Goal: Task Accomplishment & Management: Manage account settings

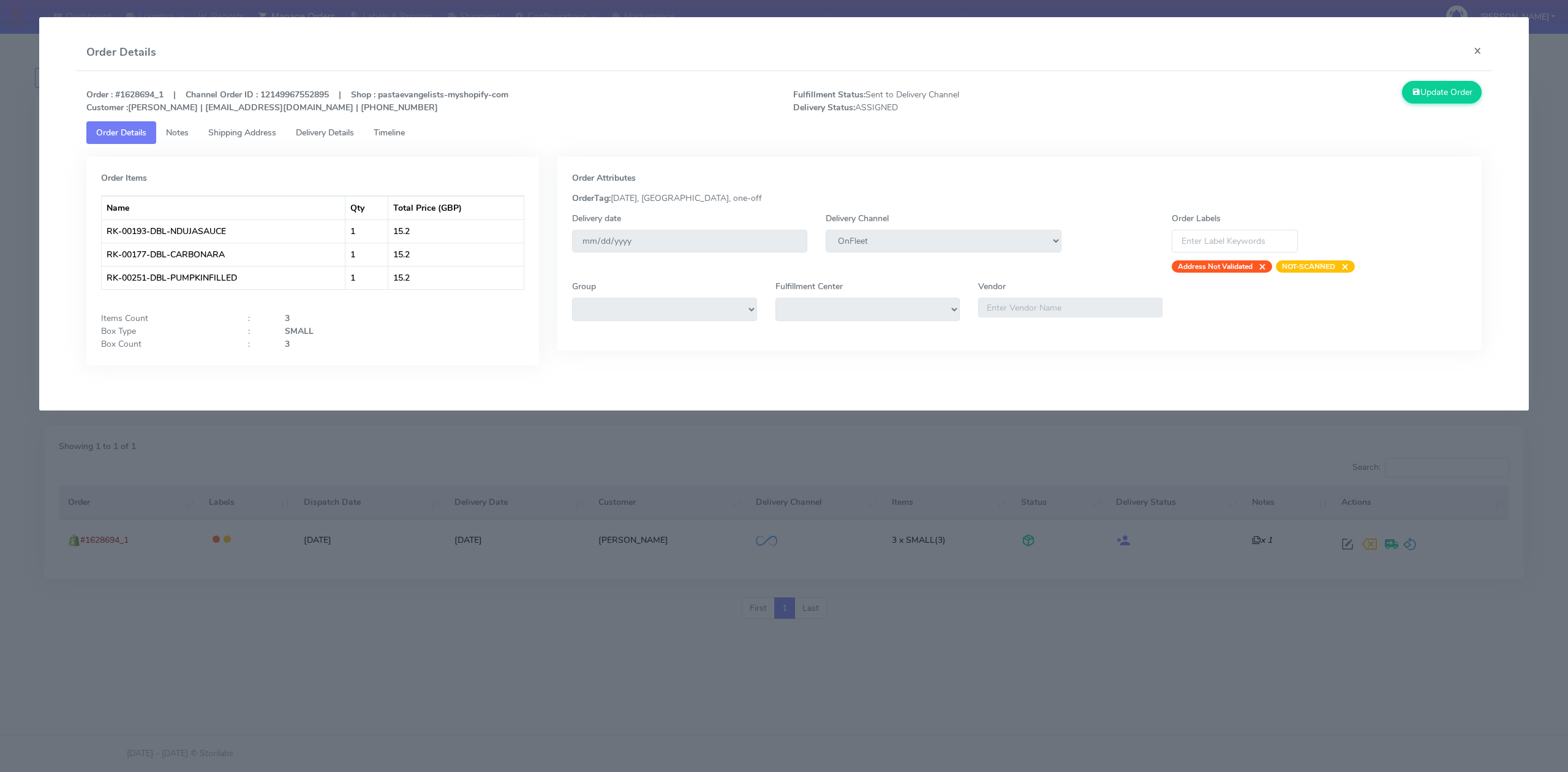
select select "2"
click at [1466, 49] on button "×" at bounding box center [1477, 50] width 27 height 33
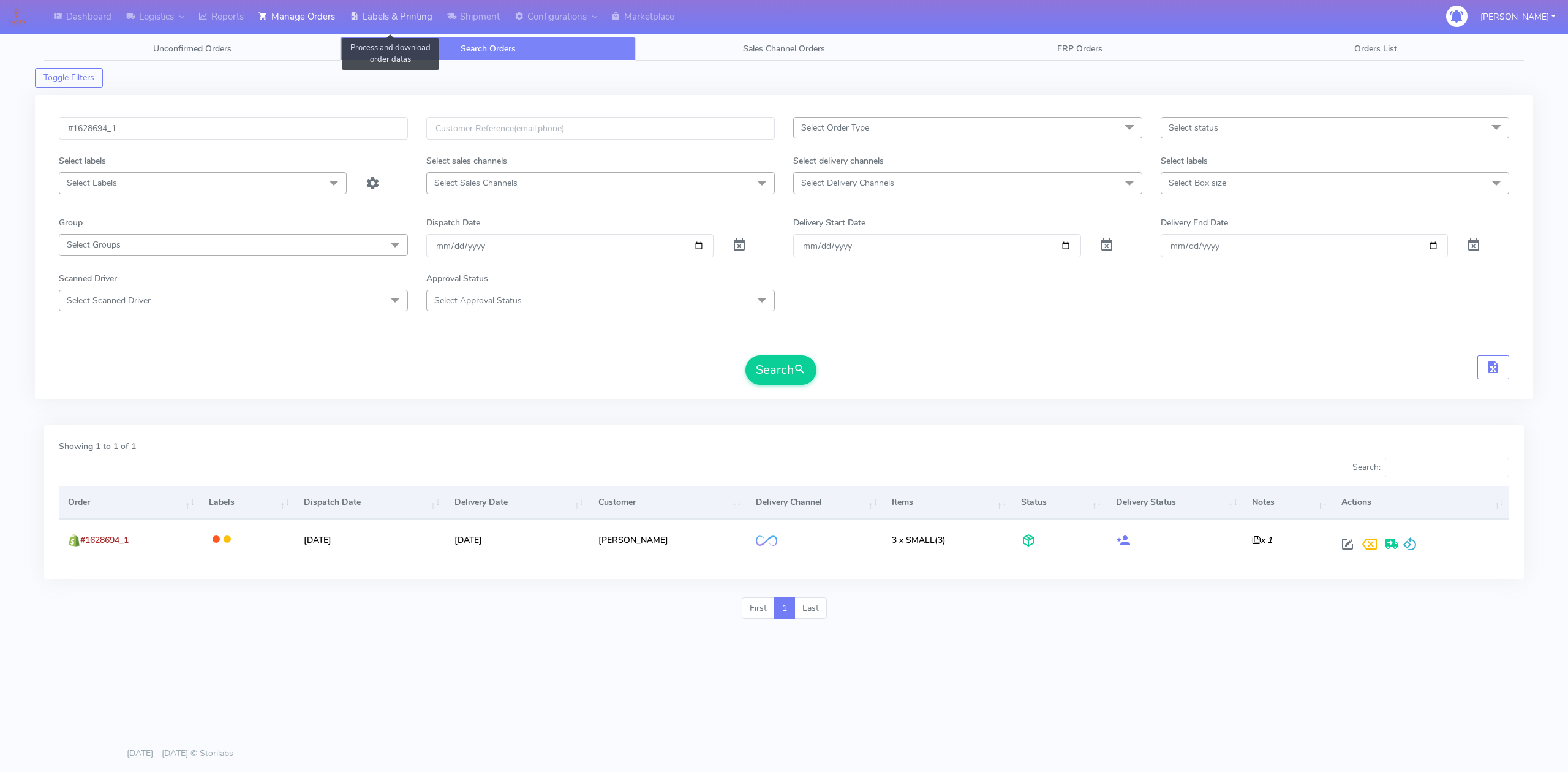
click at [398, 23] on link "Labels & Printing" at bounding box center [391, 17] width 97 height 34
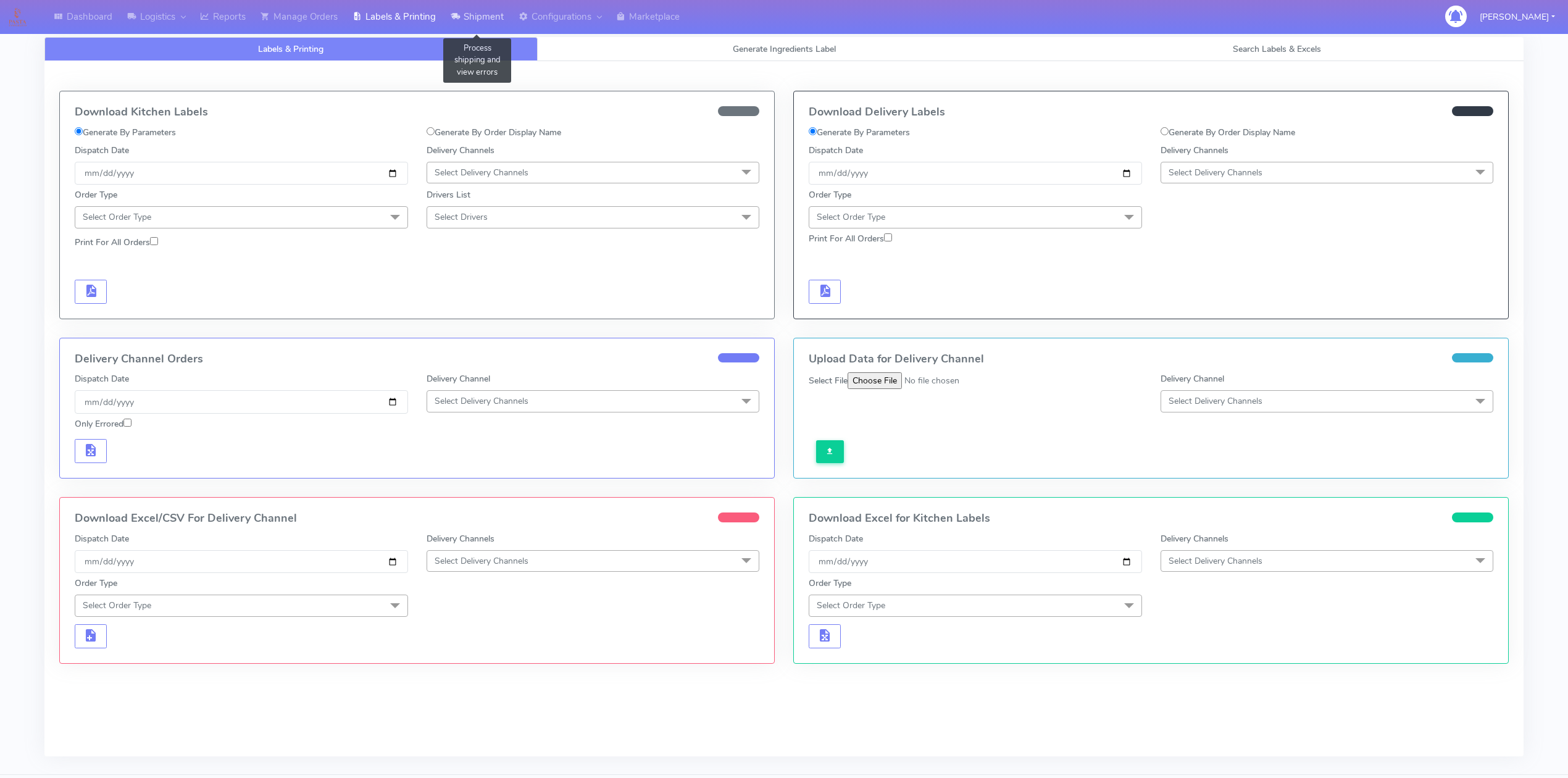
click at [482, 23] on link "Shipment" at bounding box center [477, 17] width 68 height 34
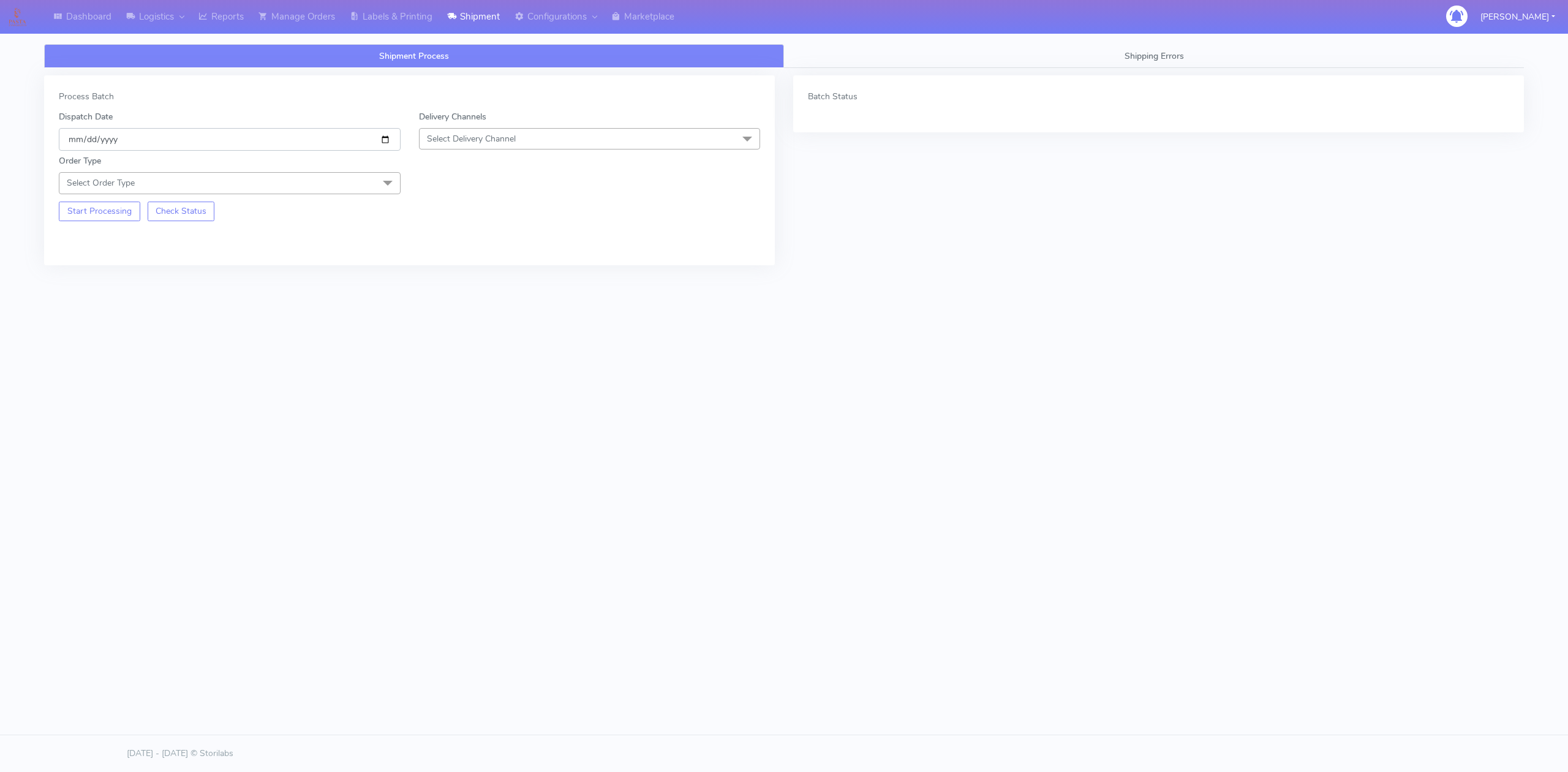
click at [386, 140] on input "[DATE]" at bounding box center [230, 140] width 342 height 23
type input "[DATE]"
click at [534, 143] on span "Select Delivery Channel" at bounding box center [589, 139] width 342 height 21
click at [474, 218] on div "OnFleet" at bounding box center [590, 216] width 329 height 13
click at [237, 180] on span "Select Order Type" at bounding box center [230, 183] width 342 height 21
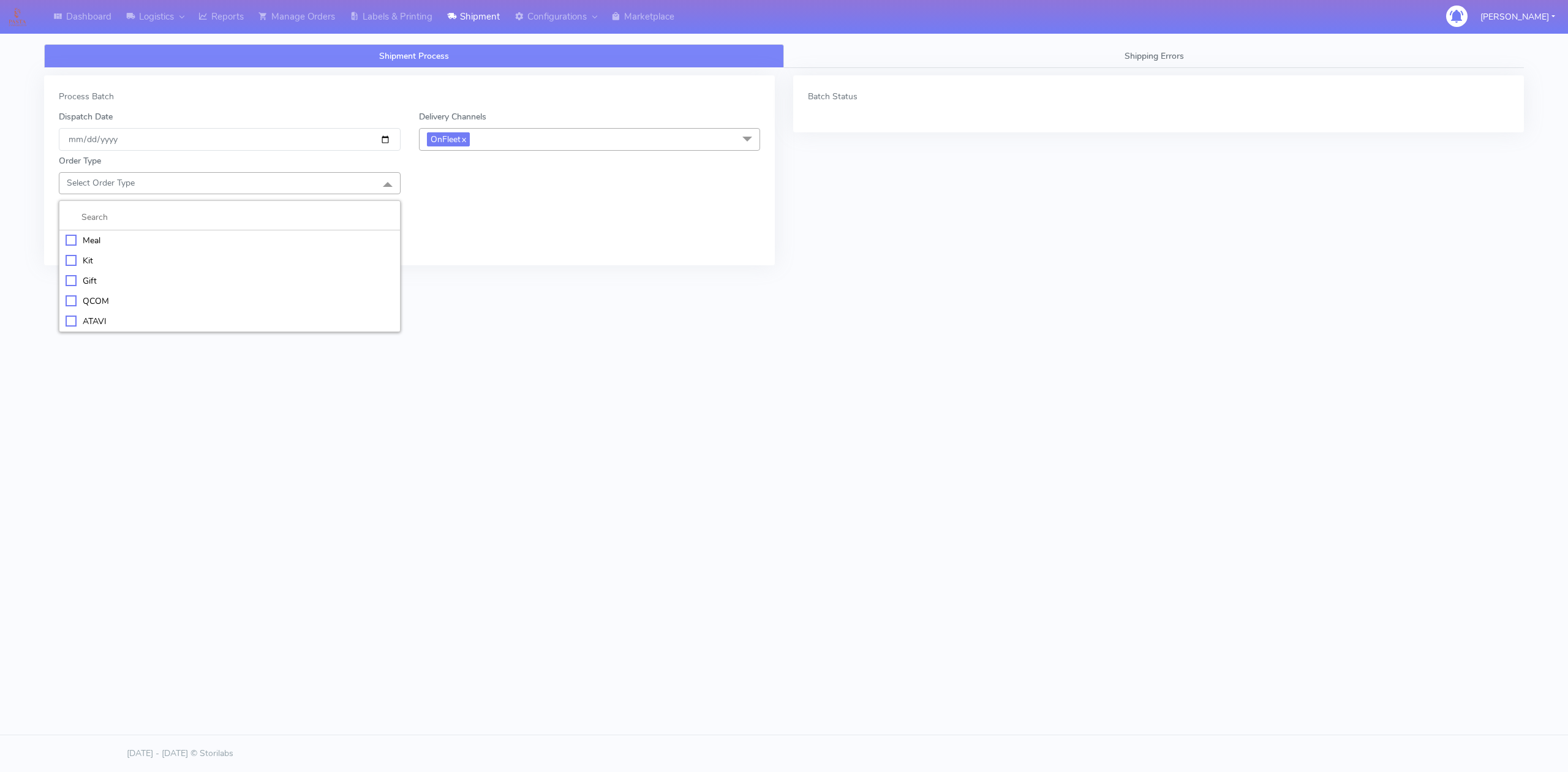
click at [81, 243] on div "Meal" at bounding box center [230, 240] width 329 height 13
click at [489, 185] on span "Select Box Size" at bounding box center [589, 183] width 342 height 21
click at [446, 238] on div "Small" at bounding box center [590, 240] width 329 height 13
click at [102, 254] on button "Start Processing" at bounding box center [100, 255] width 81 height 19
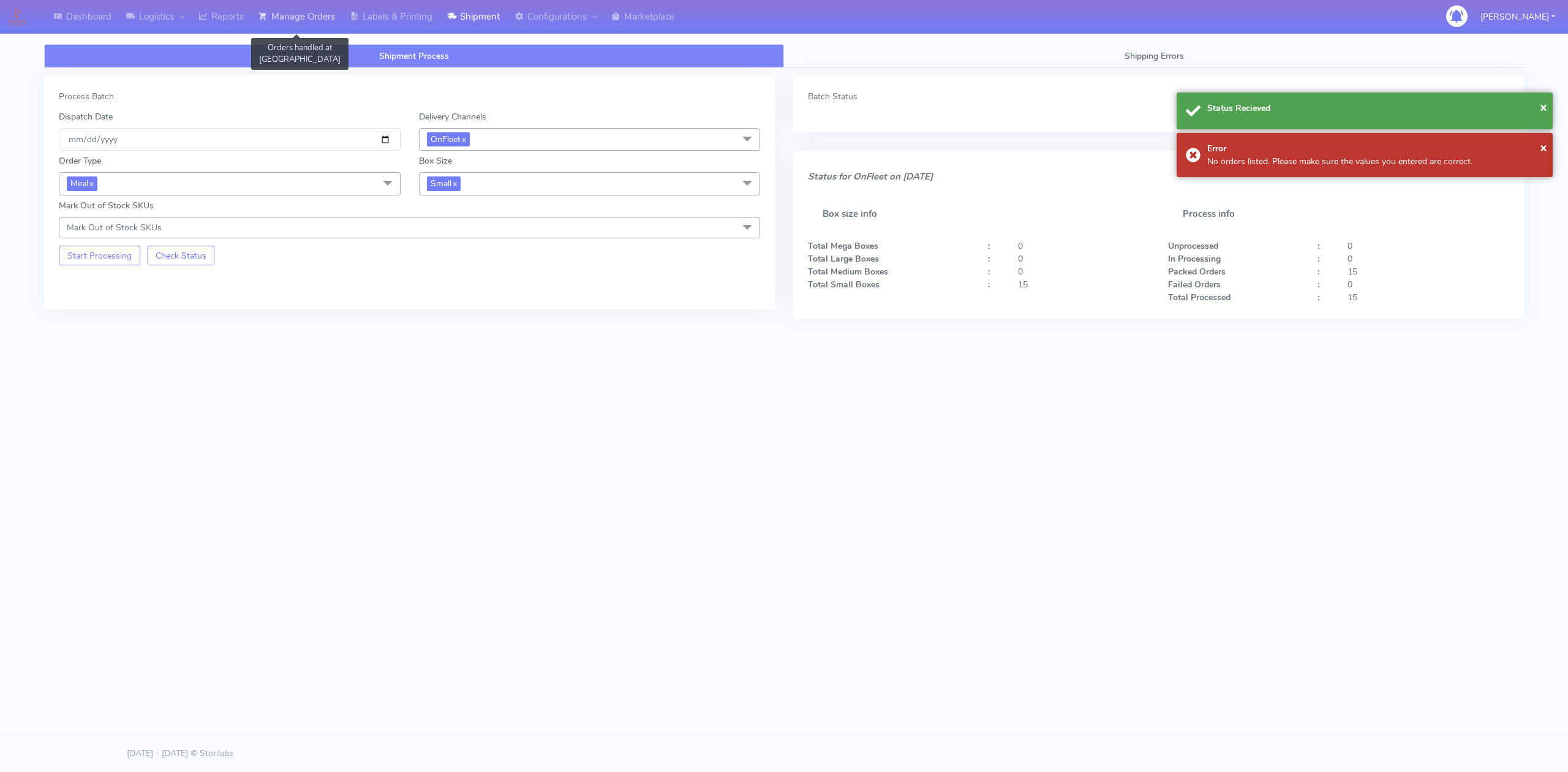
click at [316, 22] on link "Manage Orders" at bounding box center [296, 17] width 91 height 34
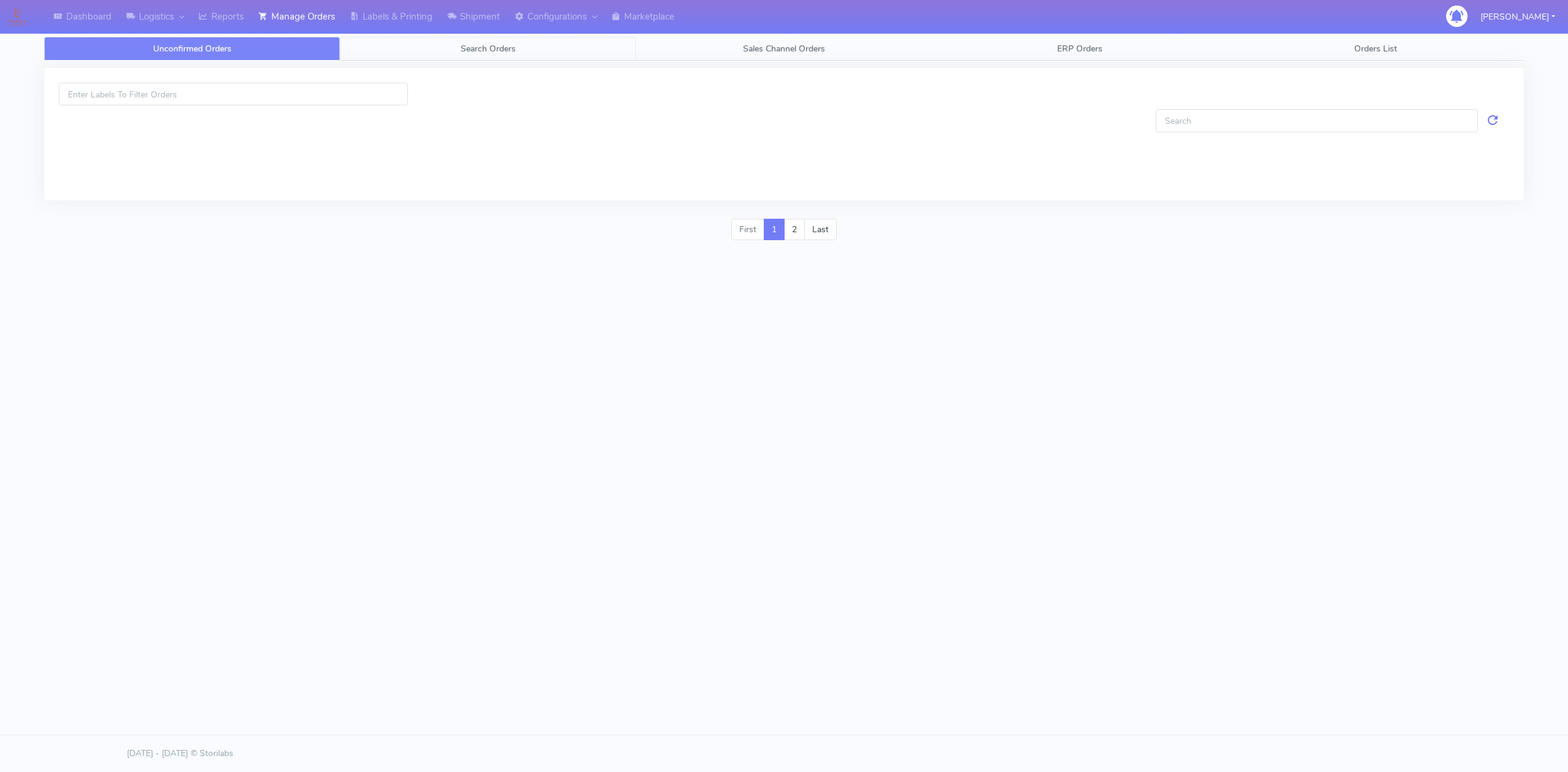
click at [453, 44] on link "Search Orders" at bounding box center [488, 49] width 296 height 24
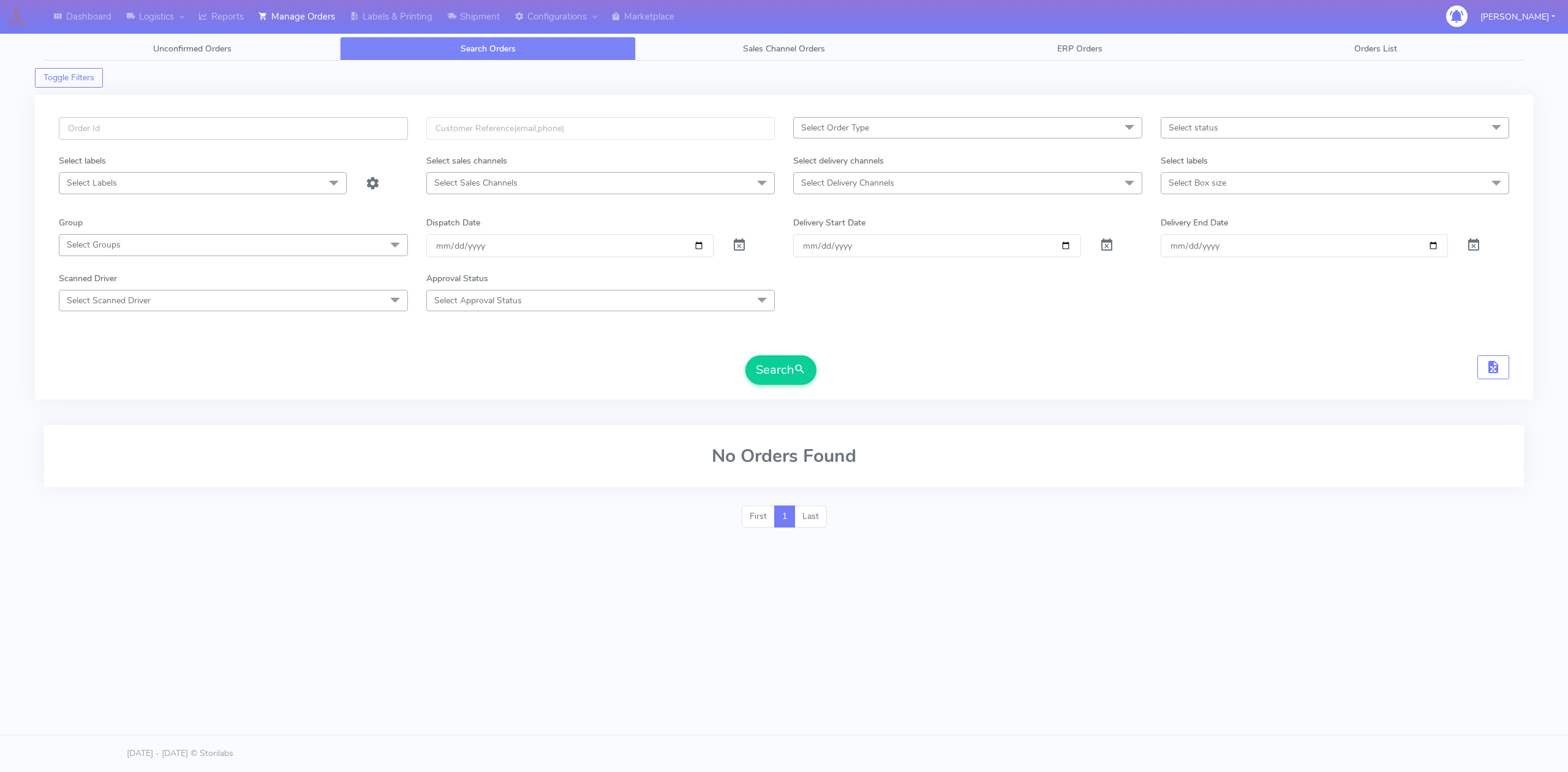
click at [277, 119] on input "text" at bounding box center [233, 128] width 349 height 23
paste input "#1628700_1"
type input "#1628700_1"
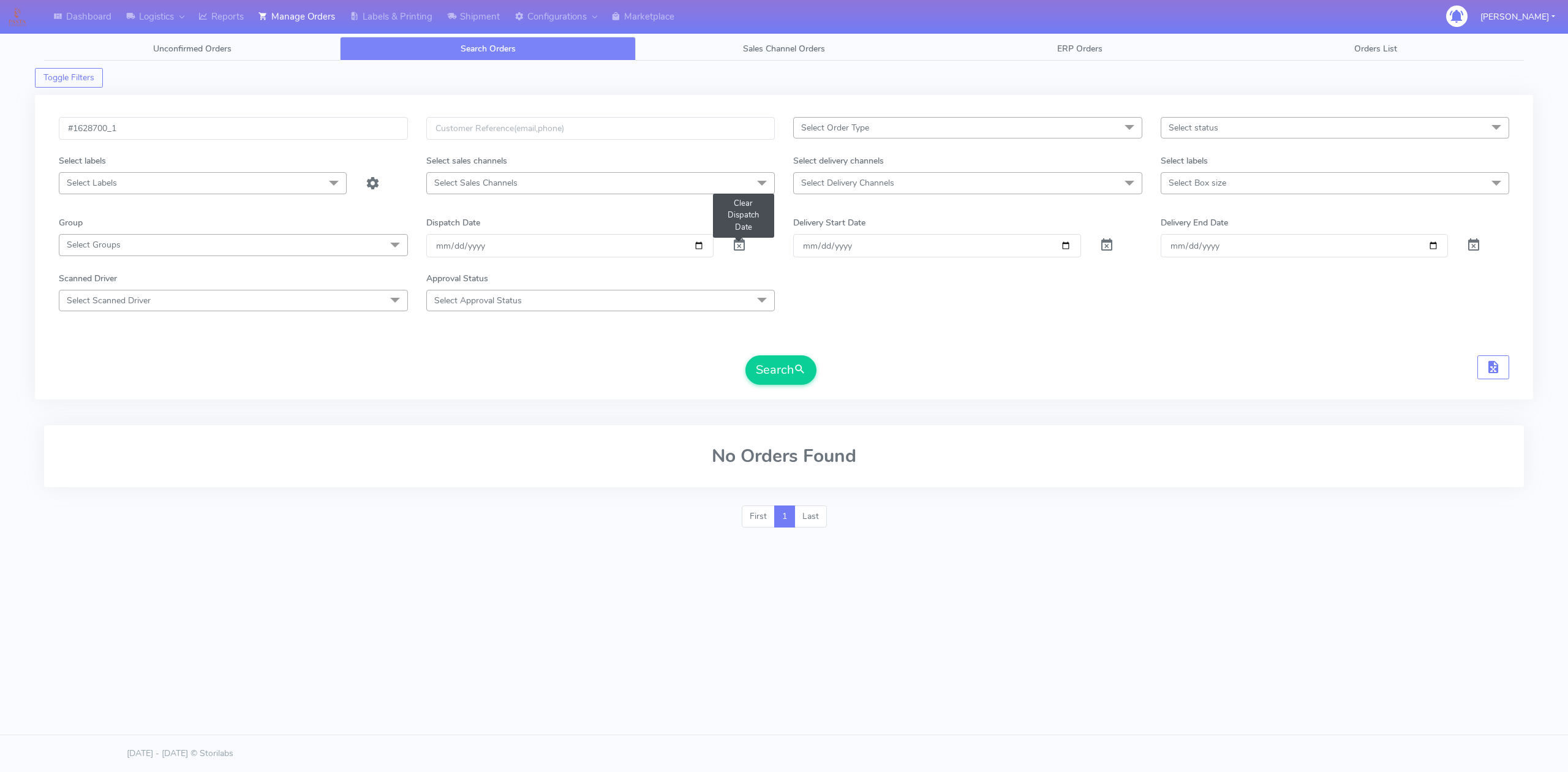
click at [746, 248] on span at bounding box center [739, 247] width 15 height 11
click at [799, 384] on button "Search" at bounding box center [781, 369] width 71 height 29
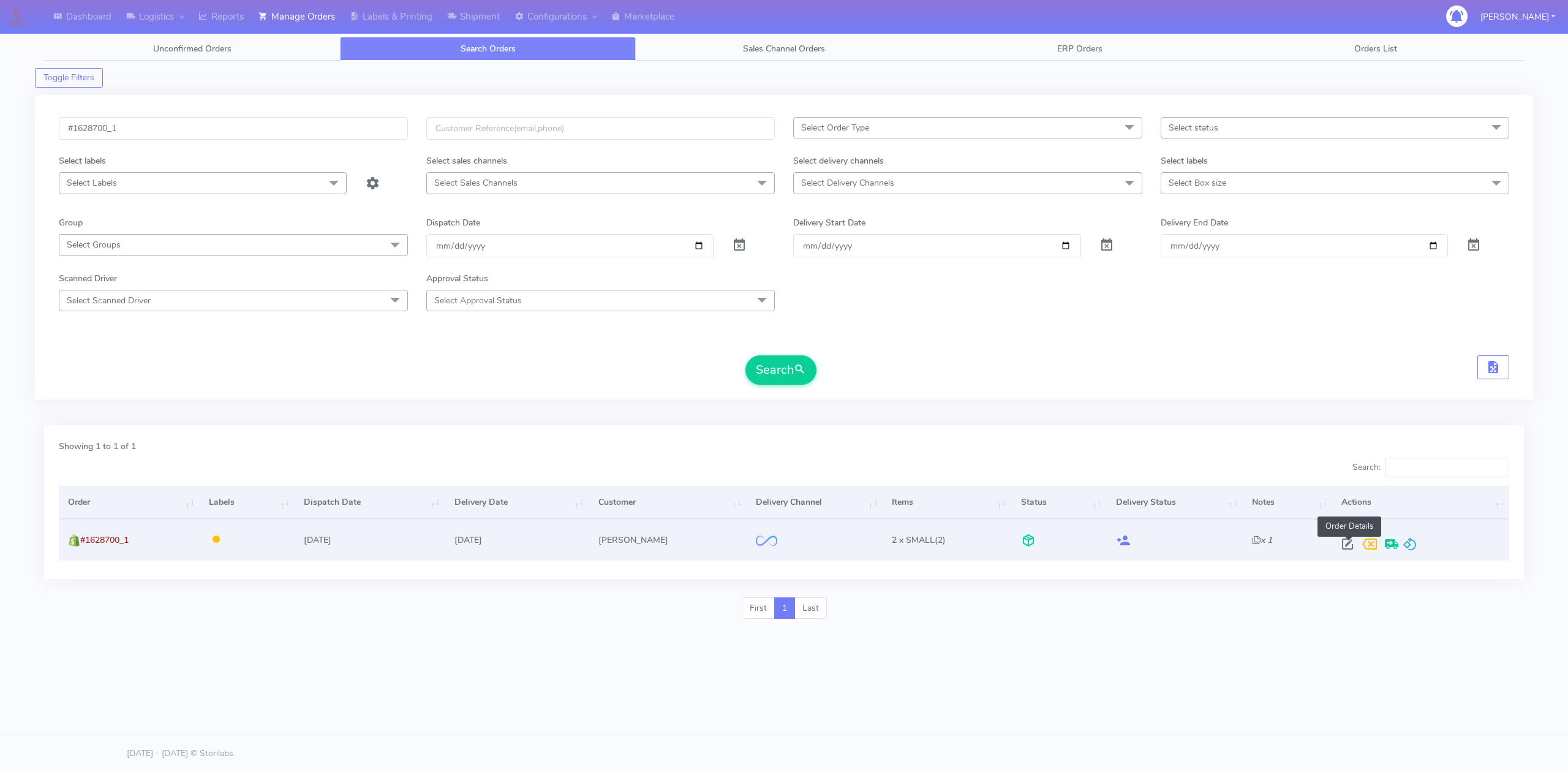
click at [1346, 552] on span at bounding box center [1347, 546] width 22 height 11
select select "2"
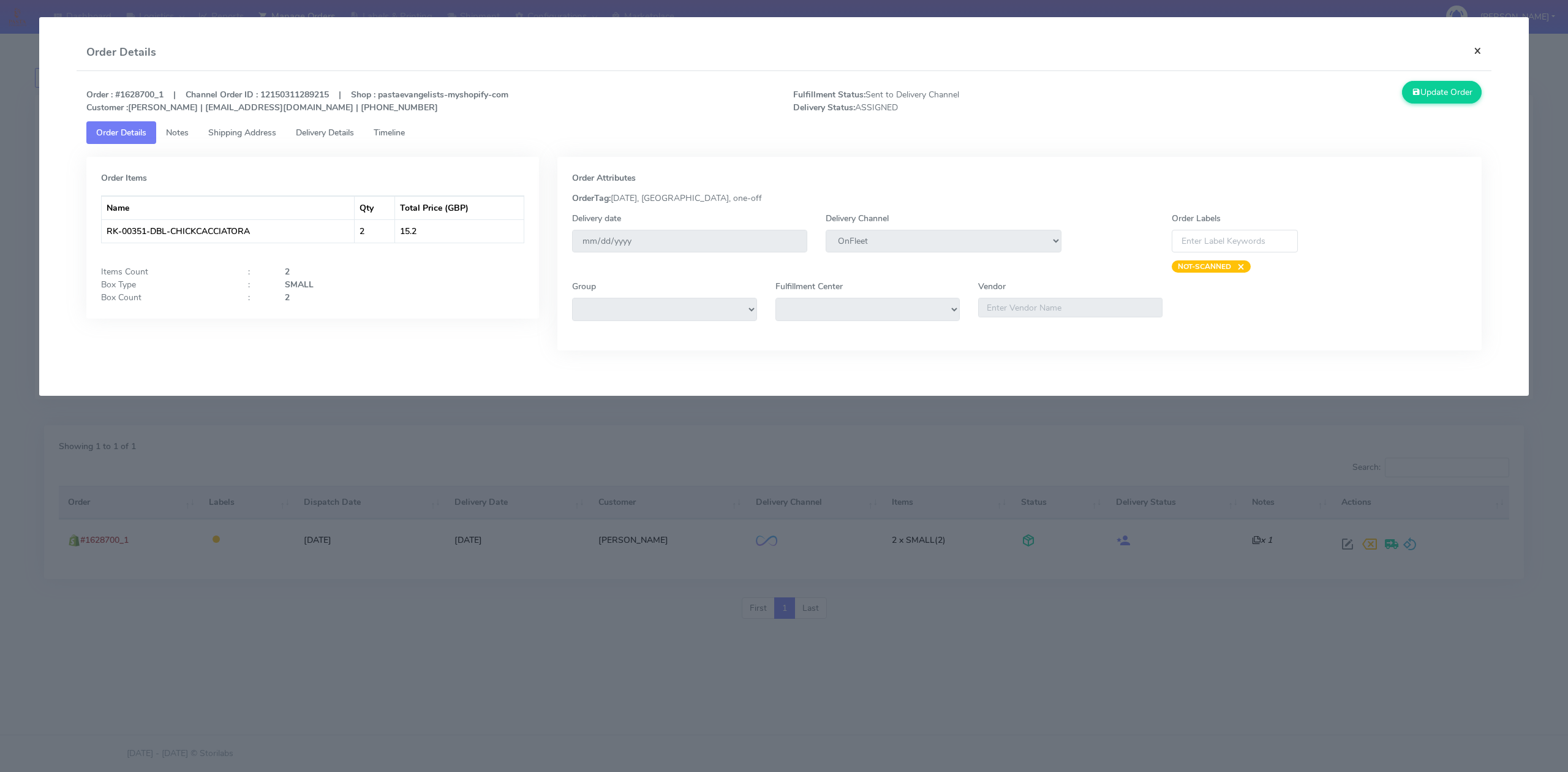
click at [1482, 45] on button "×" at bounding box center [1477, 50] width 27 height 33
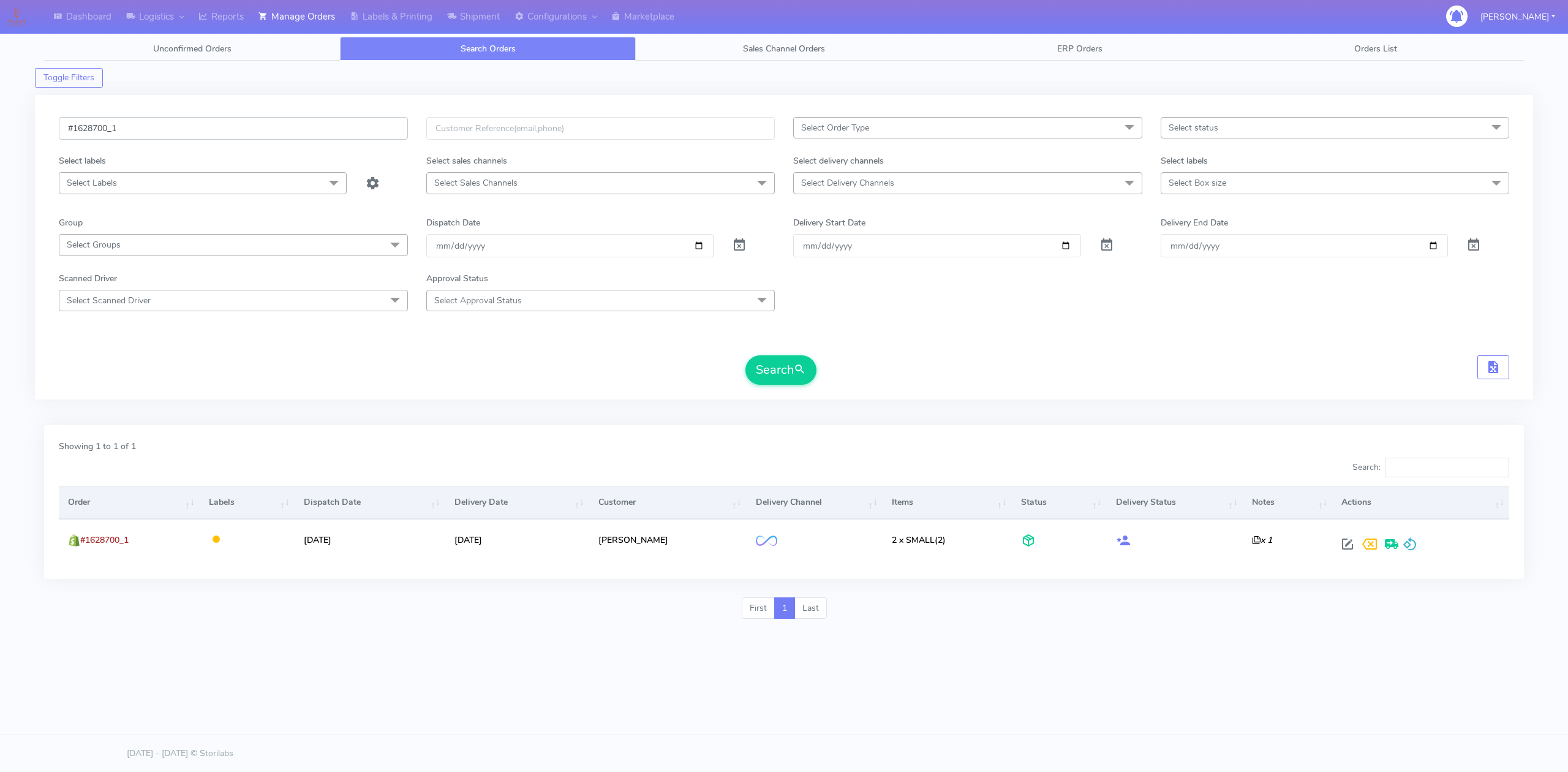
click at [140, 123] on input "#1628700_1" at bounding box center [233, 128] width 349 height 23
paste input "24"
type input "#1628724_1"
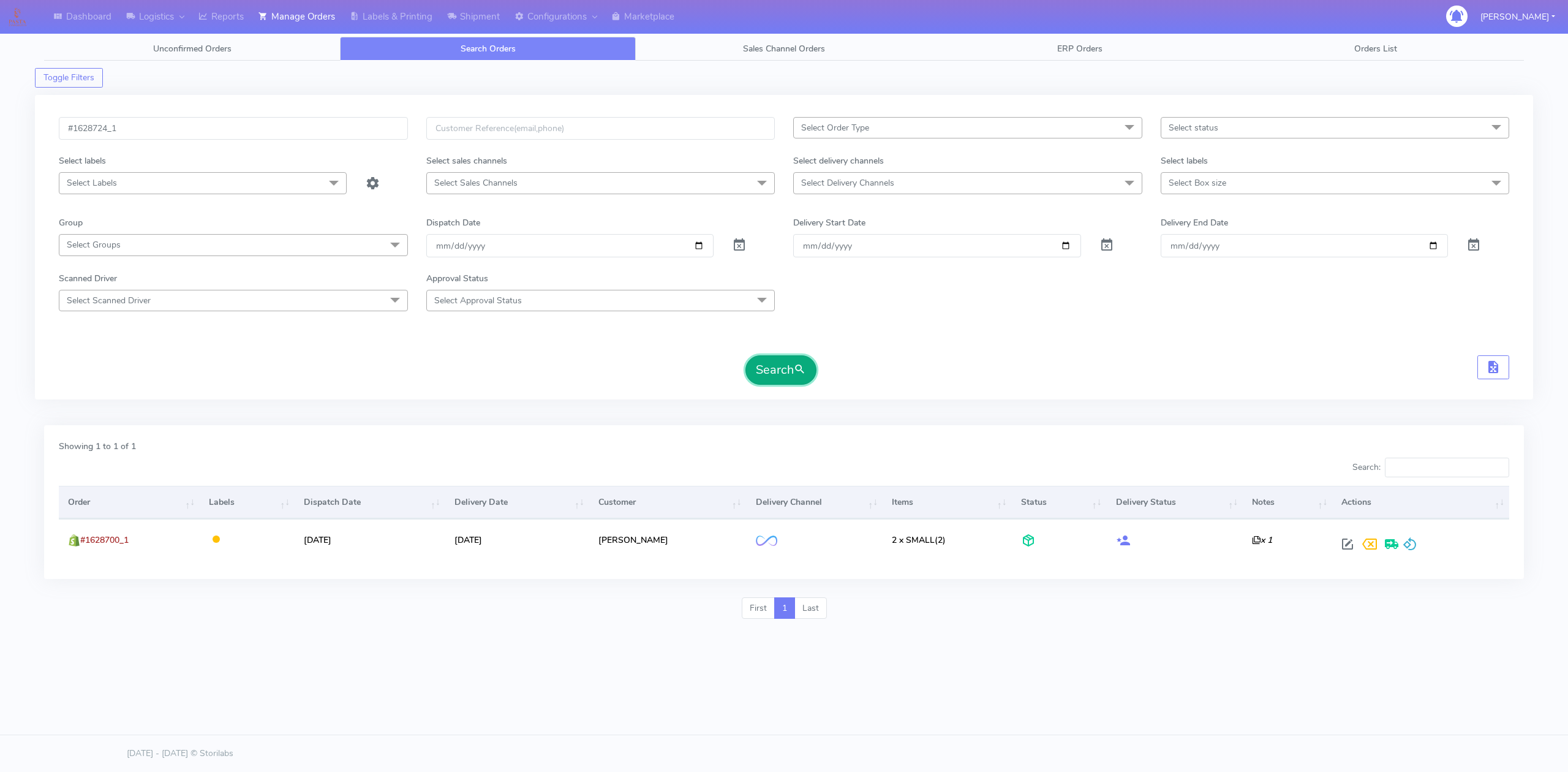
click at [805, 381] on button "Search" at bounding box center [781, 369] width 71 height 29
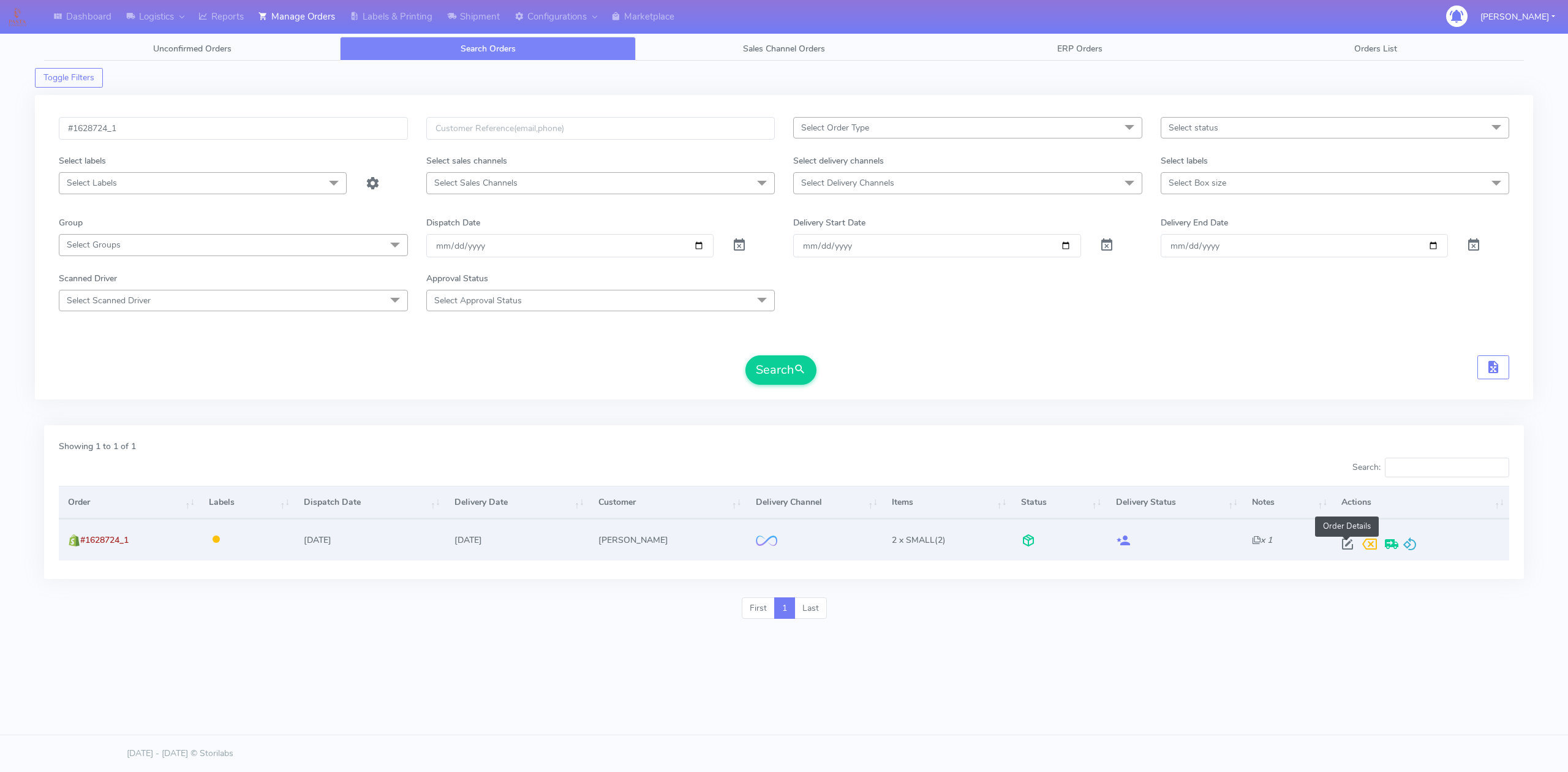
click at [1344, 541] on span at bounding box center [1347, 546] width 22 height 11
select select "2"
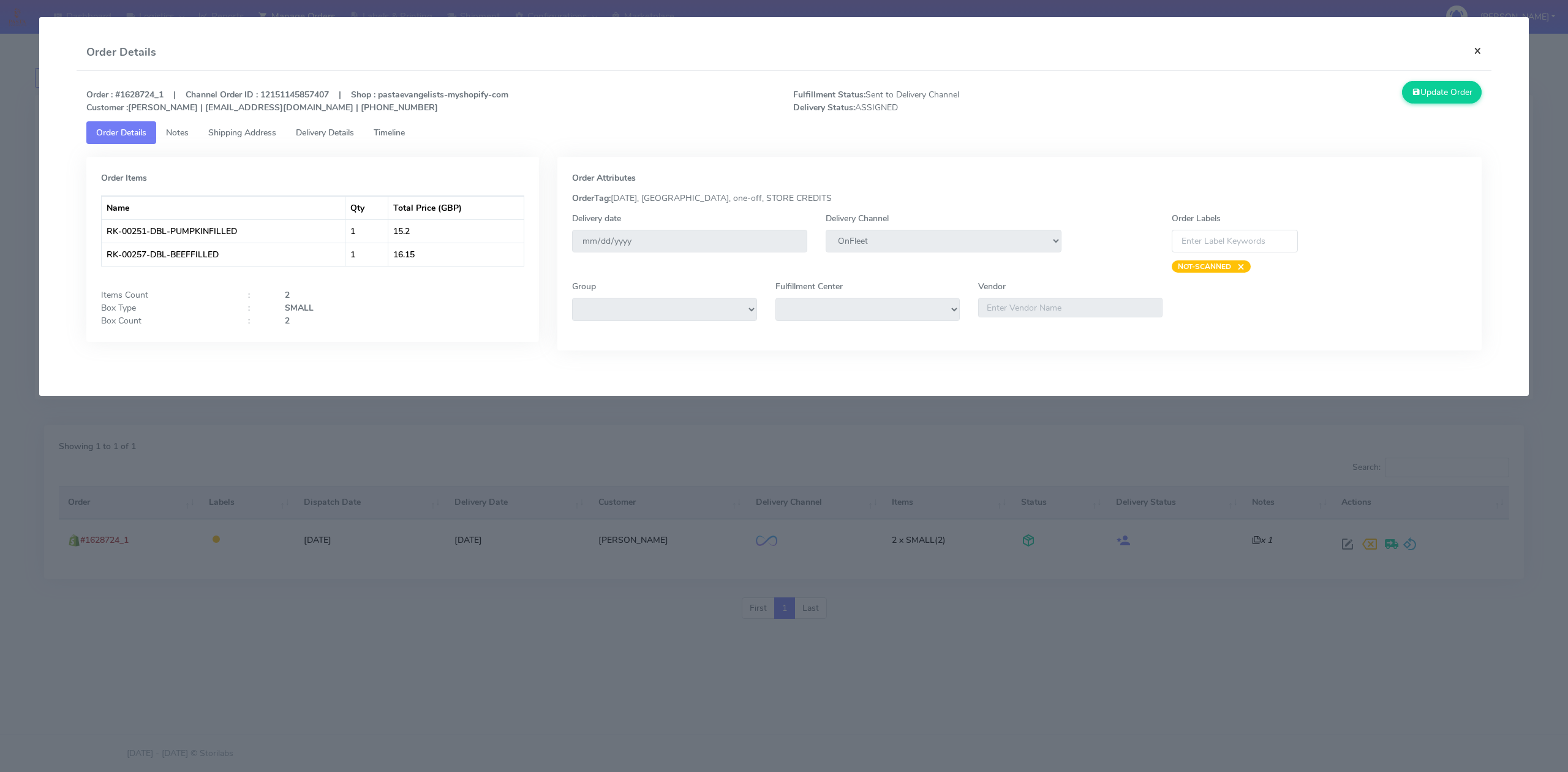
click at [1475, 47] on button "×" at bounding box center [1477, 50] width 27 height 33
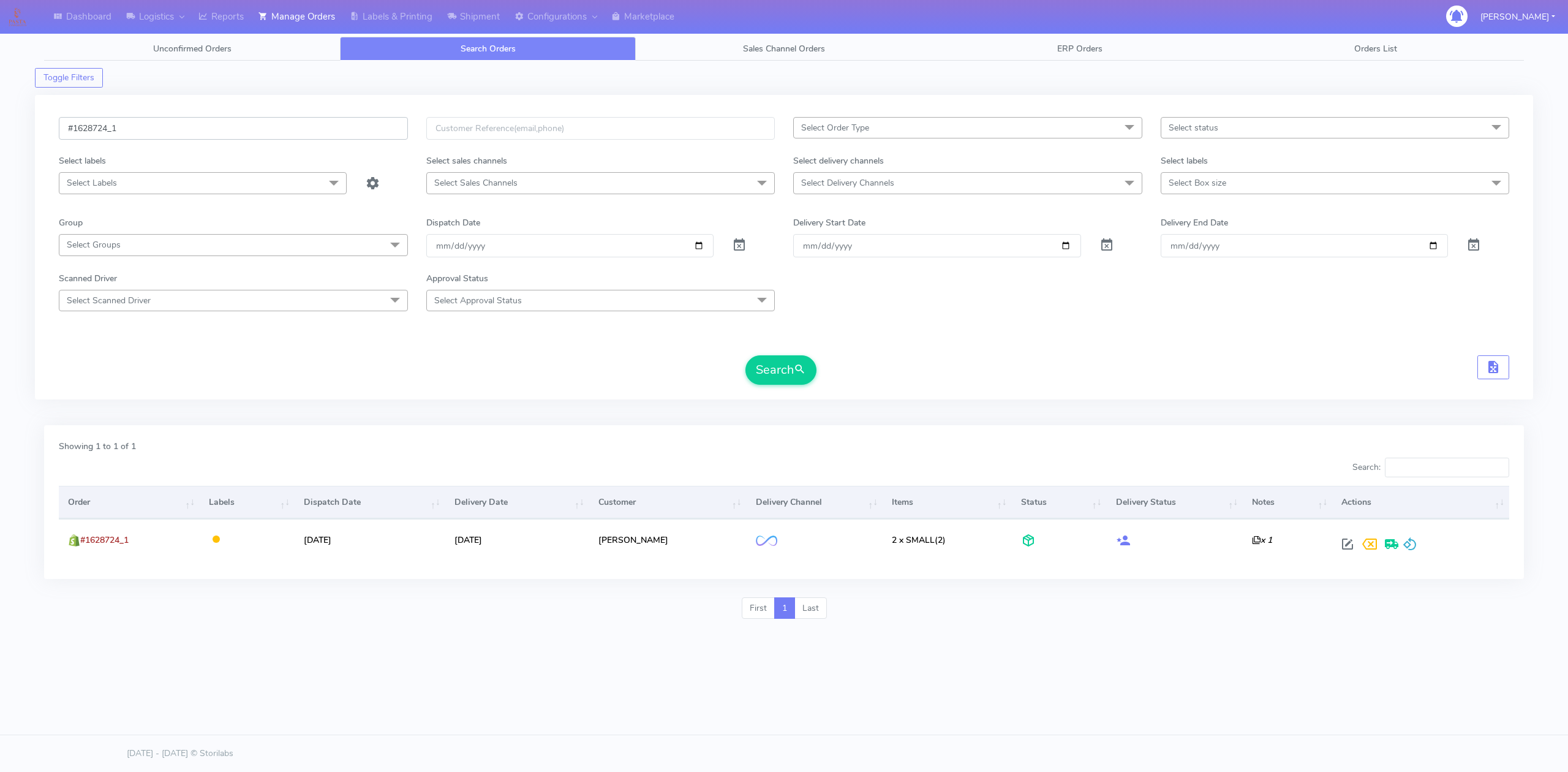
click at [224, 135] on input "#1628724_1" at bounding box center [233, 128] width 349 height 23
paste input "647"
type input "#1628647_1"
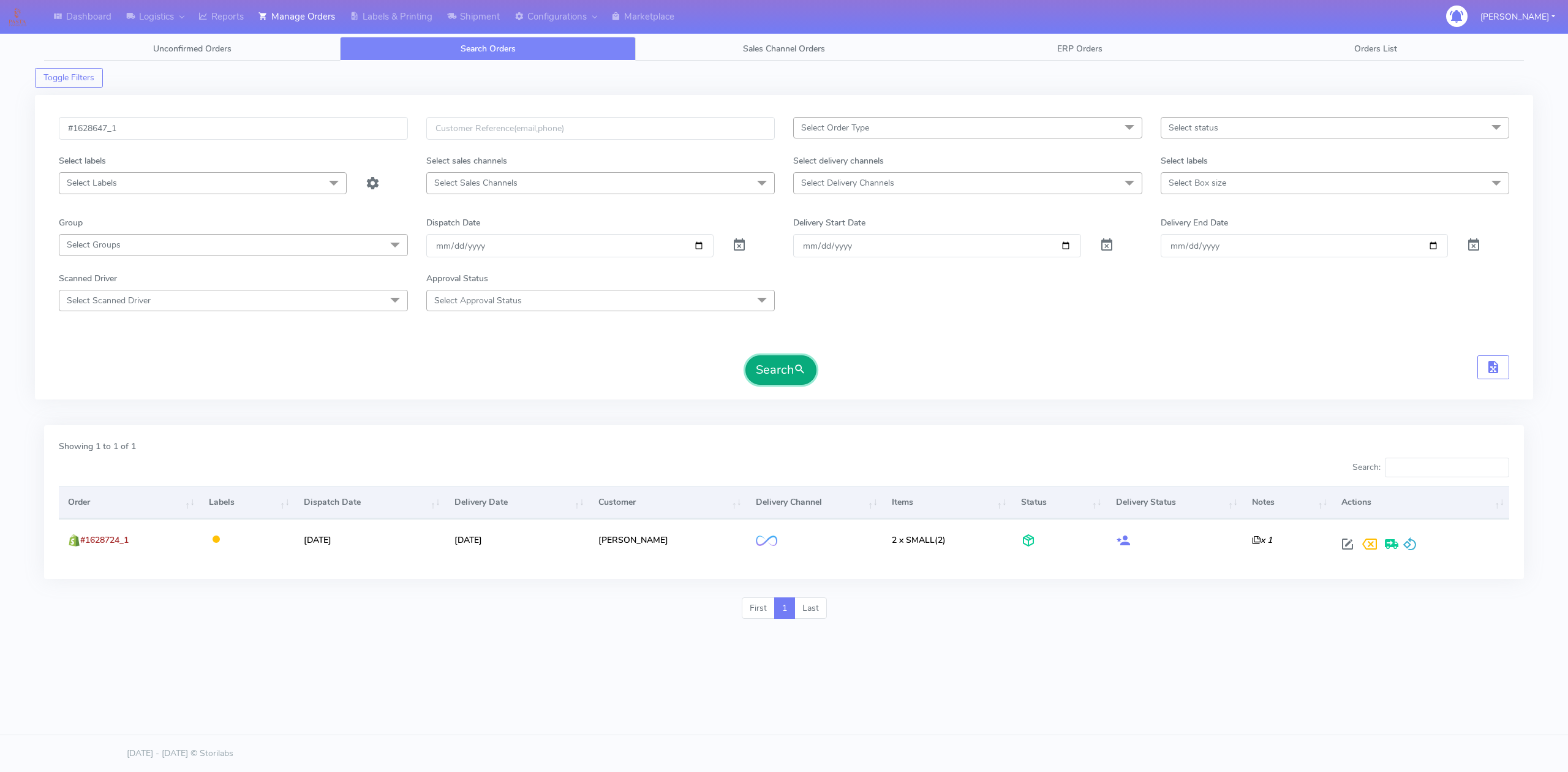
click at [809, 376] on button "Search" at bounding box center [781, 369] width 71 height 29
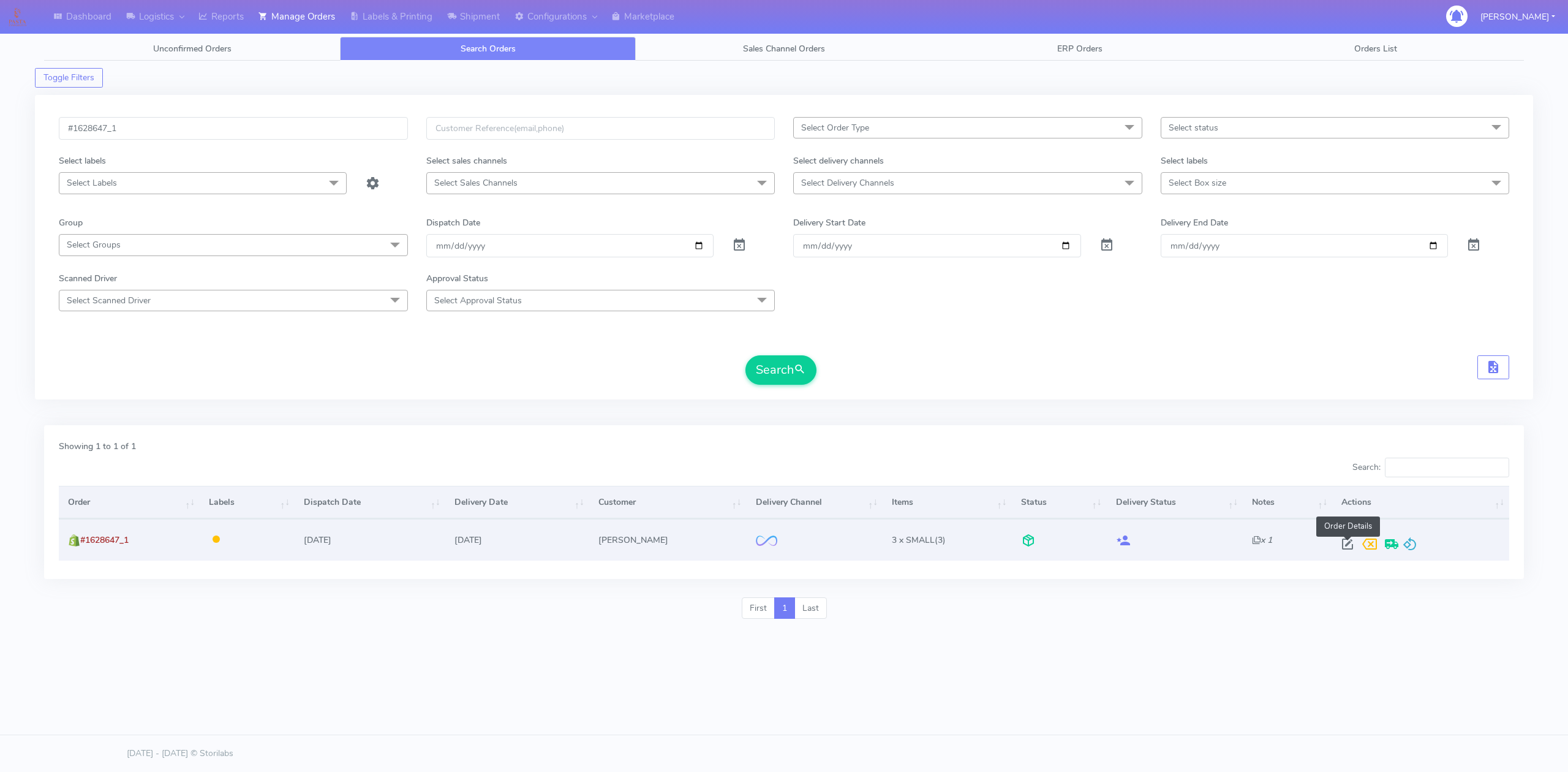
click at [1345, 541] on span at bounding box center [1347, 546] width 22 height 11
select select "2"
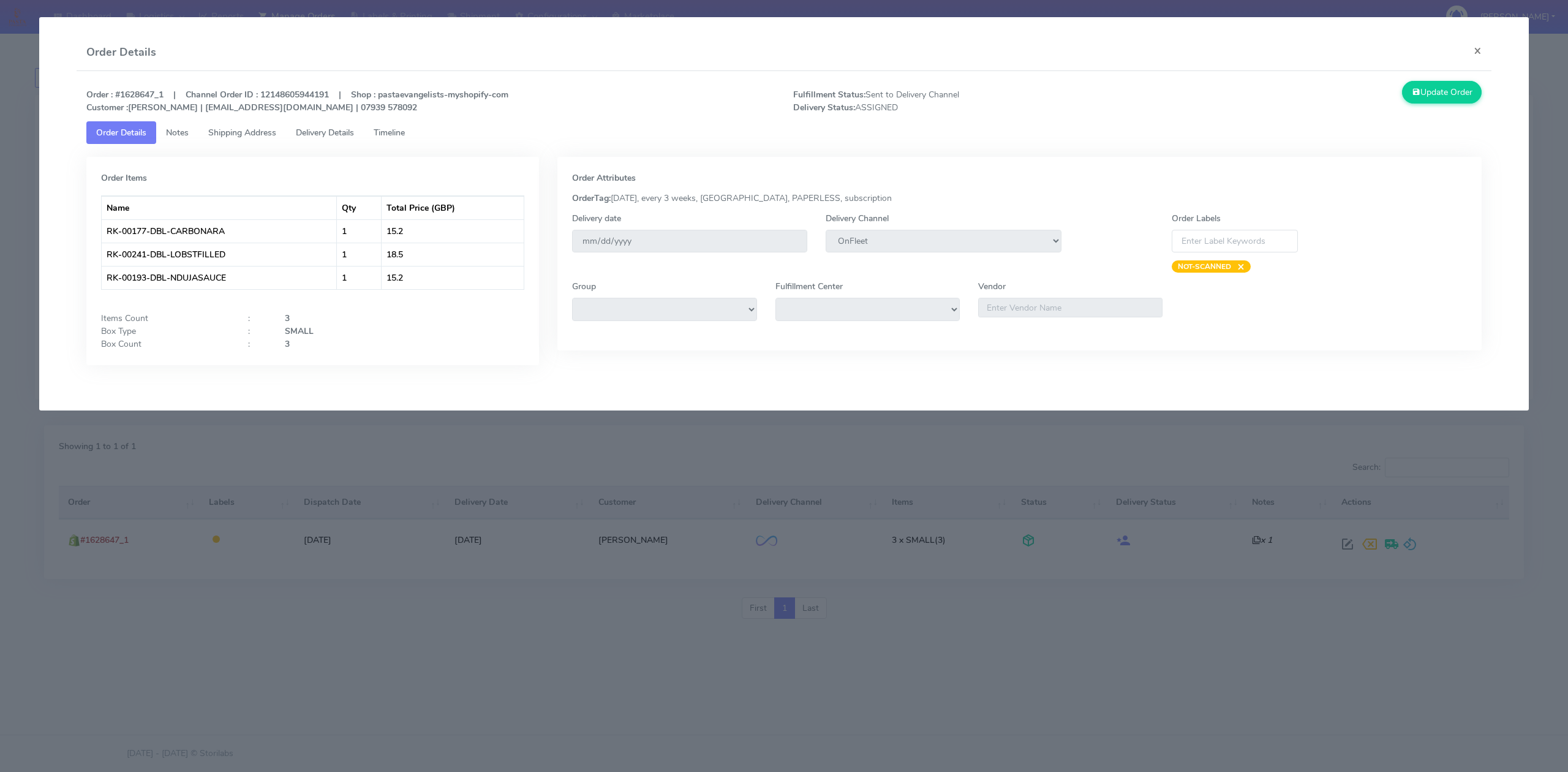
click at [27, 64] on modal-container "Order Details × Order : #1628647_1 | Channel Order ID : 12148605944191 | Shop :…" at bounding box center [784, 386] width 1568 height 772
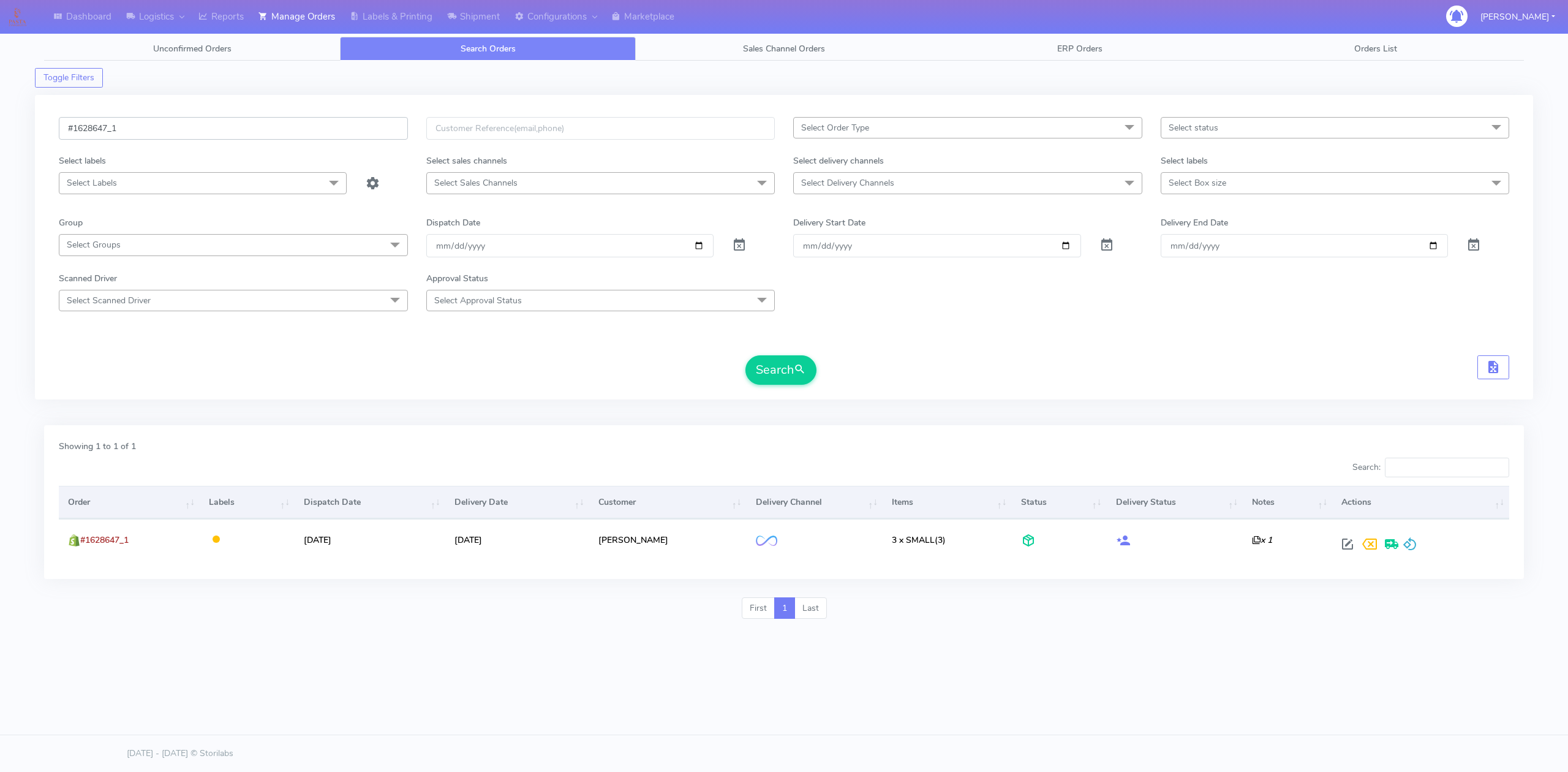
click at [224, 123] on input "#1628647_1" at bounding box center [233, 128] width 349 height 23
paste input "94"
type input "#1628694_1"
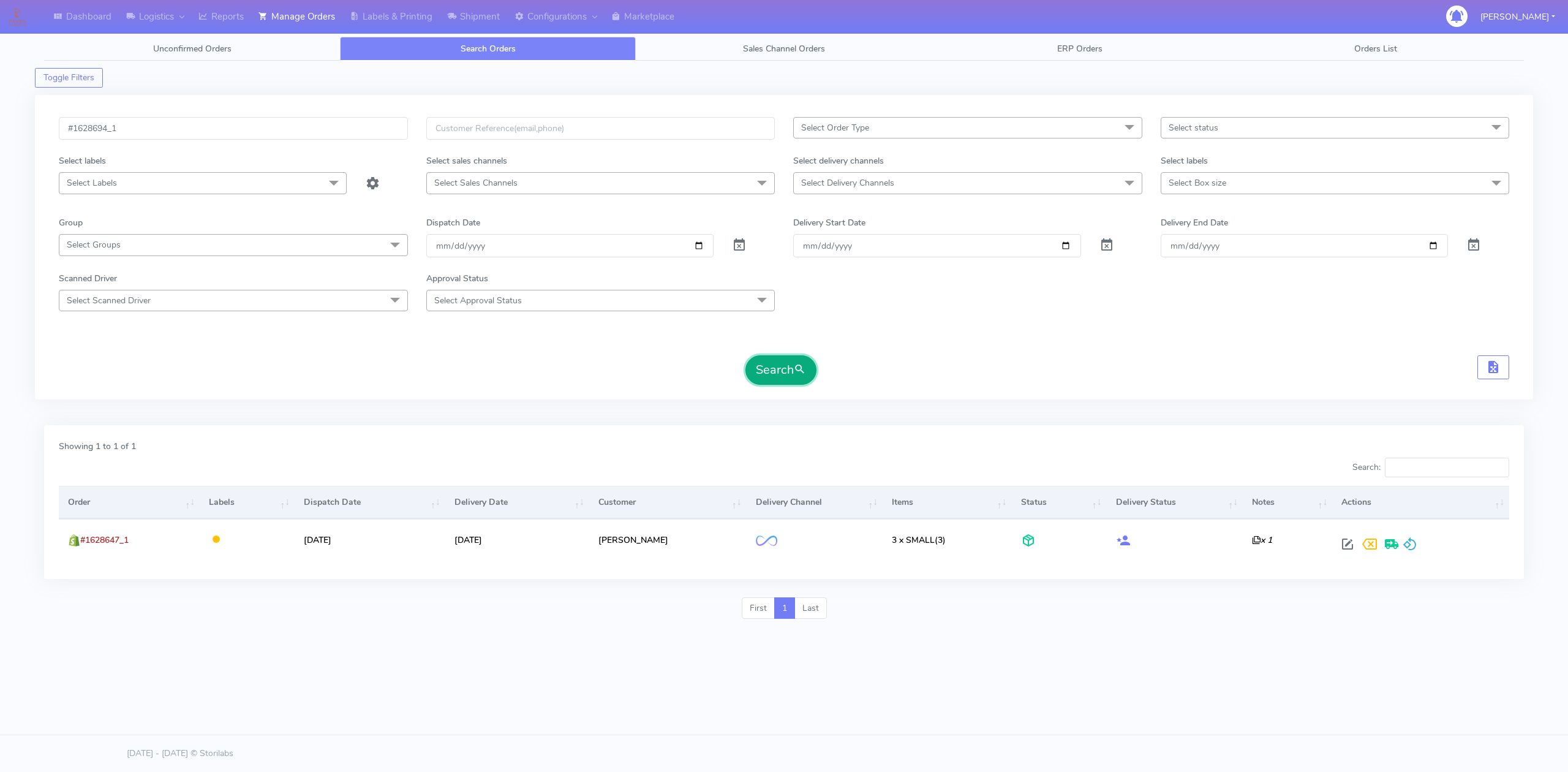
click at [811, 382] on button "Search" at bounding box center [781, 369] width 71 height 29
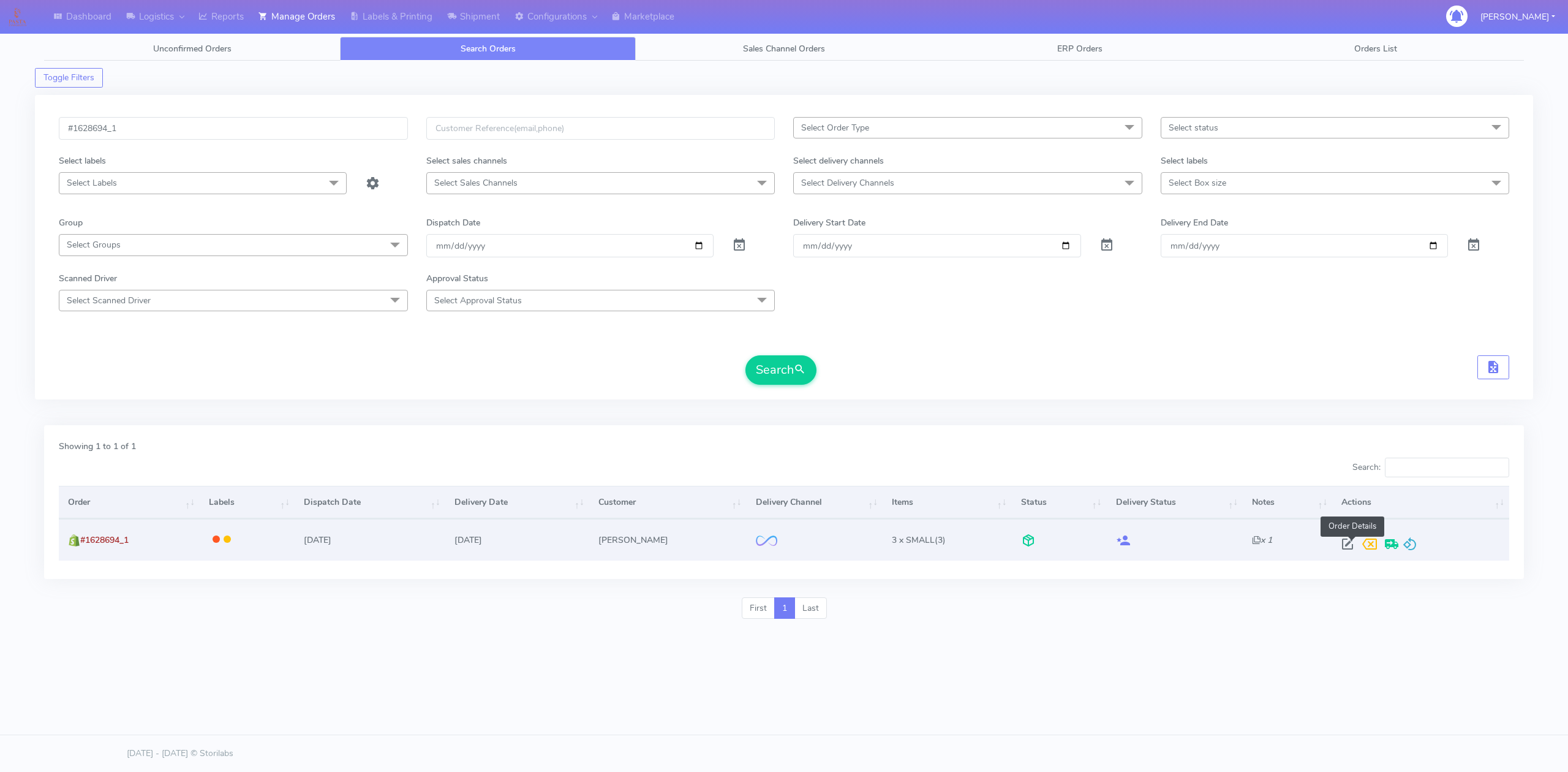
click at [1356, 549] on span at bounding box center [1347, 546] width 22 height 11
select select "2"
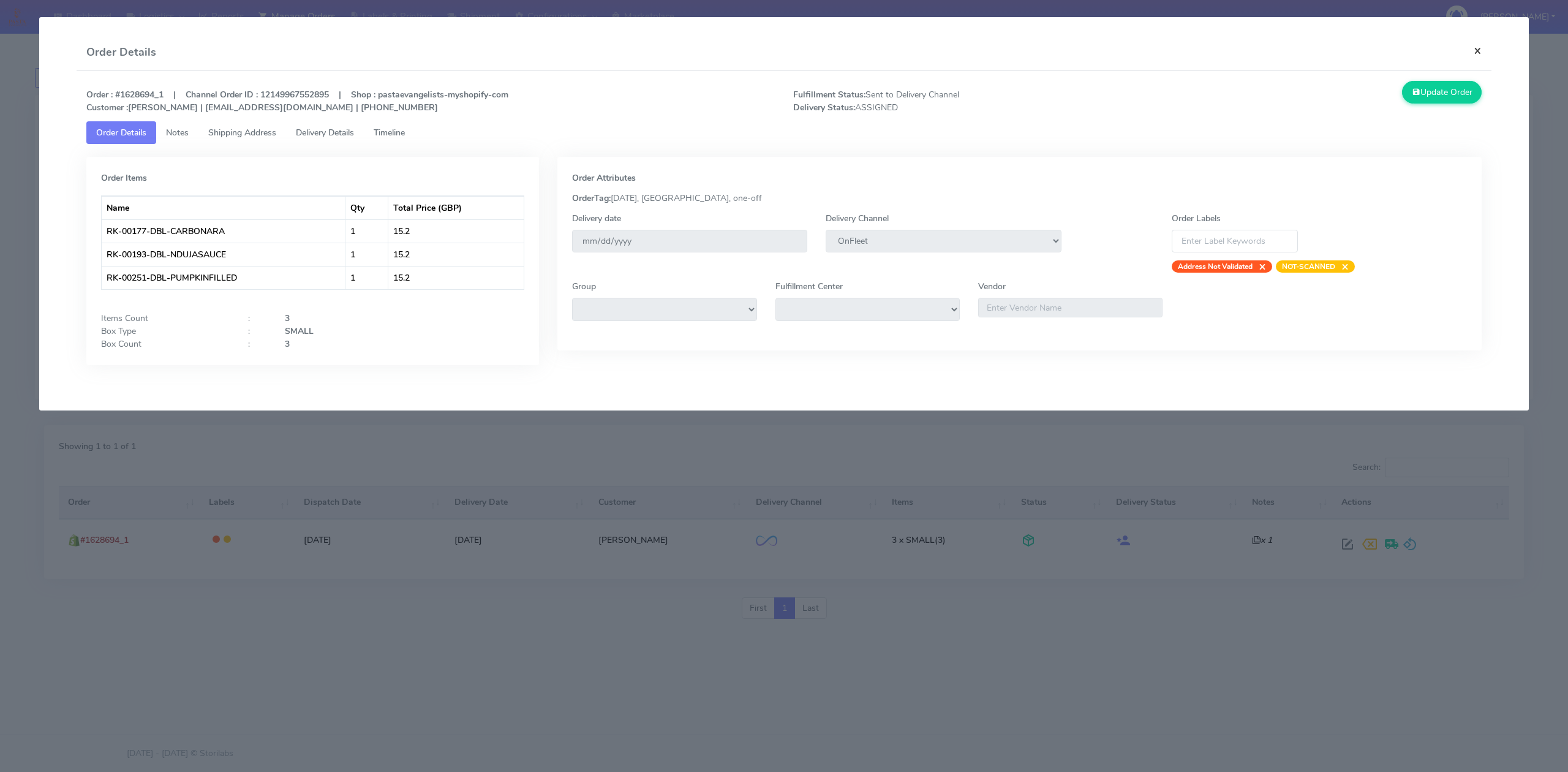
click at [1485, 57] on button "×" at bounding box center [1477, 50] width 27 height 33
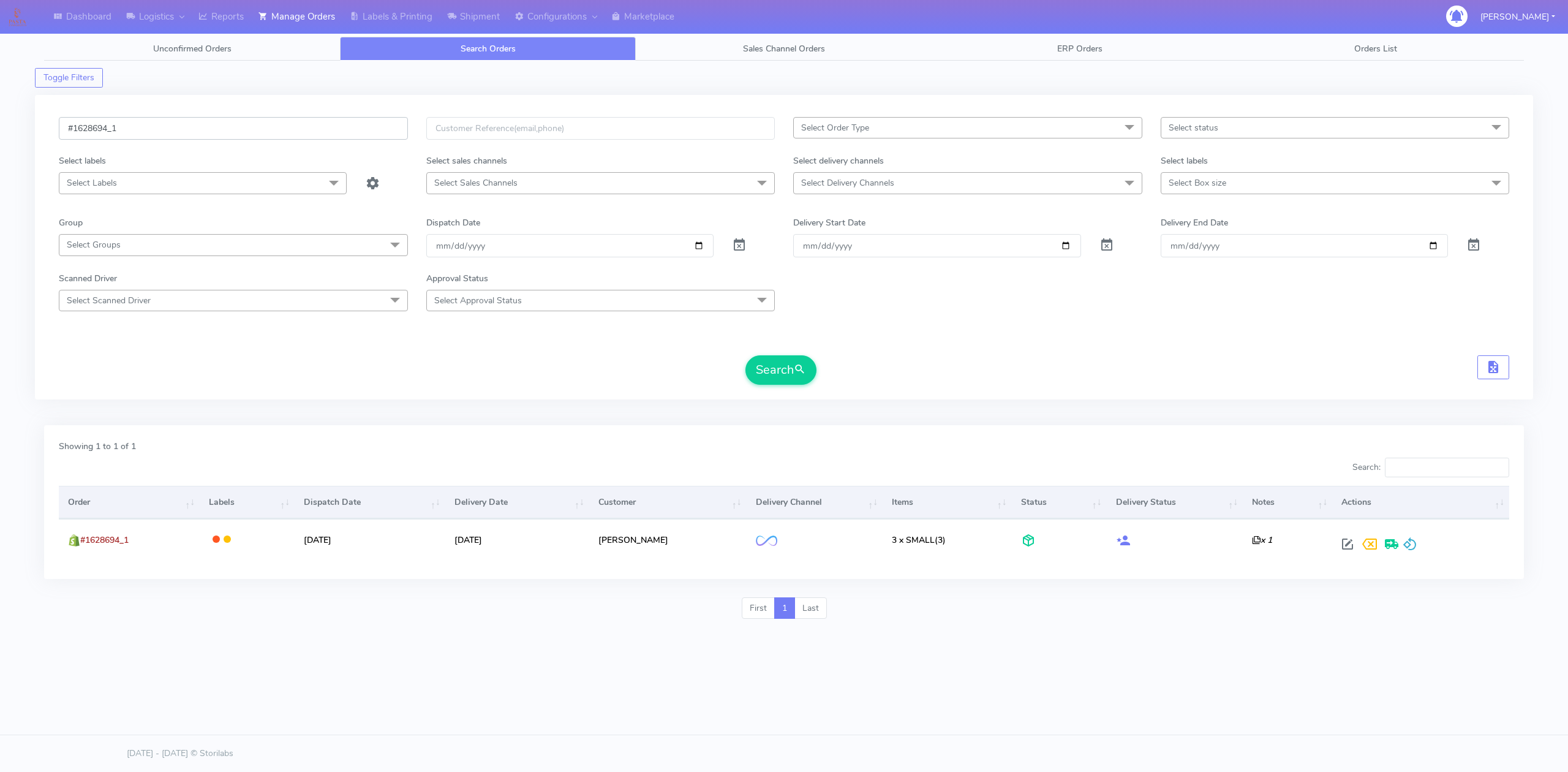
click at [211, 128] on input "#1628694_1" at bounding box center [233, 128] width 349 height 23
paste input "35"
type input "#1628354_1"
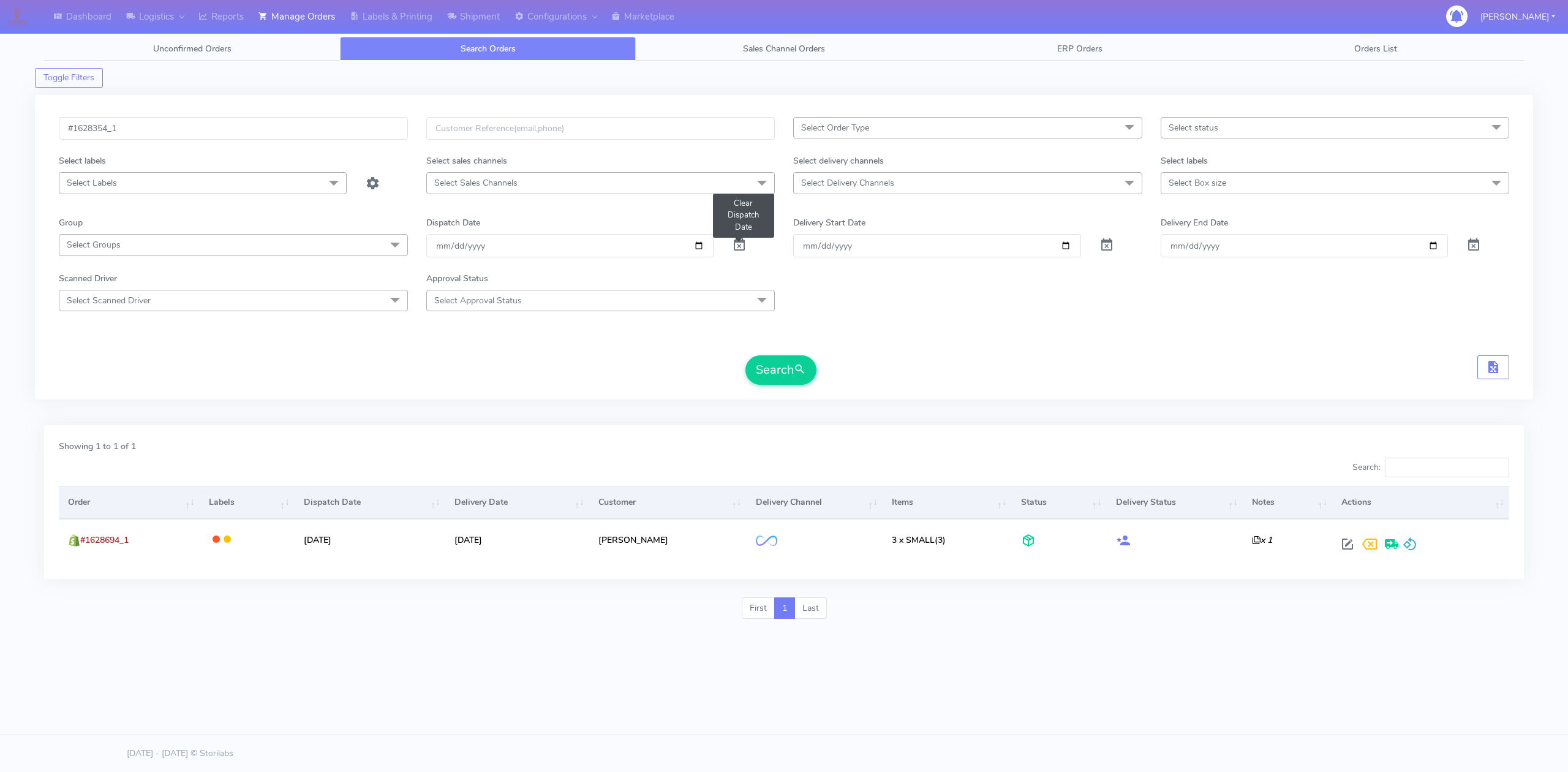
click at [742, 248] on span at bounding box center [739, 247] width 15 height 11
click at [786, 367] on button "Search" at bounding box center [781, 369] width 71 height 29
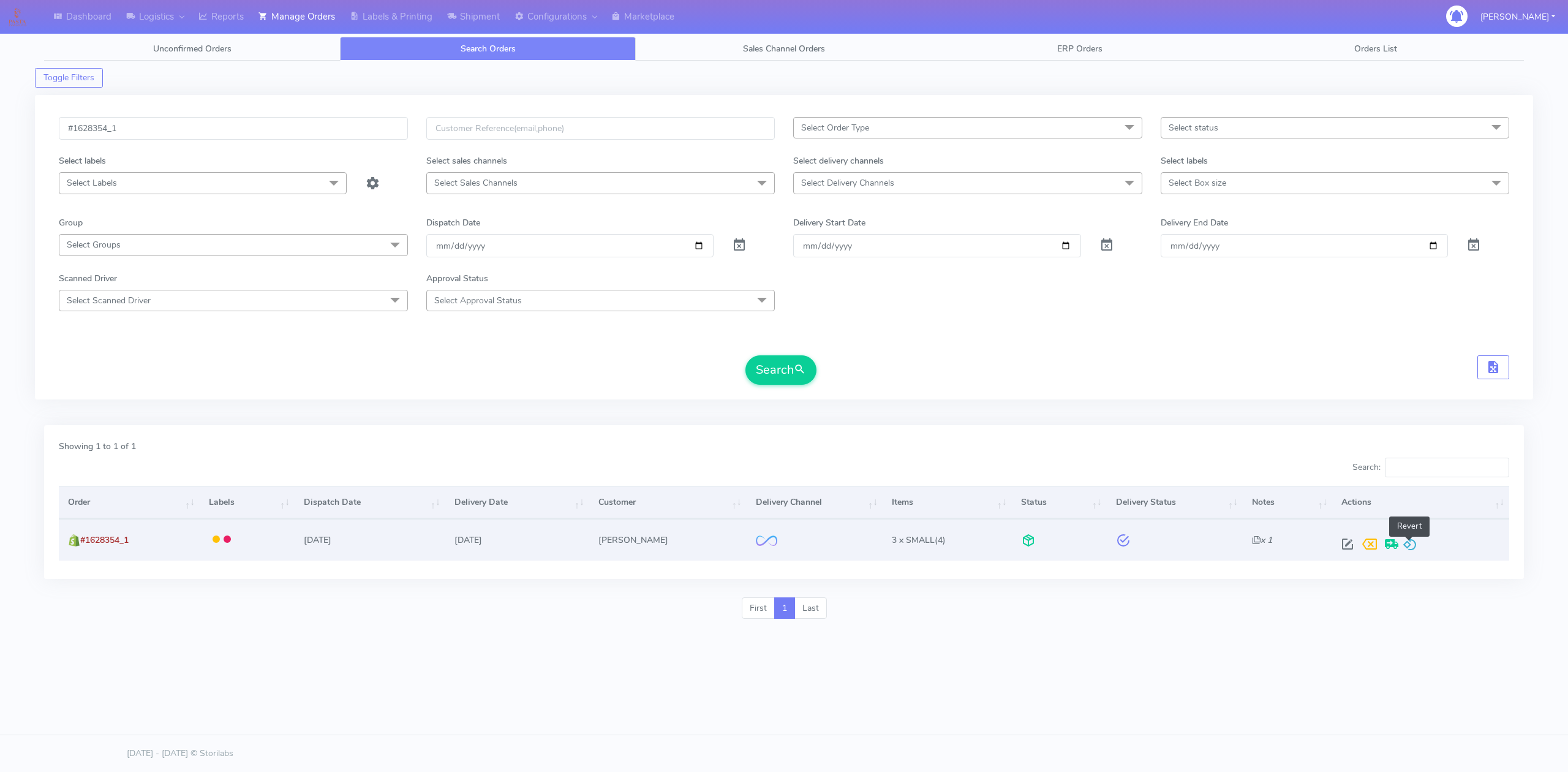
click at [1409, 550] on span at bounding box center [1410, 546] width 15 height 11
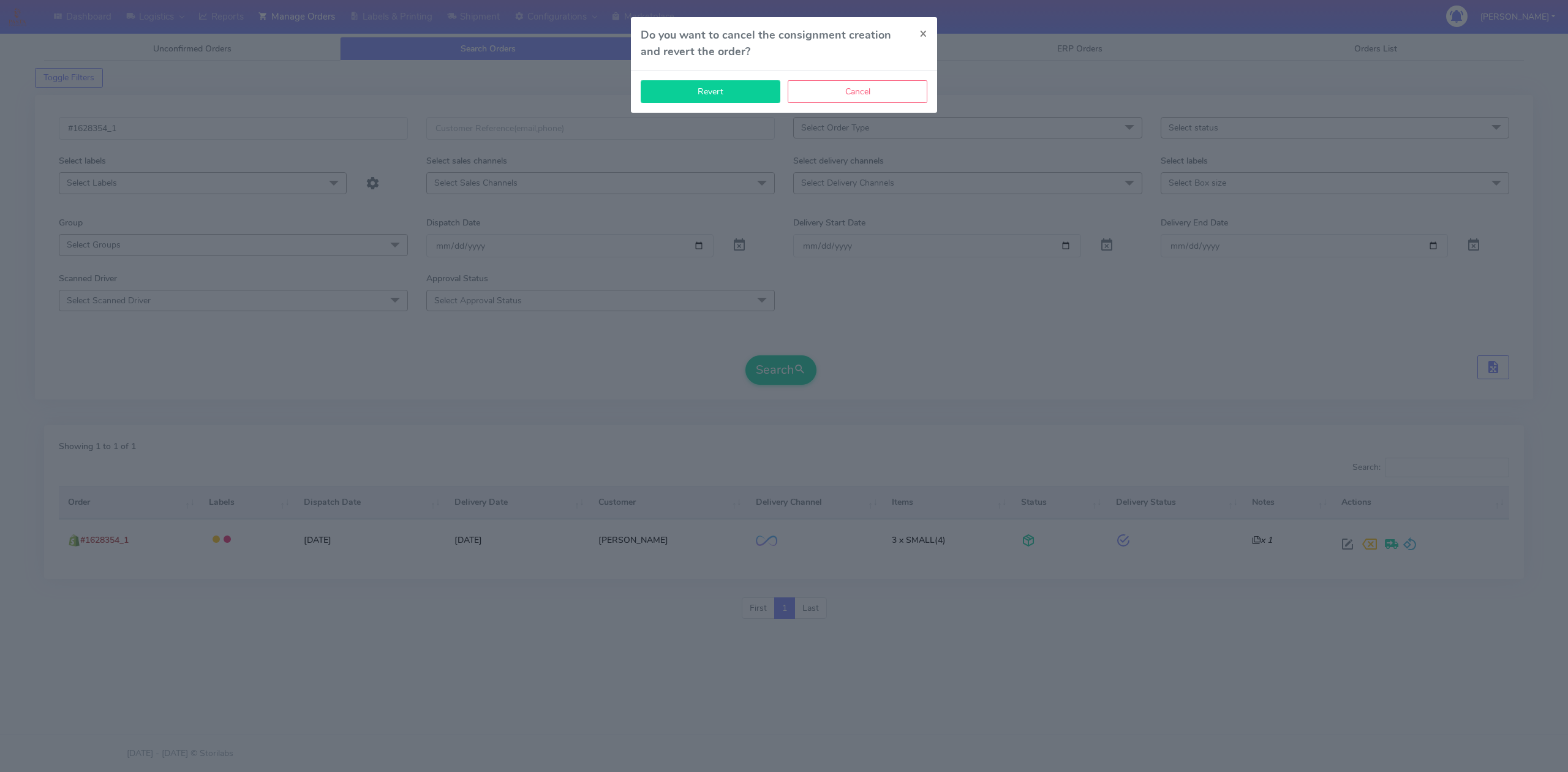
click at [679, 99] on button "Revert" at bounding box center [710, 92] width 140 height 23
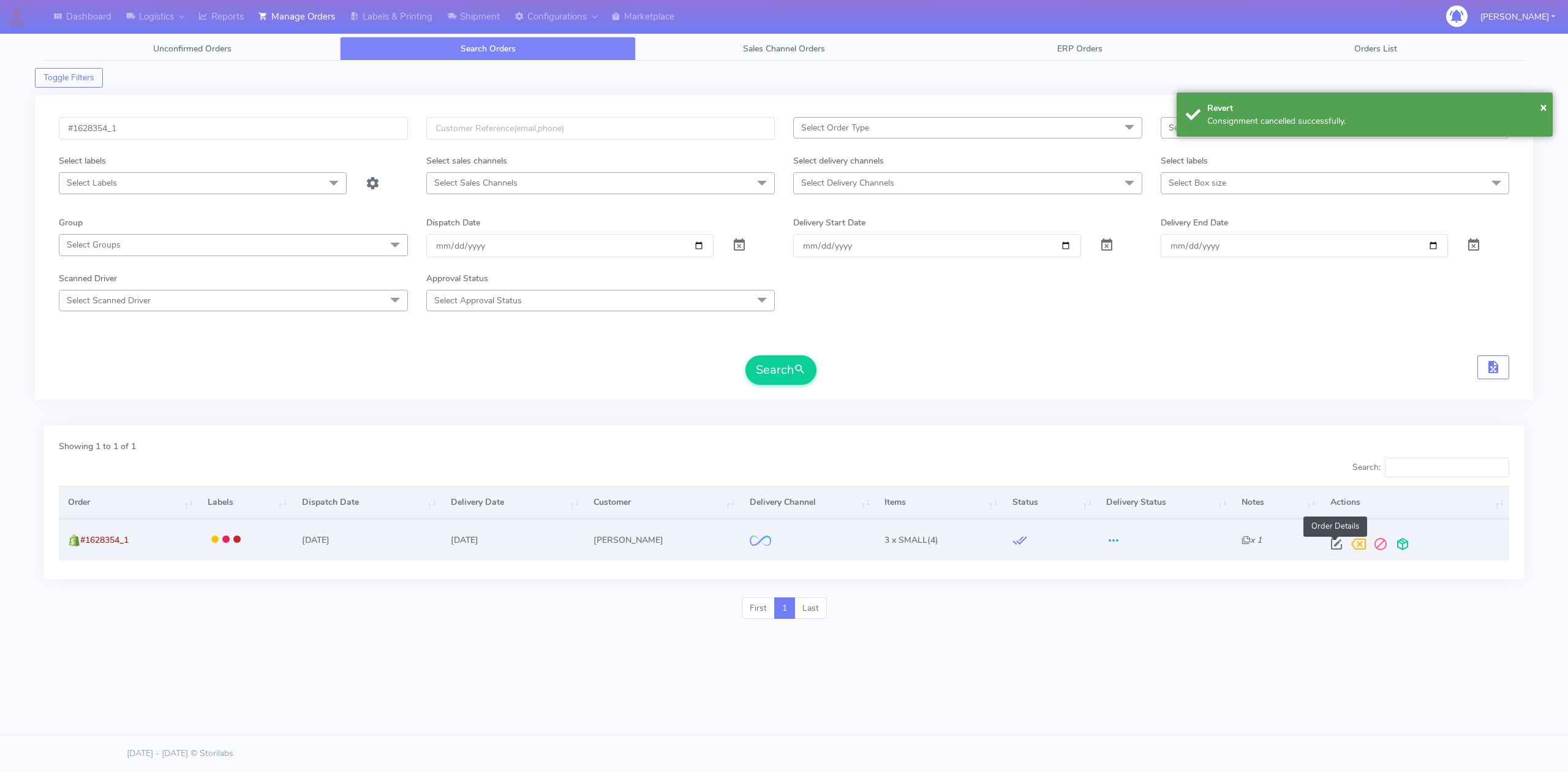
click at [1334, 547] on span at bounding box center [1336, 546] width 22 height 11
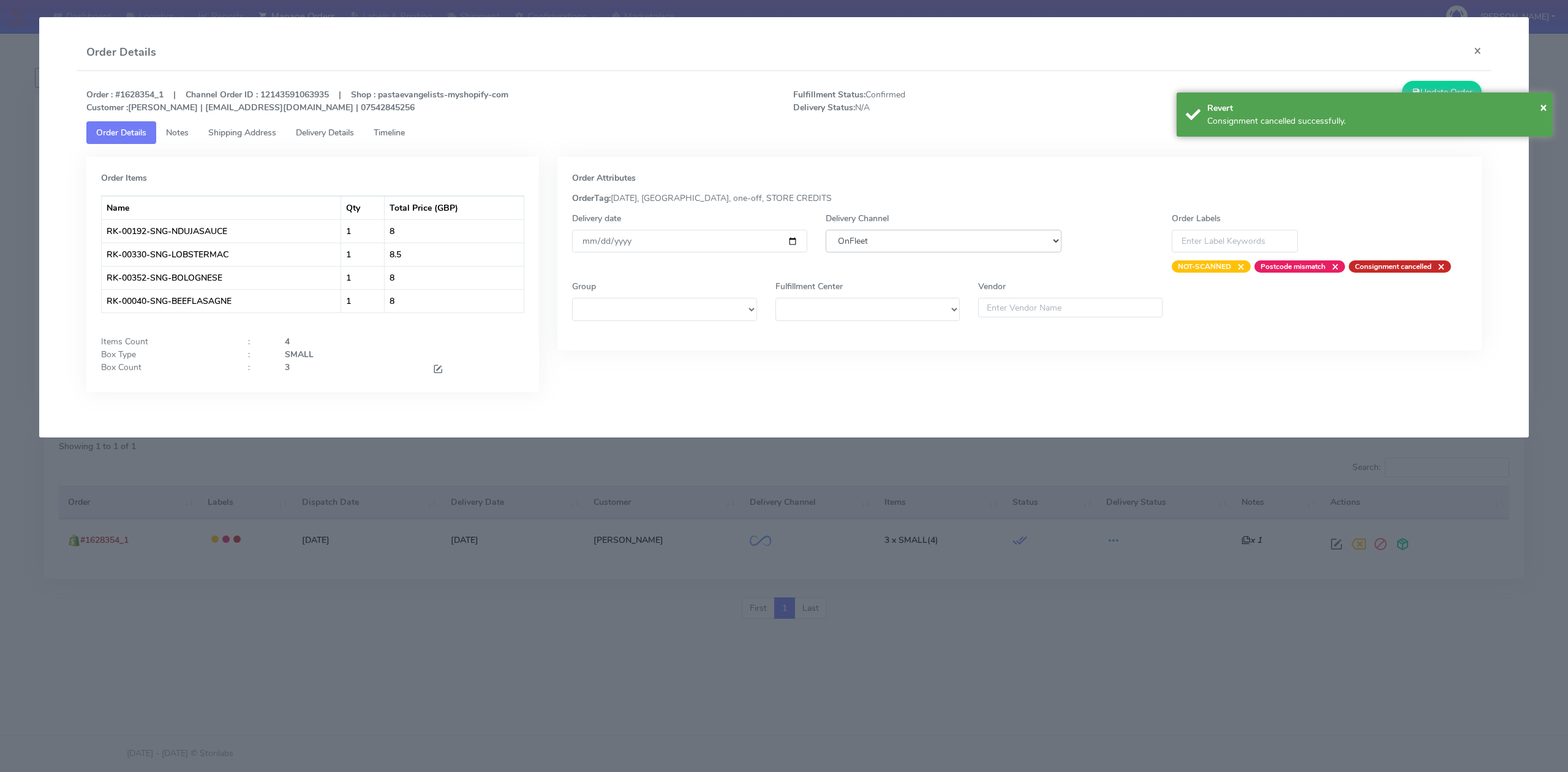
click at [932, 248] on select "DHL OnFleet Royal Mail DPD Yodel MaxOptra Amazon Collection" at bounding box center [943, 241] width 235 height 23
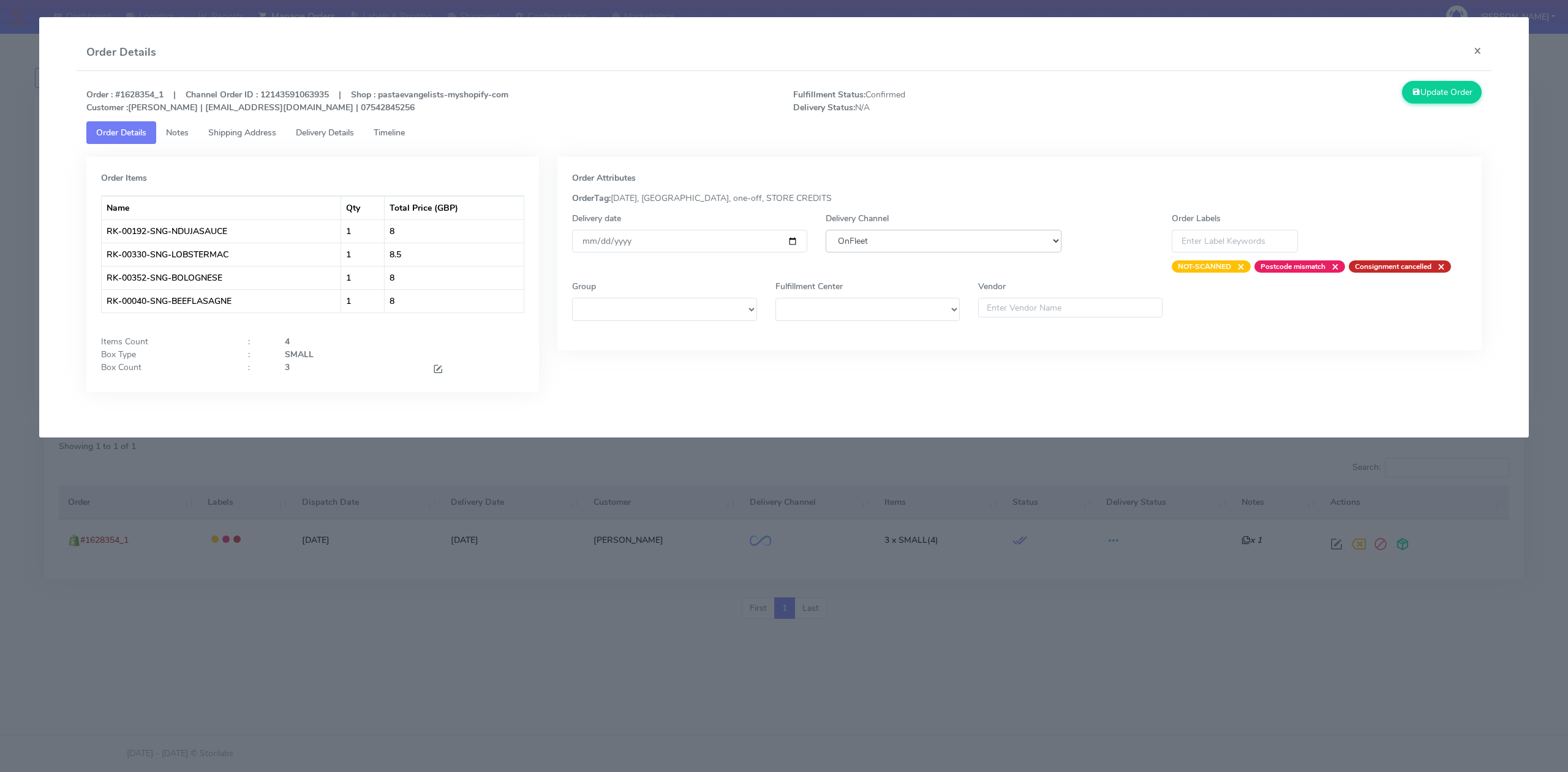
select select "5"
click at [826, 230] on select "DHL OnFleet Royal Mail DPD Yodel MaxOptra Amazon Collection" at bounding box center [943, 241] width 235 height 23
click at [1457, 89] on button "Update Order" at bounding box center [1442, 93] width 80 height 23
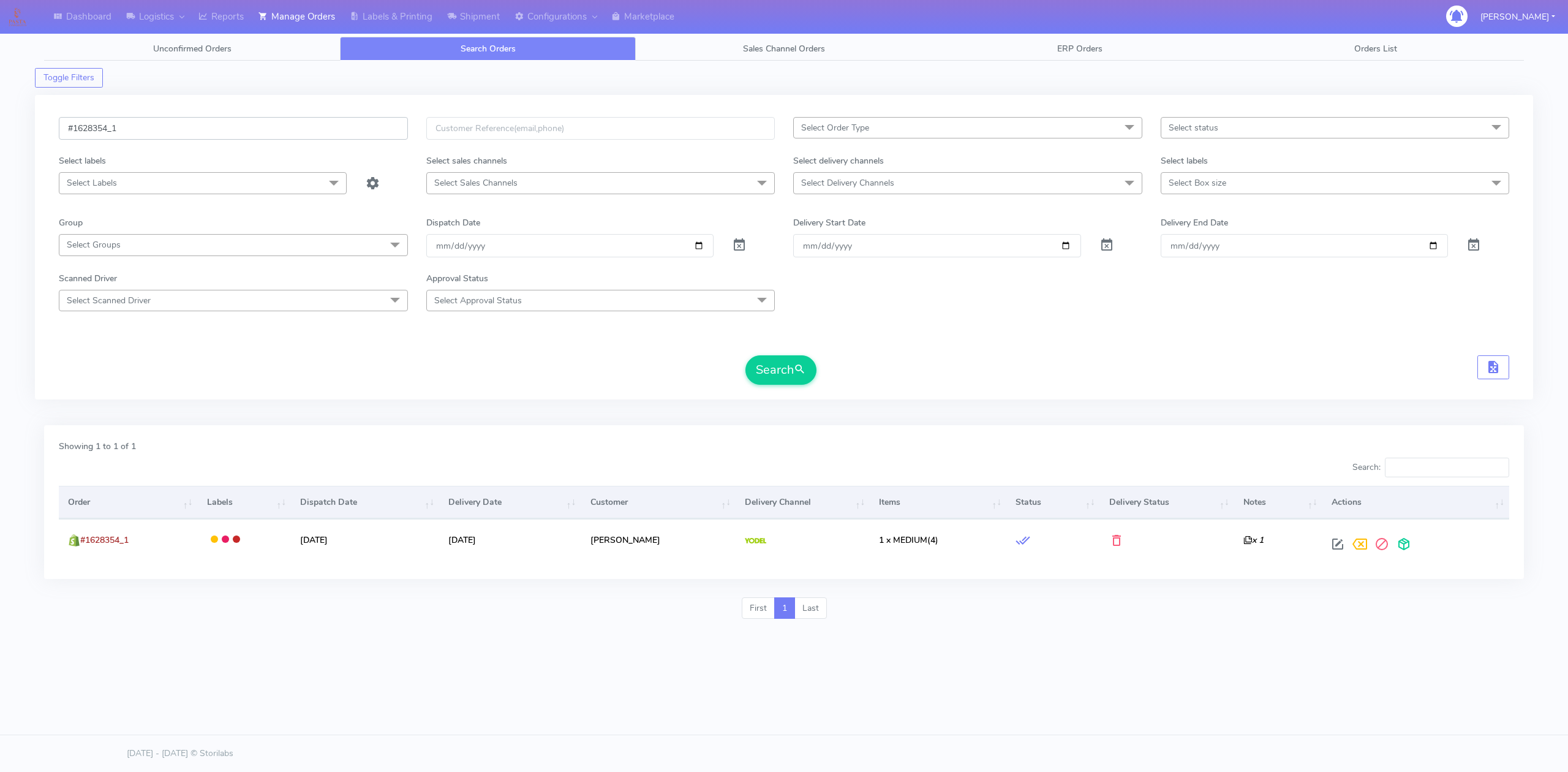
click at [298, 127] on input "#1628354_1" at bounding box center [233, 128] width 349 height 23
paste input "609"
type input "#1628609_1"
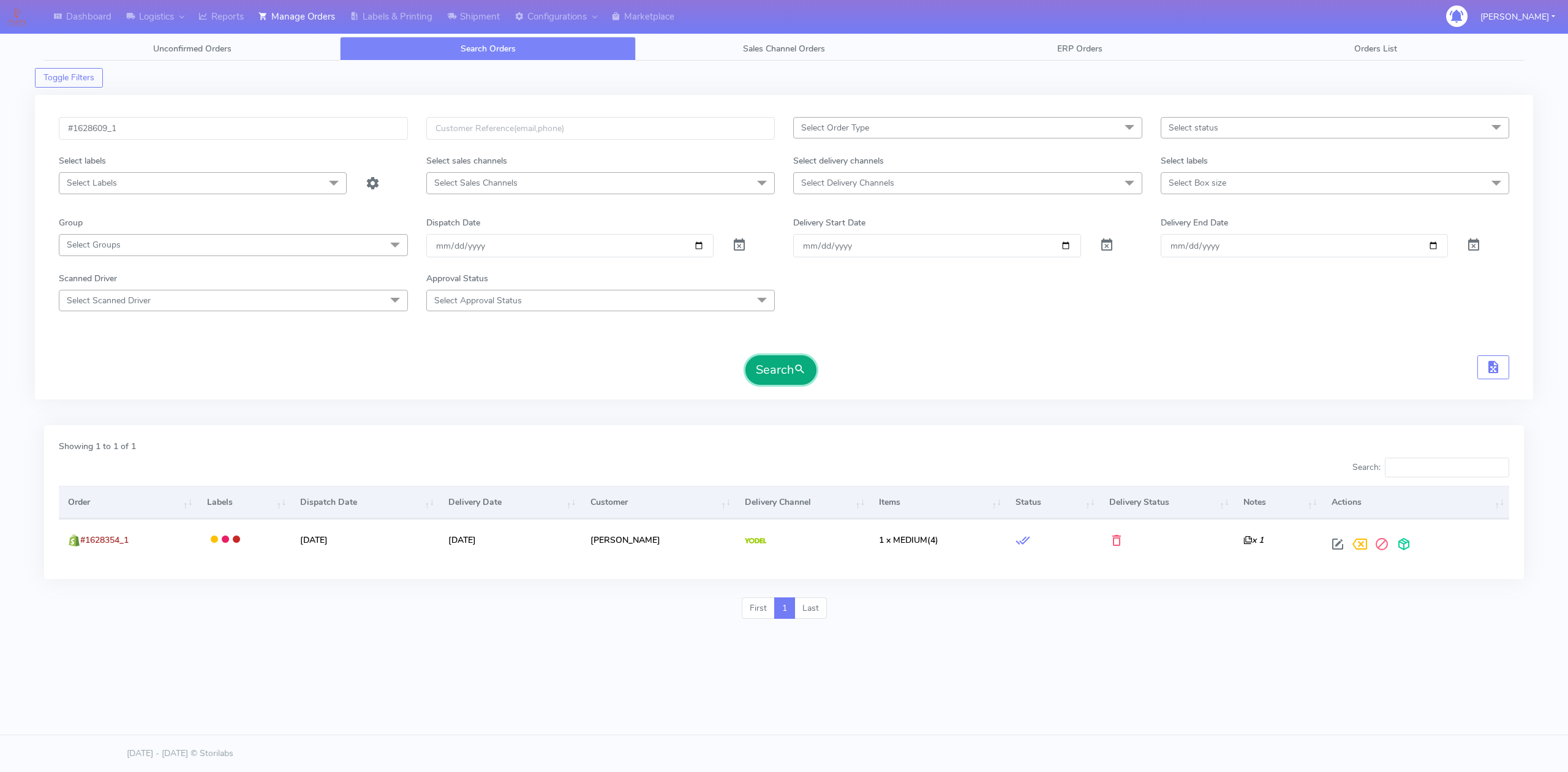
click at [790, 361] on button "Search" at bounding box center [781, 369] width 71 height 29
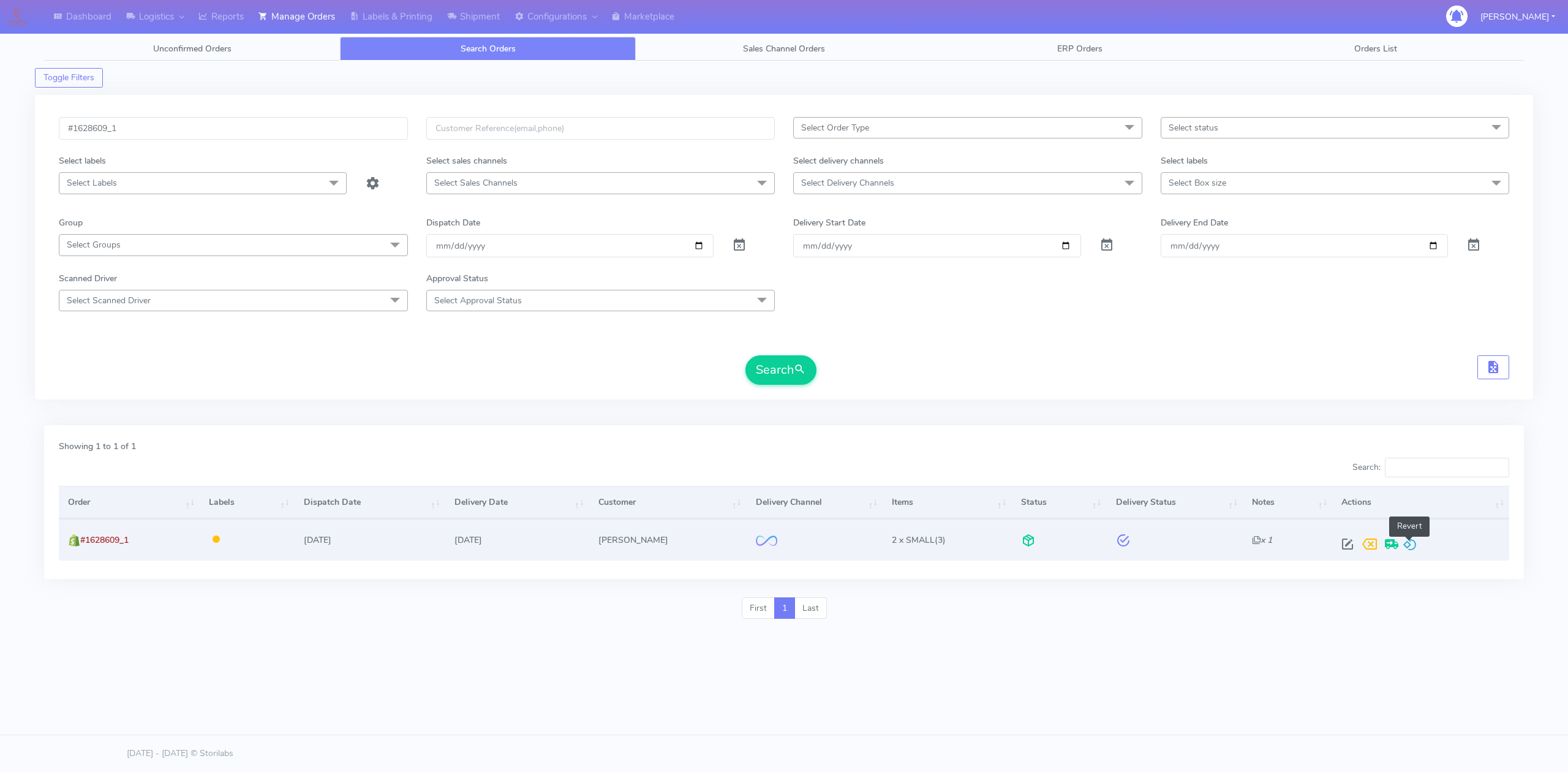
click at [1410, 541] on span at bounding box center [1410, 546] width 15 height 11
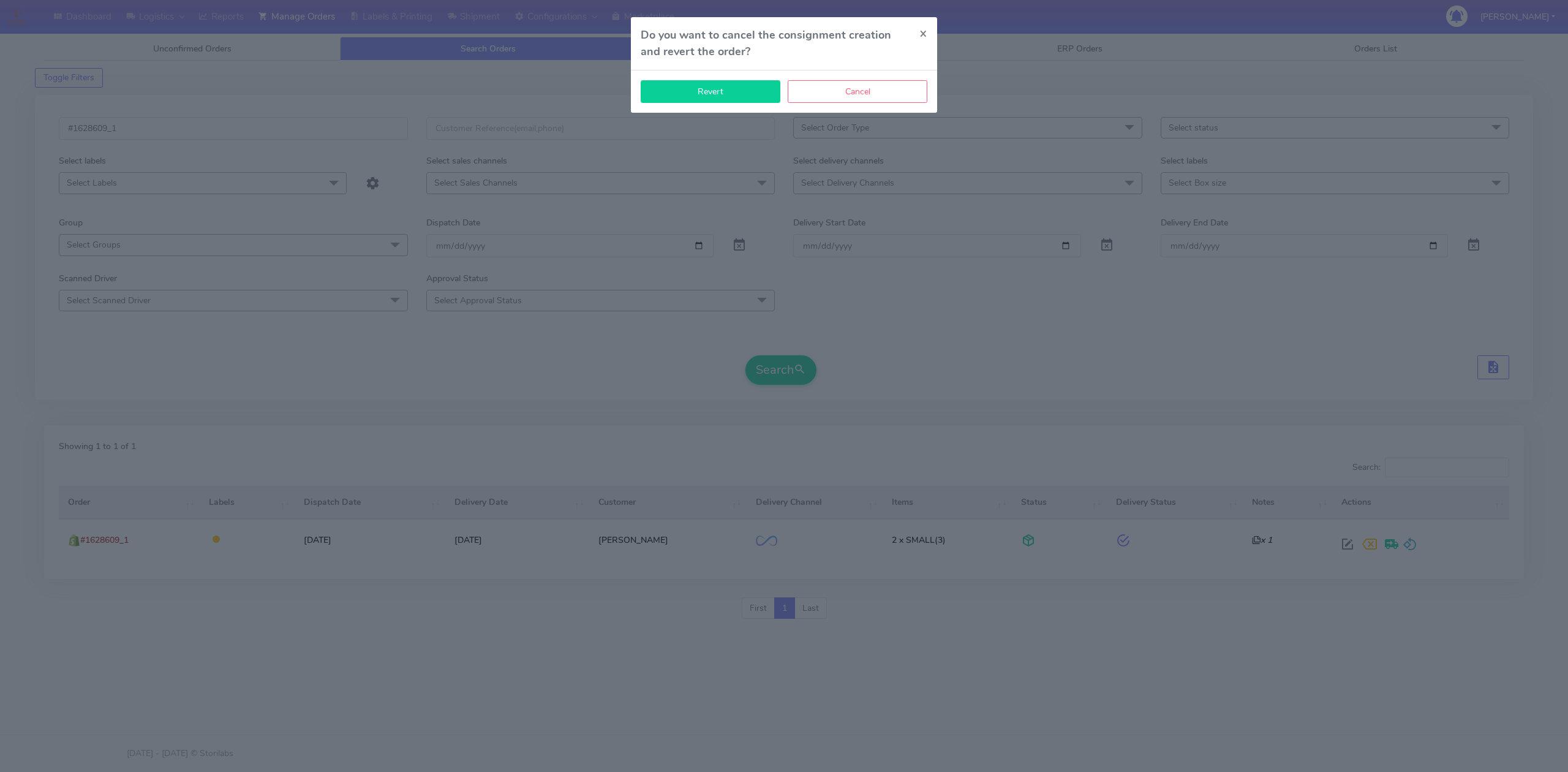
click at [729, 91] on button "Revert" at bounding box center [710, 92] width 140 height 23
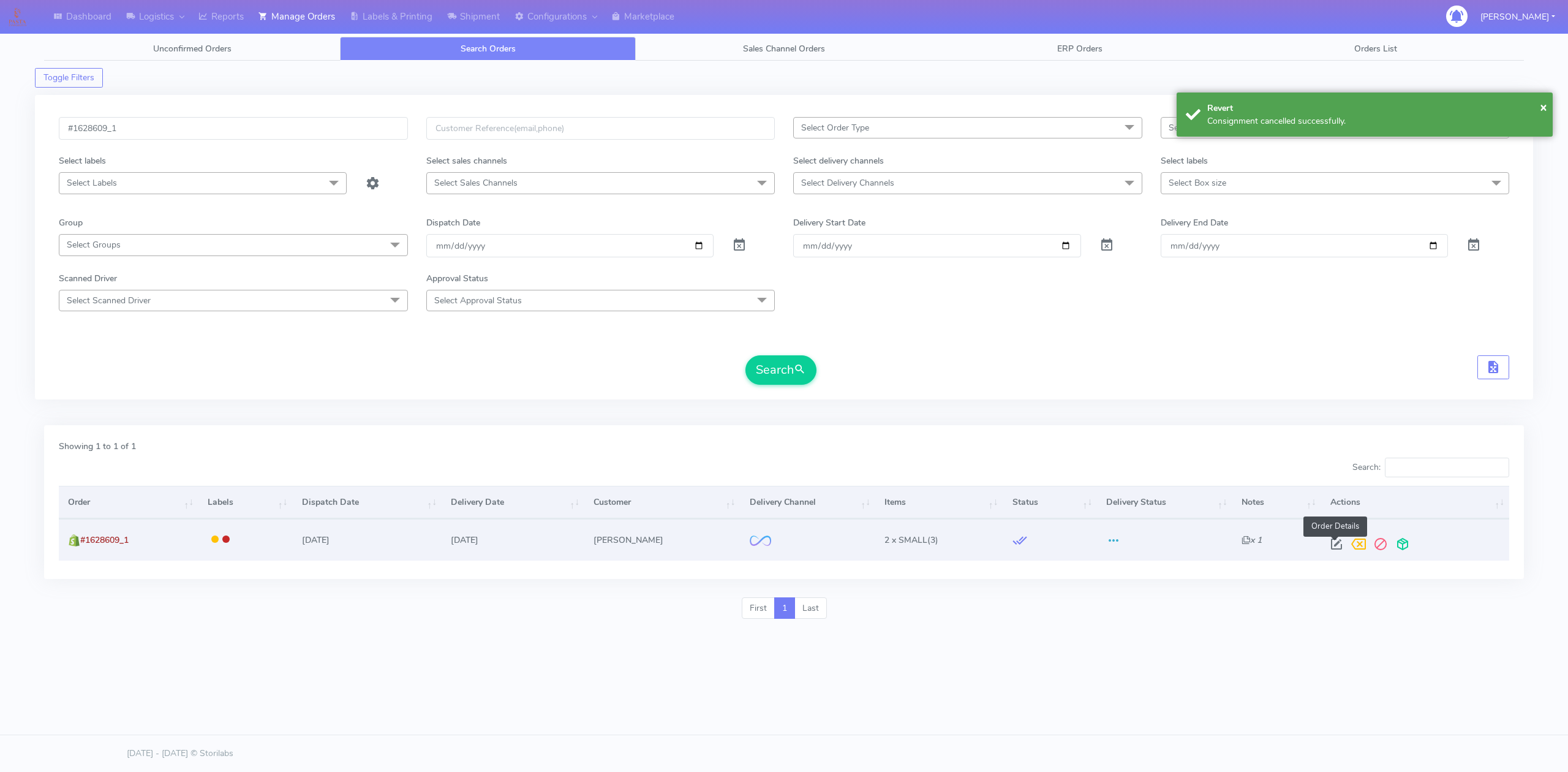
click at [1338, 545] on span at bounding box center [1336, 546] width 22 height 11
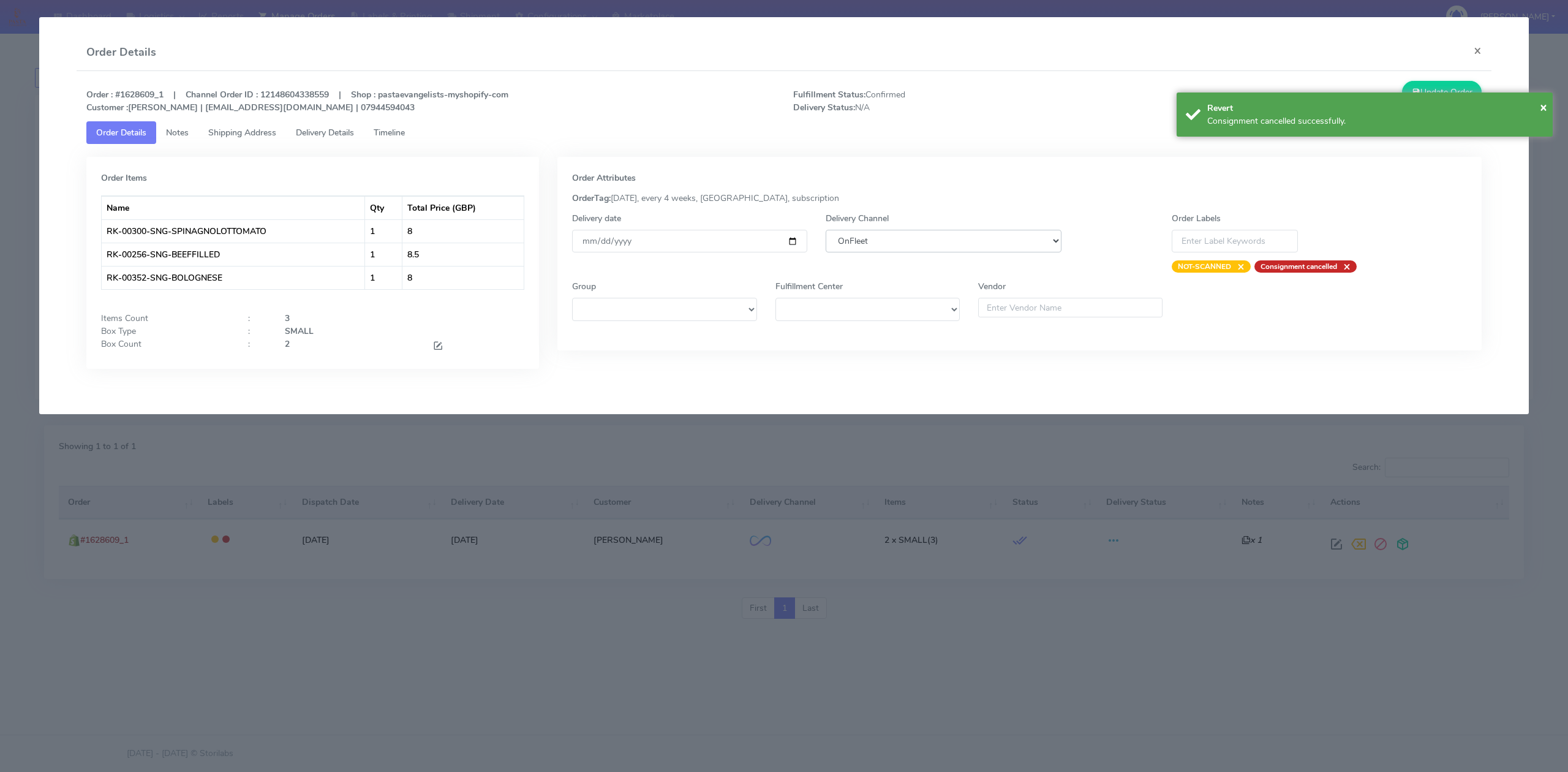
click at [919, 241] on select "DHL OnFleet Royal Mail DPD Yodel MaxOptra Amazon Collection" at bounding box center [943, 241] width 235 height 23
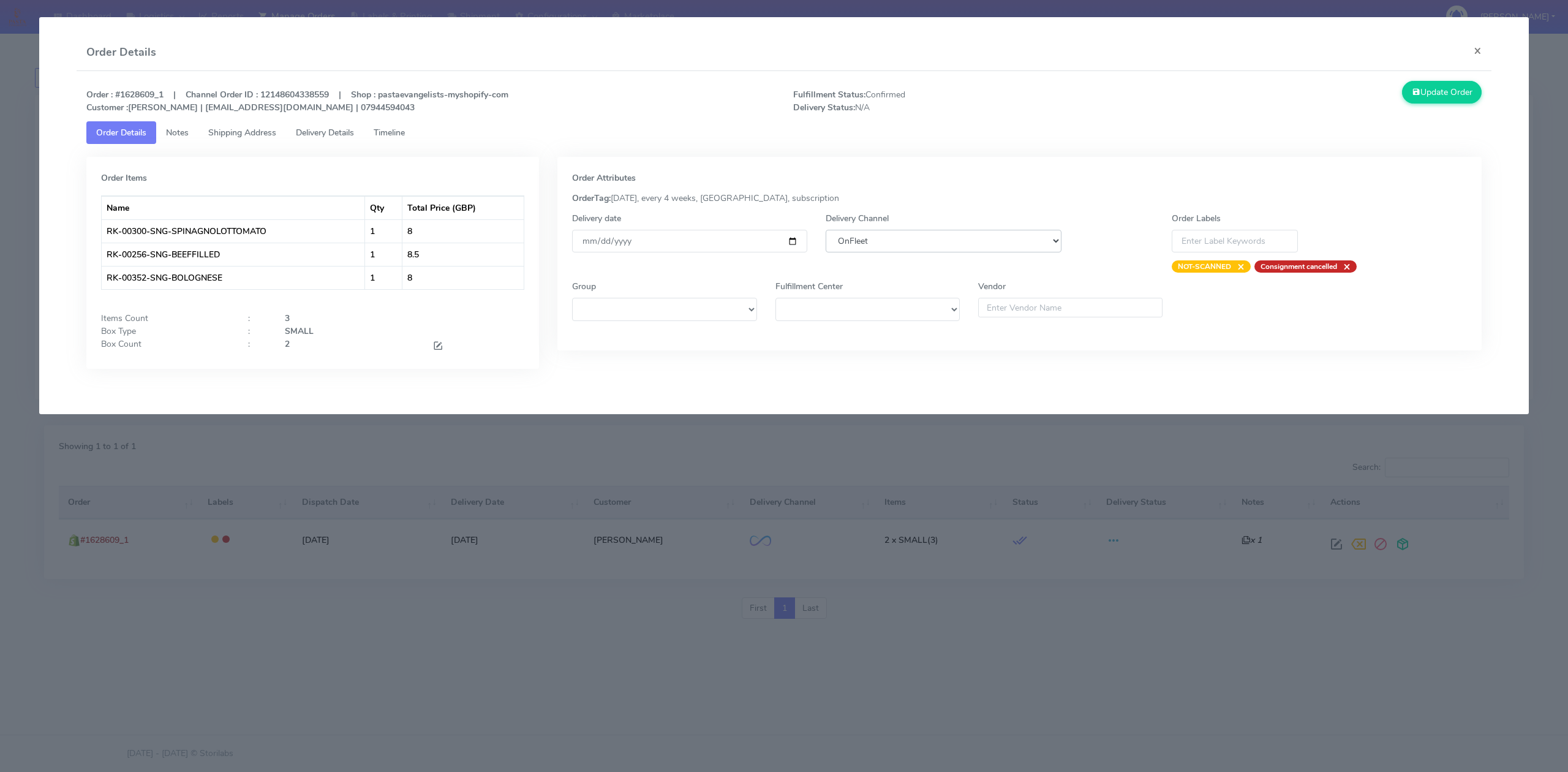
select select "5"
click at [826, 230] on select "DHL OnFleet Royal Mail DPD Yodel MaxOptra Amazon Collection" at bounding box center [943, 241] width 235 height 23
click at [1419, 85] on button "Update Order" at bounding box center [1442, 93] width 80 height 23
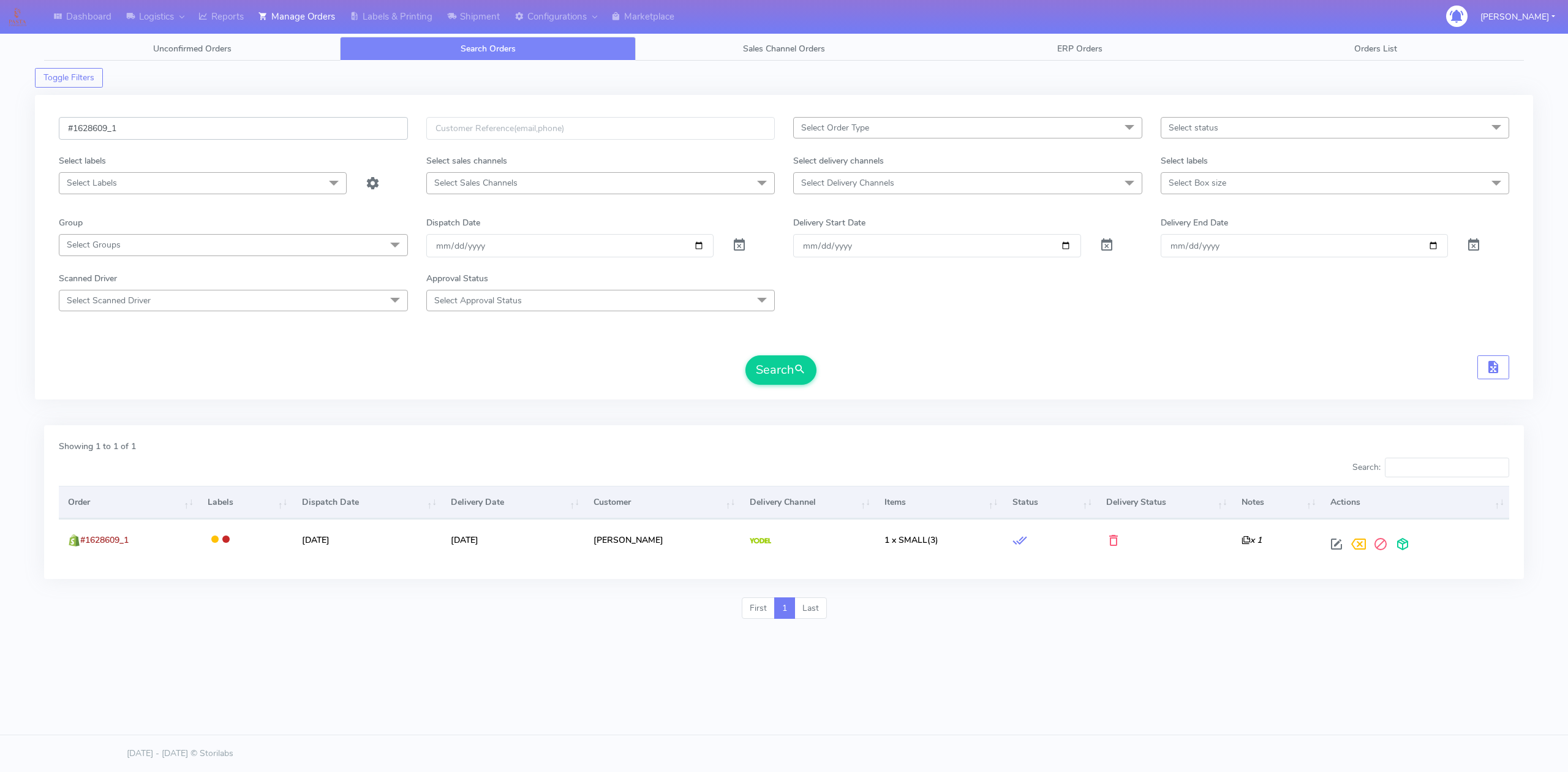
click at [218, 129] on input "#1628609_1" at bounding box center [233, 128] width 349 height 23
click at [216, 129] on input "#1628609_1" at bounding box center [233, 128] width 349 height 23
paste input "18"
type input "#1628618_1"
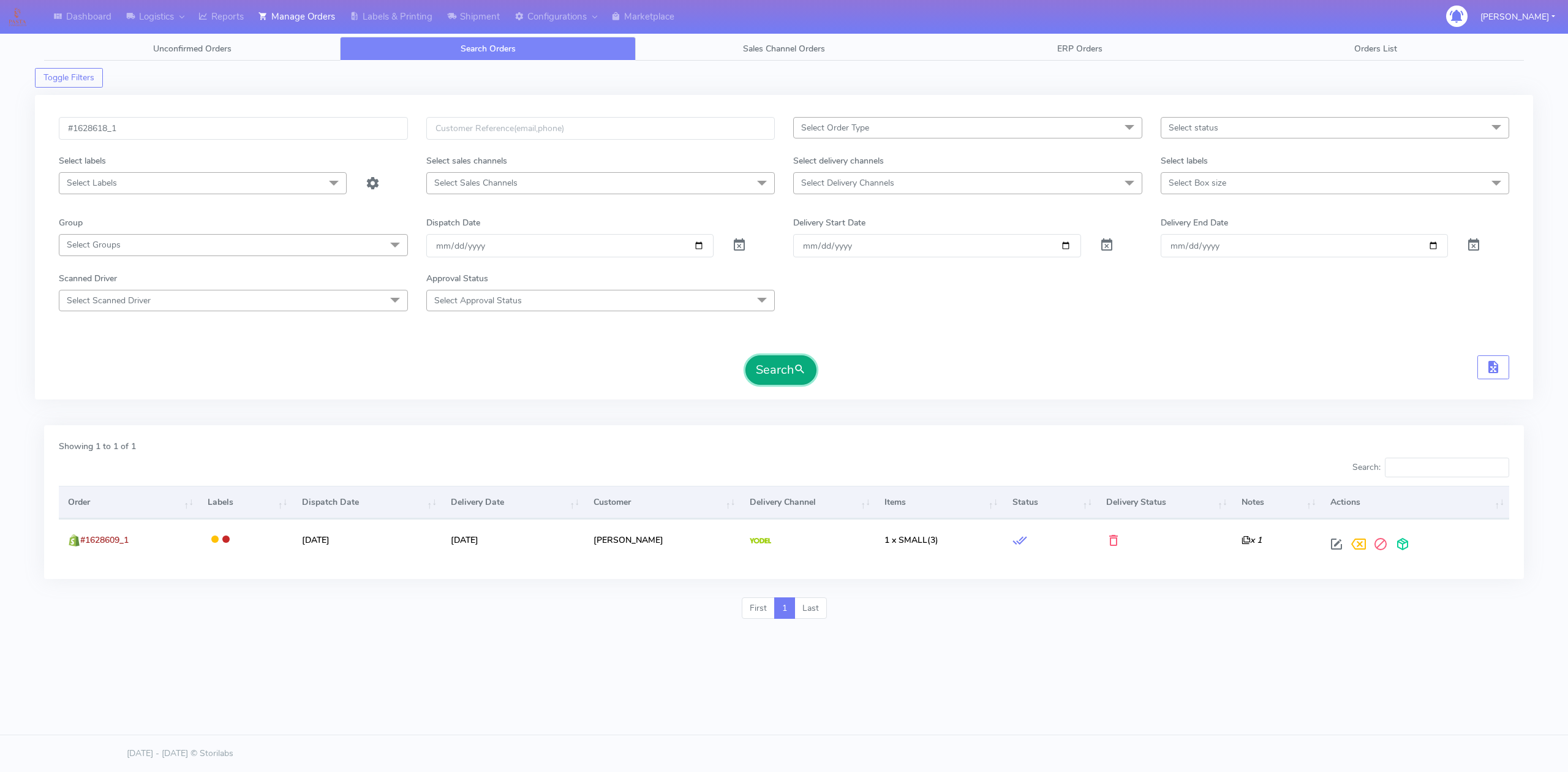
click at [790, 378] on button "Search" at bounding box center [781, 369] width 71 height 29
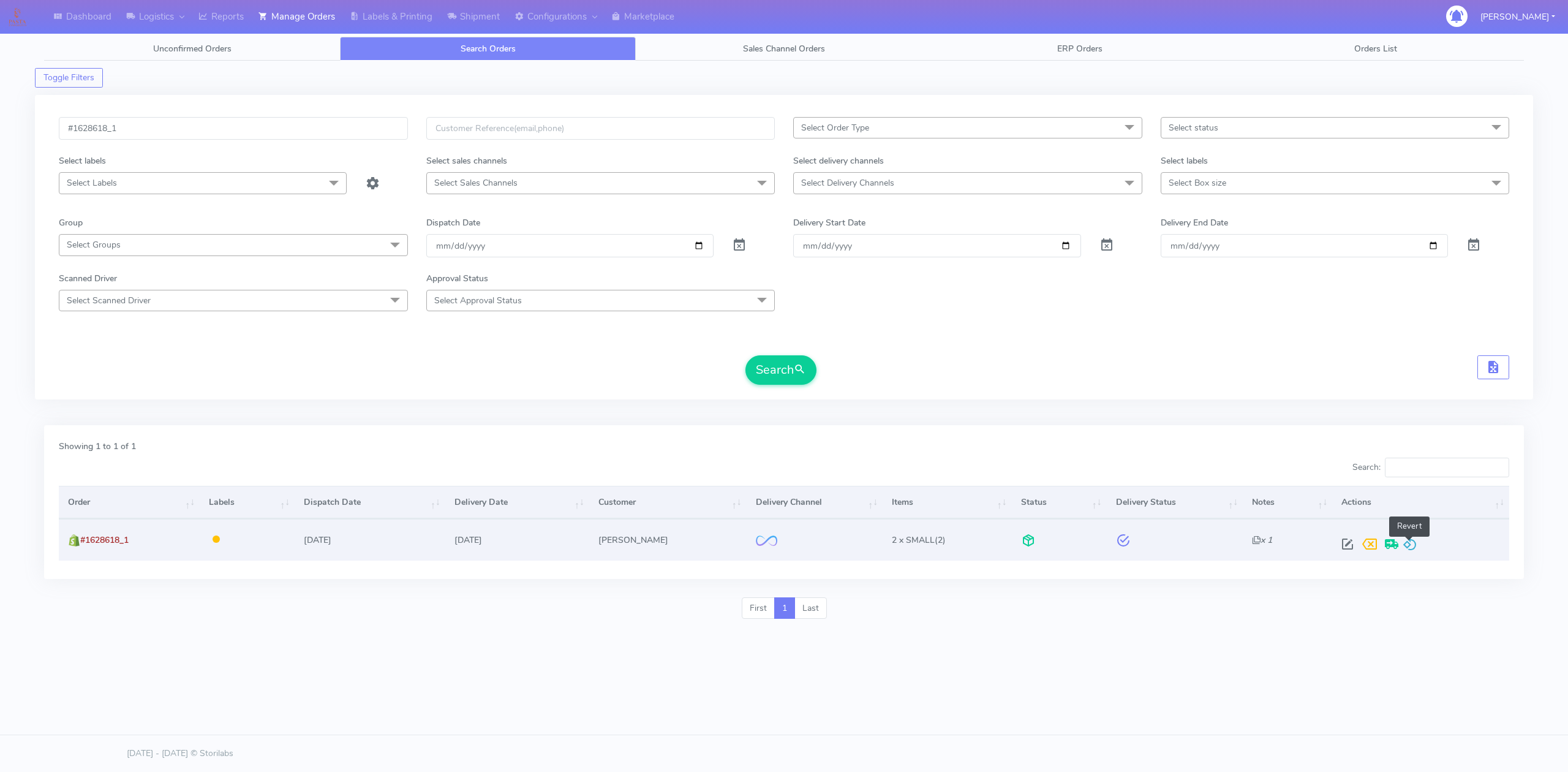
click at [1409, 548] on span at bounding box center [1410, 546] width 15 height 11
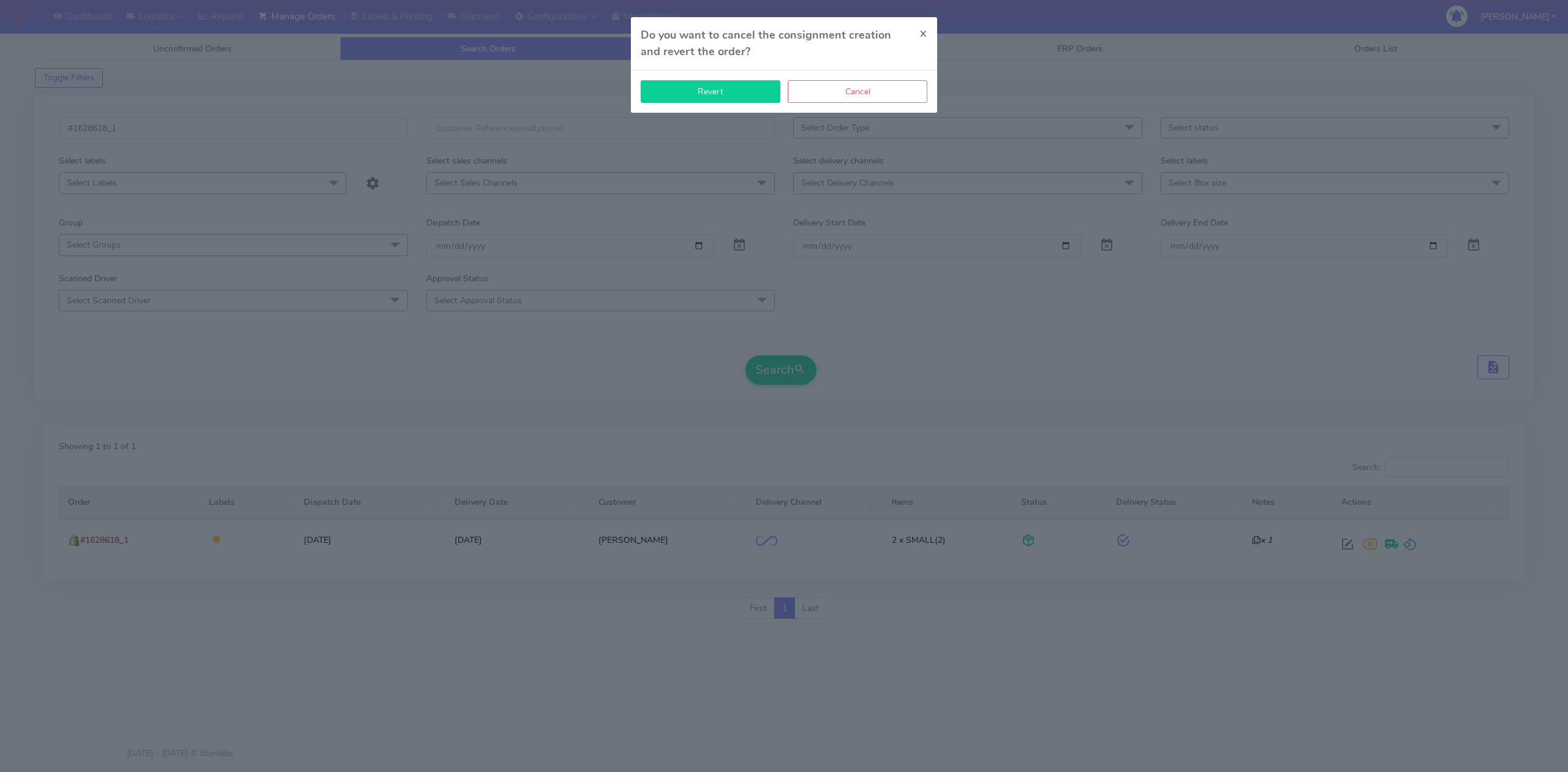
click at [672, 87] on button "Revert" at bounding box center [710, 92] width 140 height 23
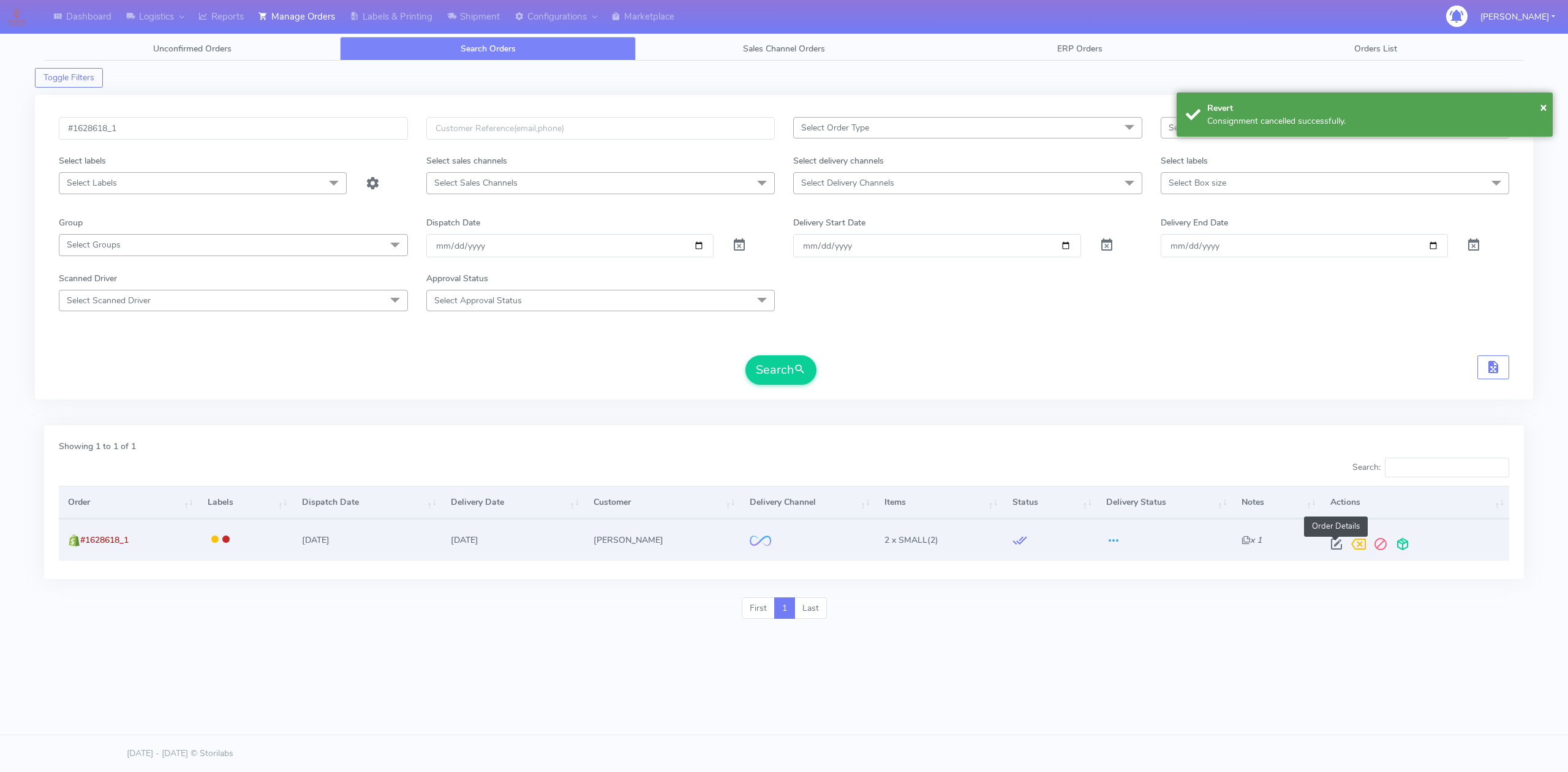
click at [1340, 547] on span at bounding box center [1336, 546] width 22 height 11
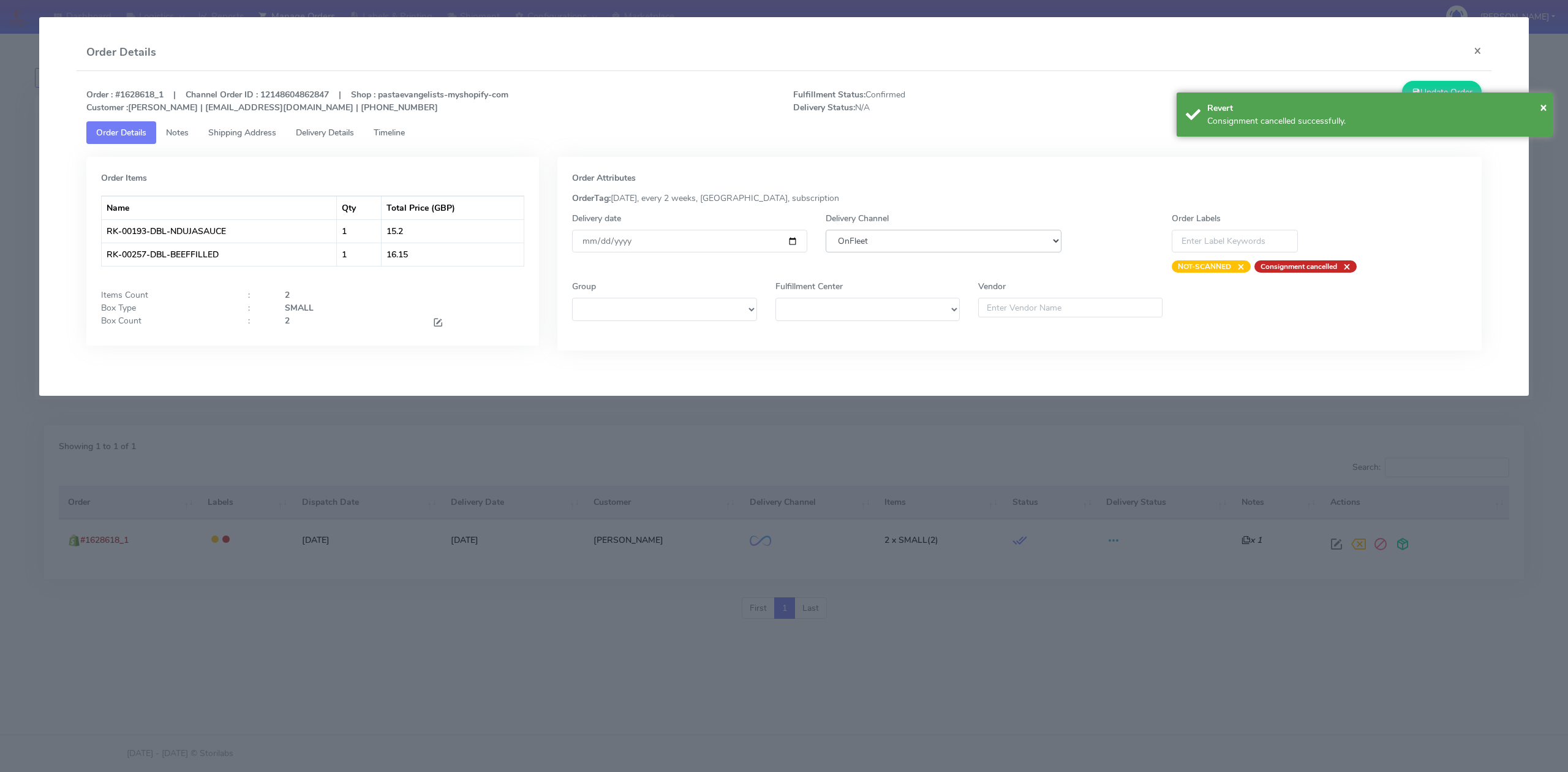
click at [927, 235] on select "DHL OnFleet Royal Mail DPD Yodel MaxOptra Amazon Collection" at bounding box center [943, 241] width 235 height 23
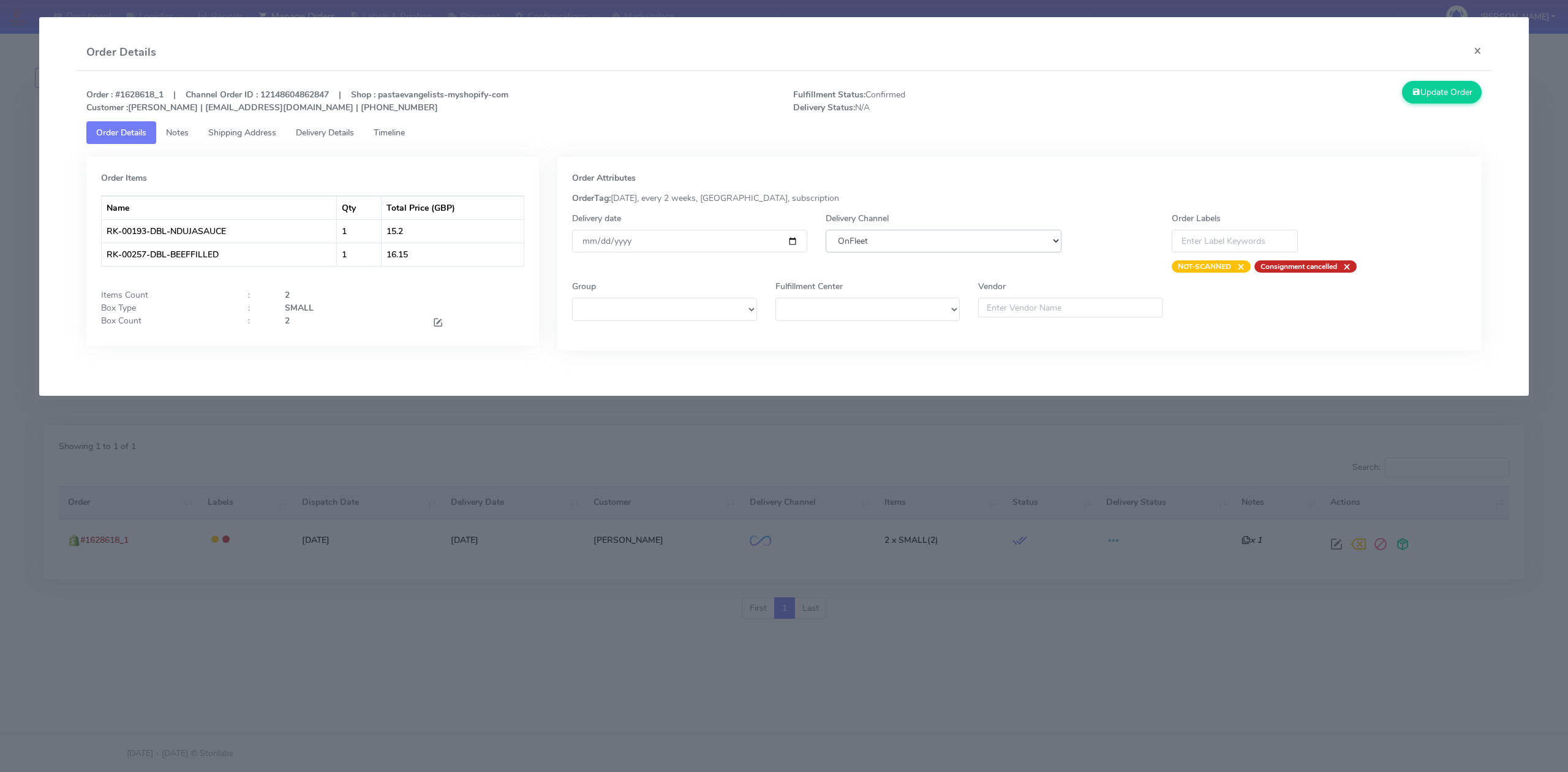
select select "5"
click at [826, 230] on select "DHL OnFleet Royal Mail DPD Yodel MaxOptra Amazon Collection" at bounding box center [943, 241] width 235 height 23
click at [1434, 99] on button "Update Order" at bounding box center [1442, 93] width 80 height 23
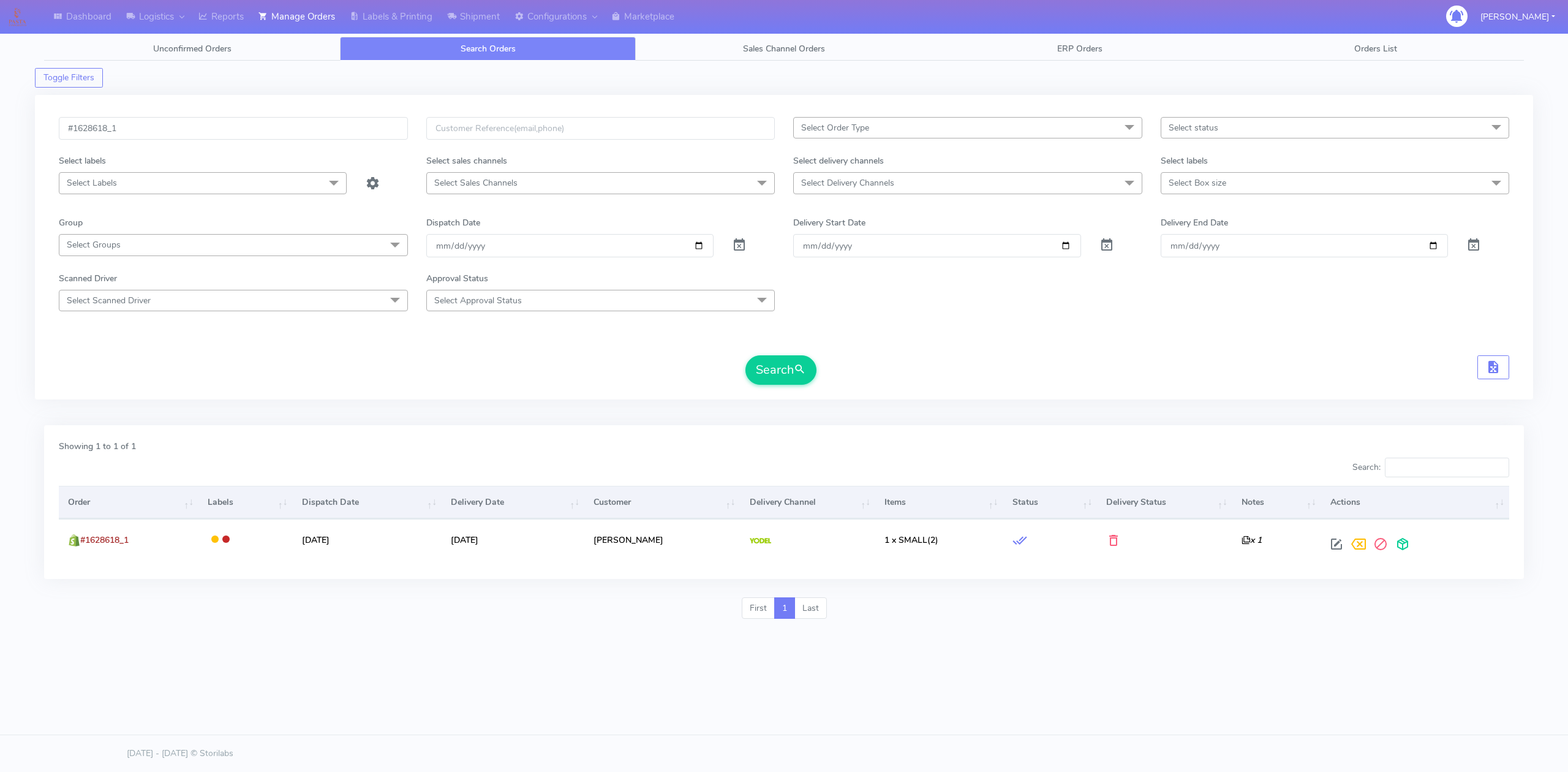
click at [213, 146] on div "#1628618_1" at bounding box center [233, 135] width 367 height 37
click at [223, 128] on input "#1628618_1" at bounding box center [233, 128] width 349 height 23
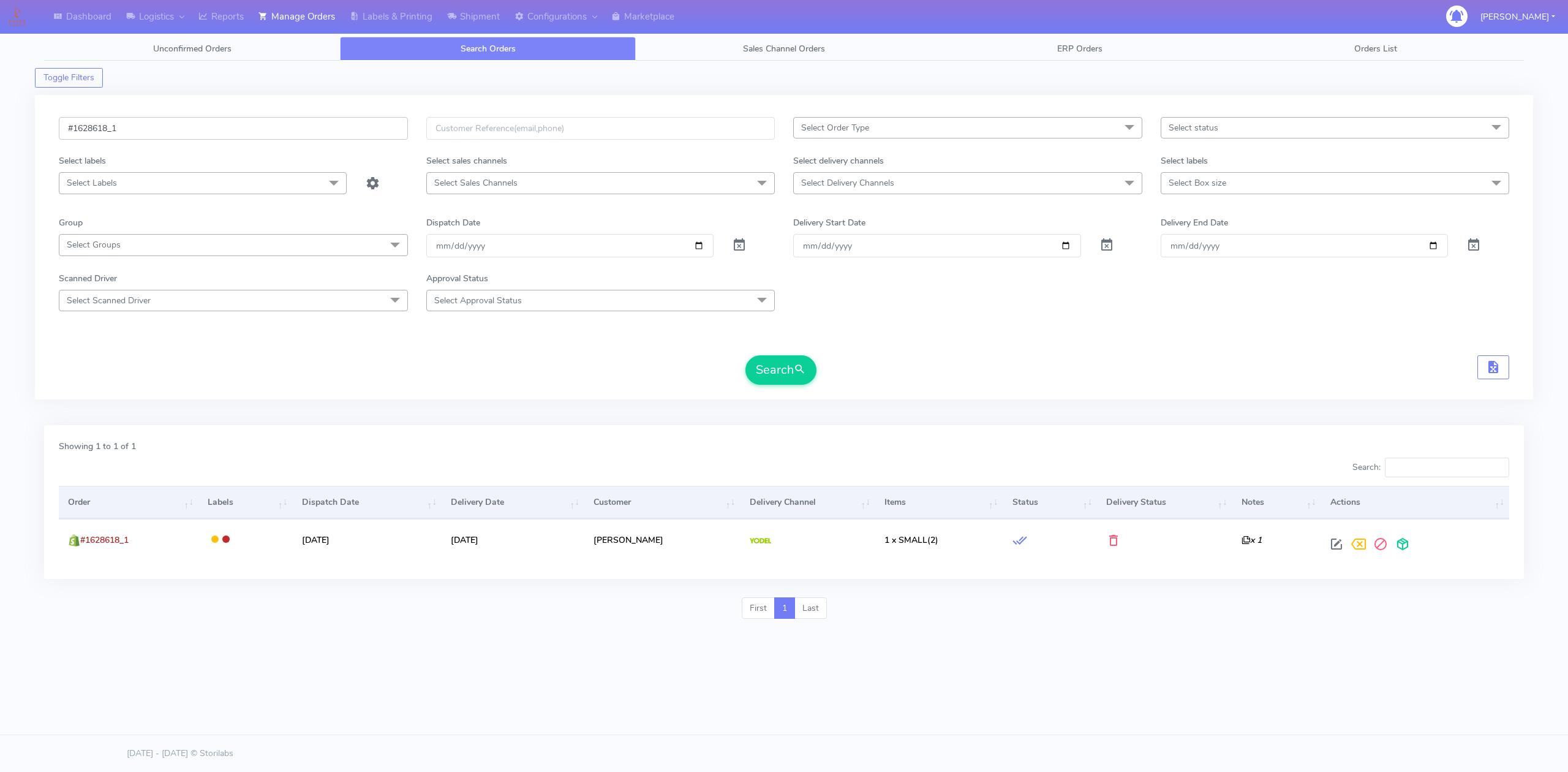
paste input "0"
type input "#1628610_1"
click at [784, 362] on button "Search" at bounding box center [781, 369] width 71 height 29
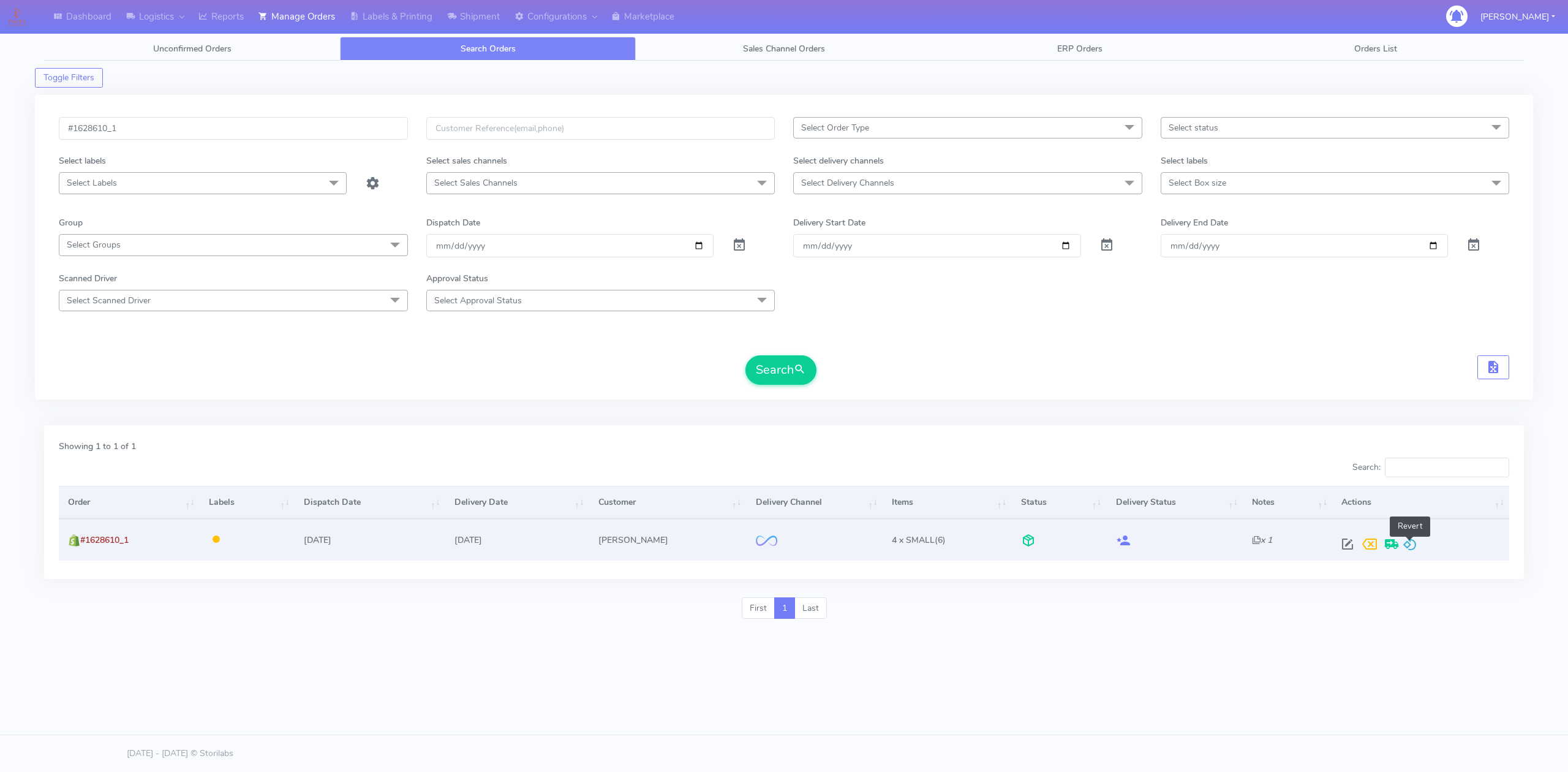
click at [1407, 542] on span at bounding box center [1410, 546] width 15 height 11
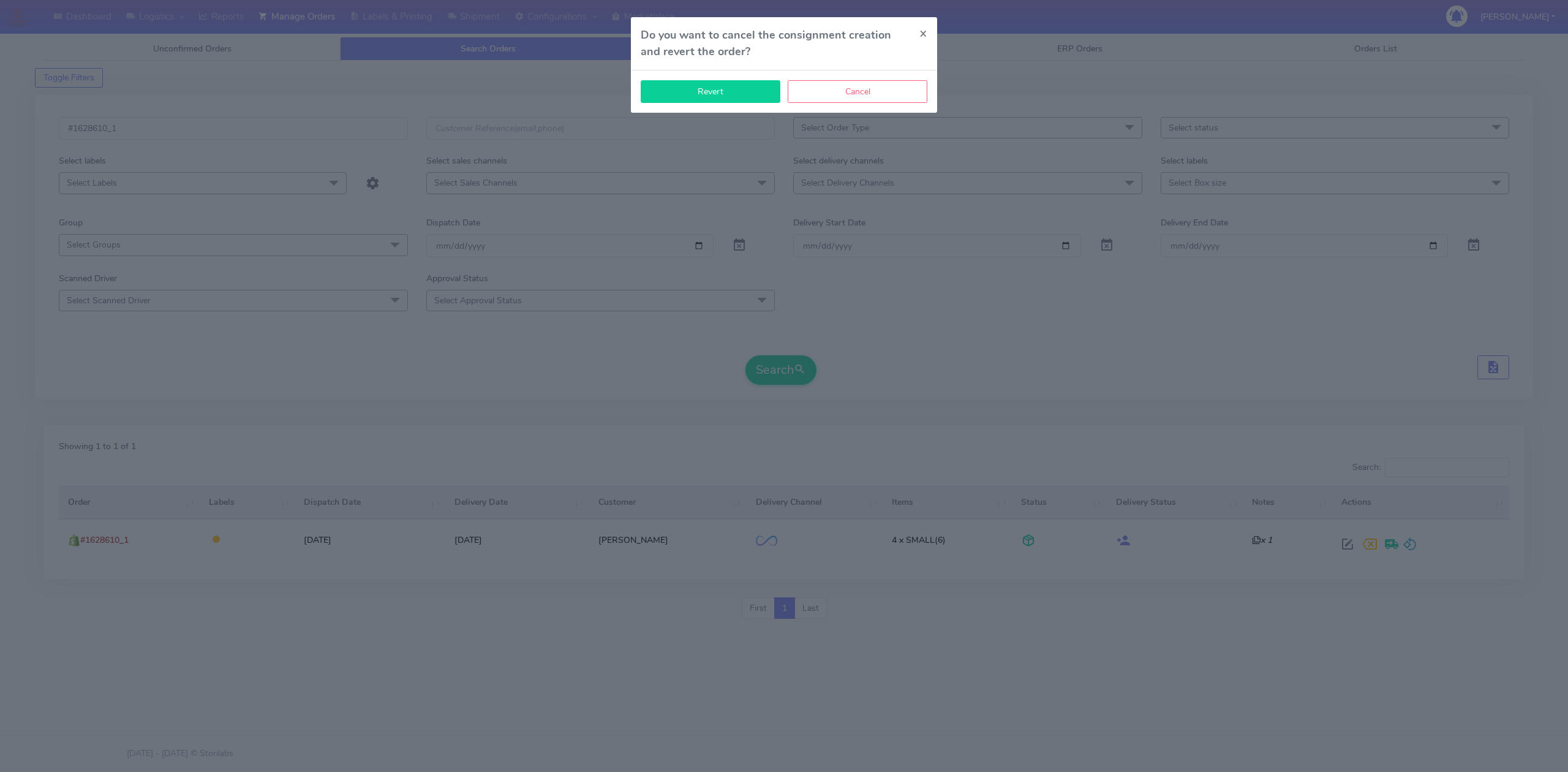
click at [766, 94] on button "Revert" at bounding box center [710, 92] width 140 height 23
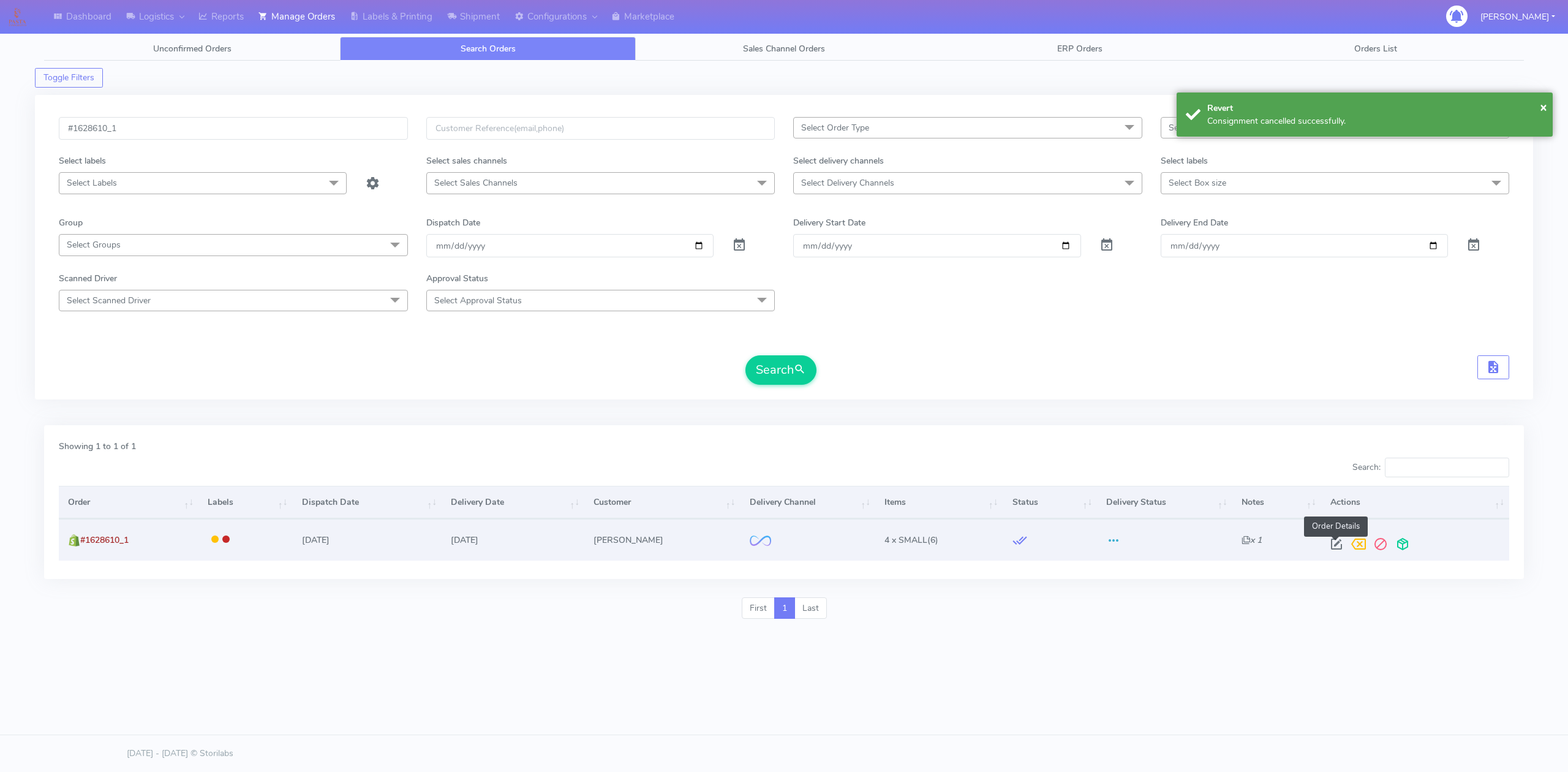
click at [1338, 547] on span at bounding box center [1336, 546] width 22 height 11
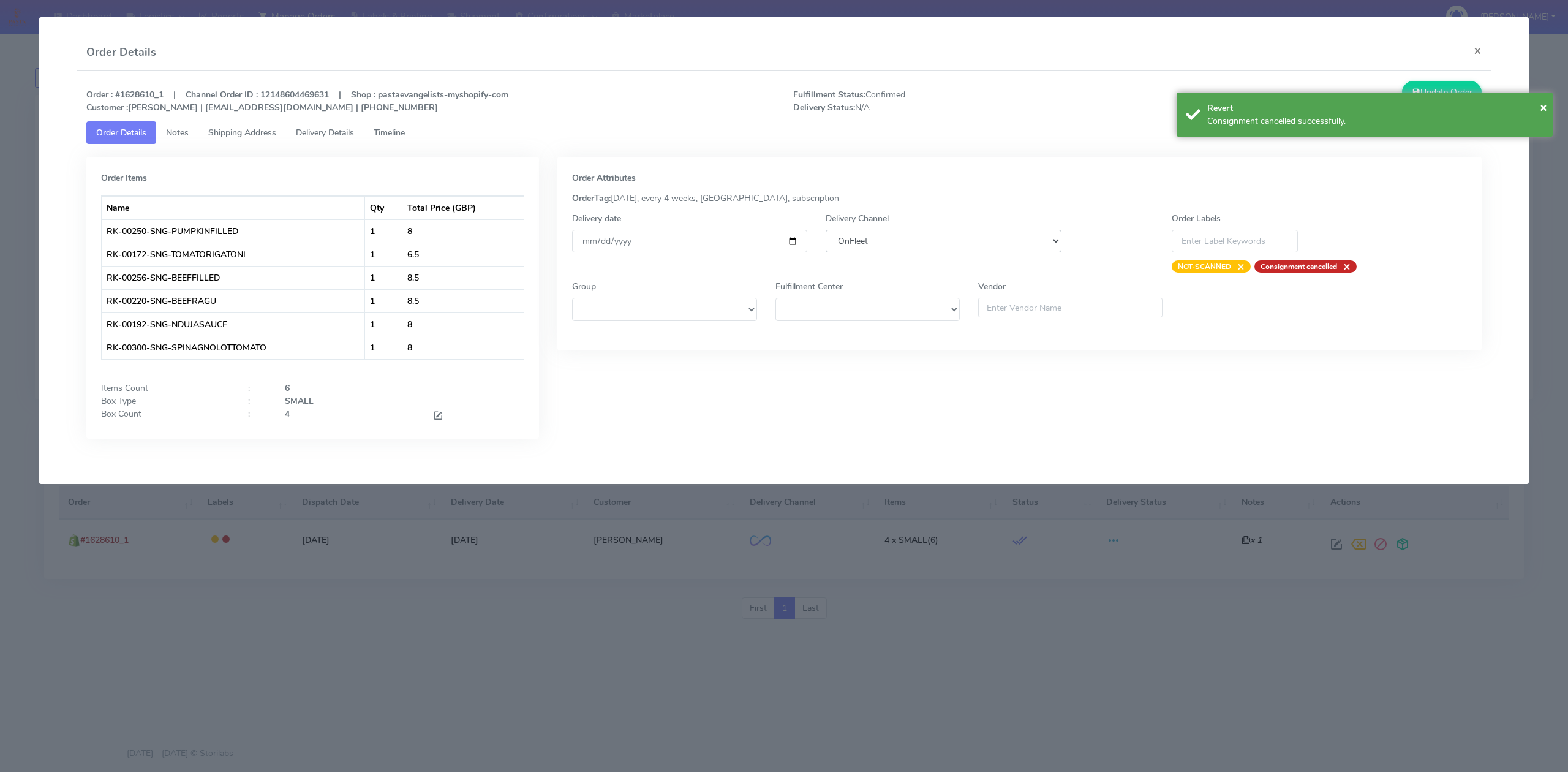
click at [994, 243] on select "DHL OnFleet Royal Mail DPD Yodel MaxOptra Amazon Collection" at bounding box center [943, 241] width 235 height 23
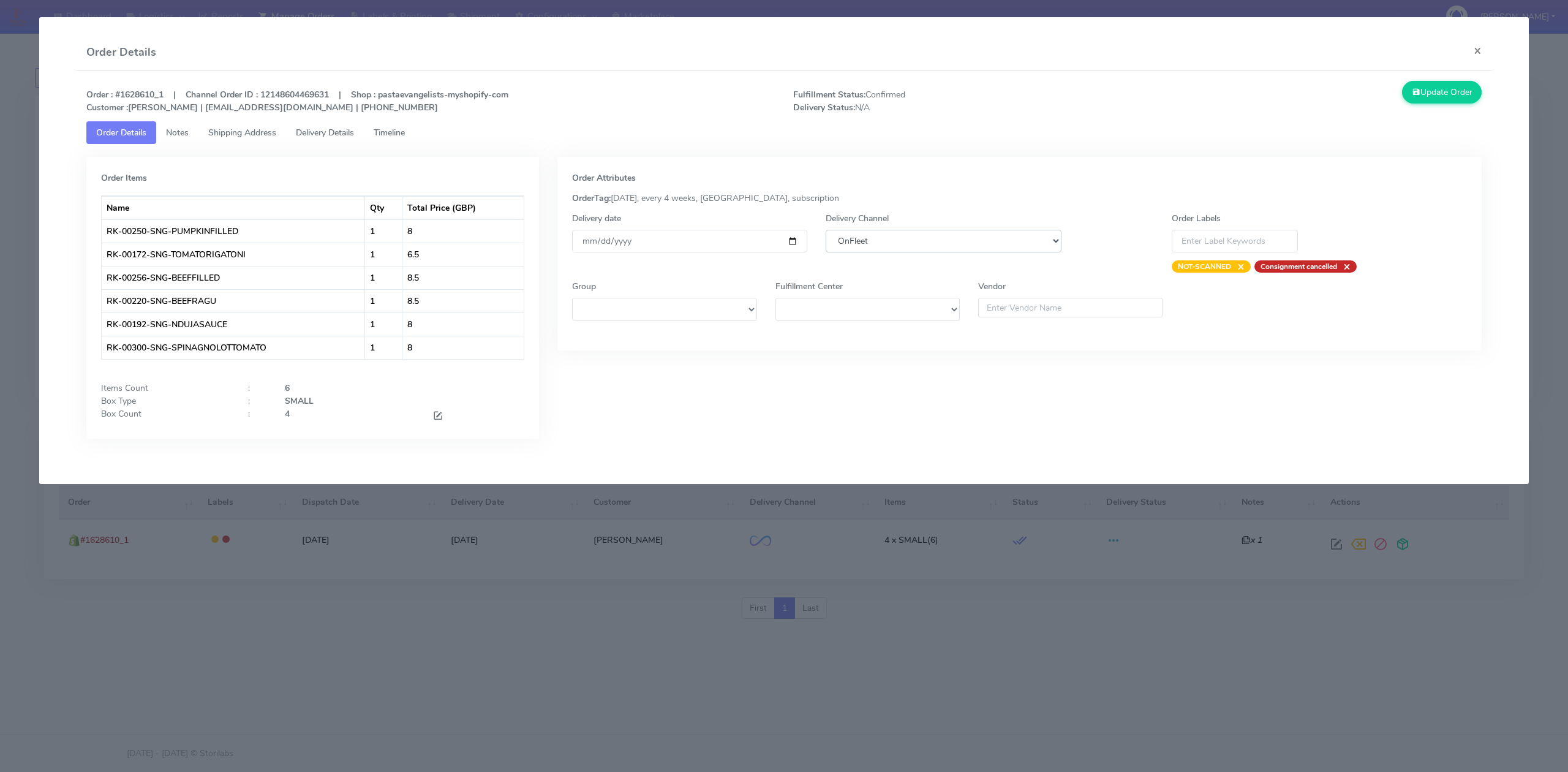
select select "5"
click at [826, 230] on select "DHL OnFleet Royal Mail DPD Yodel MaxOptra Amazon Collection" at bounding box center [943, 241] width 235 height 23
click at [1441, 98] on button "Update Order" at bounding box center [1442, 93] width 80 height 23
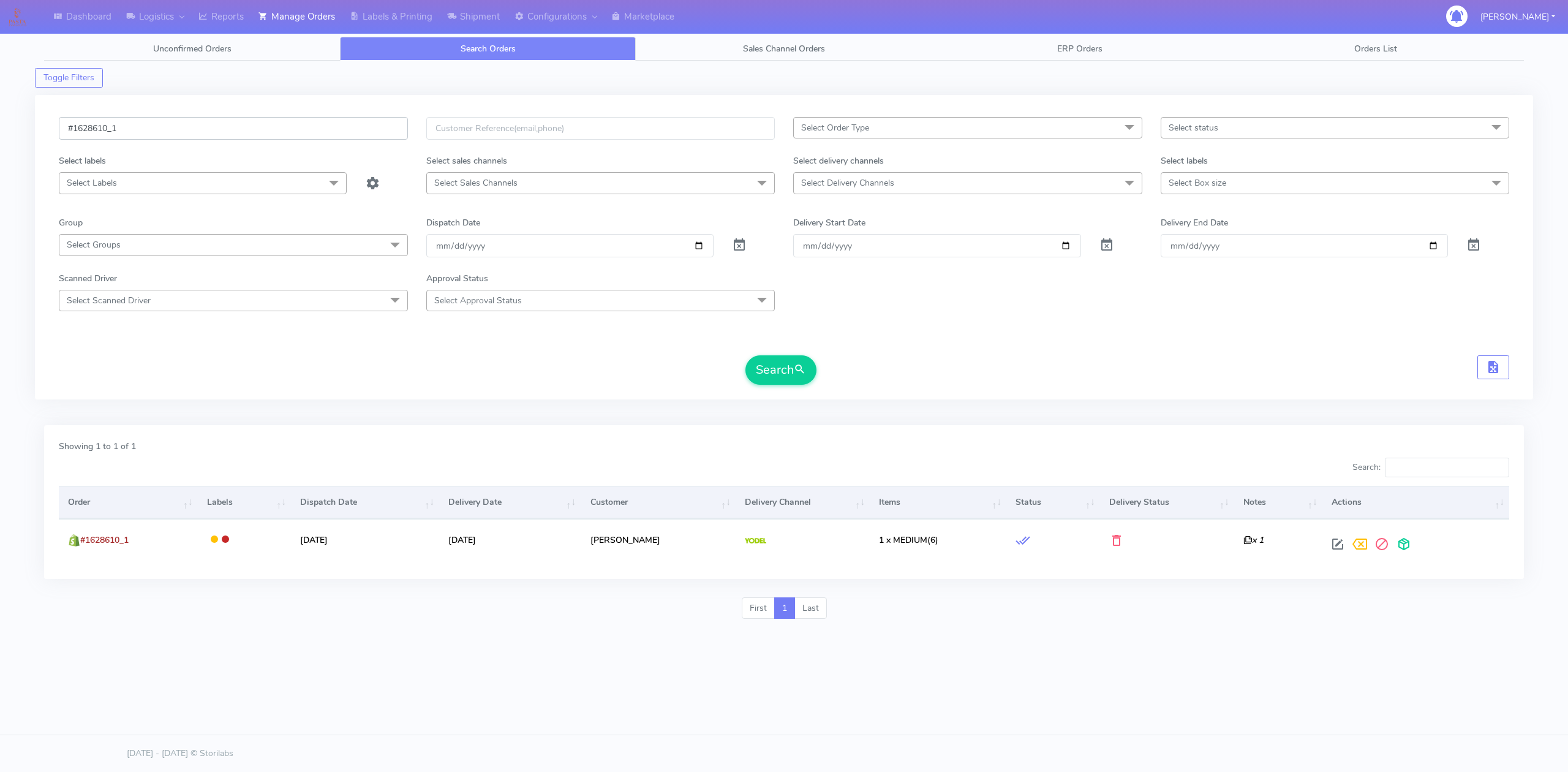
click at [178, 139] on input "#1628610_1" at bounding box center [233, 128] width 349 height 23
paste input "53"
type input "#1628653_1"
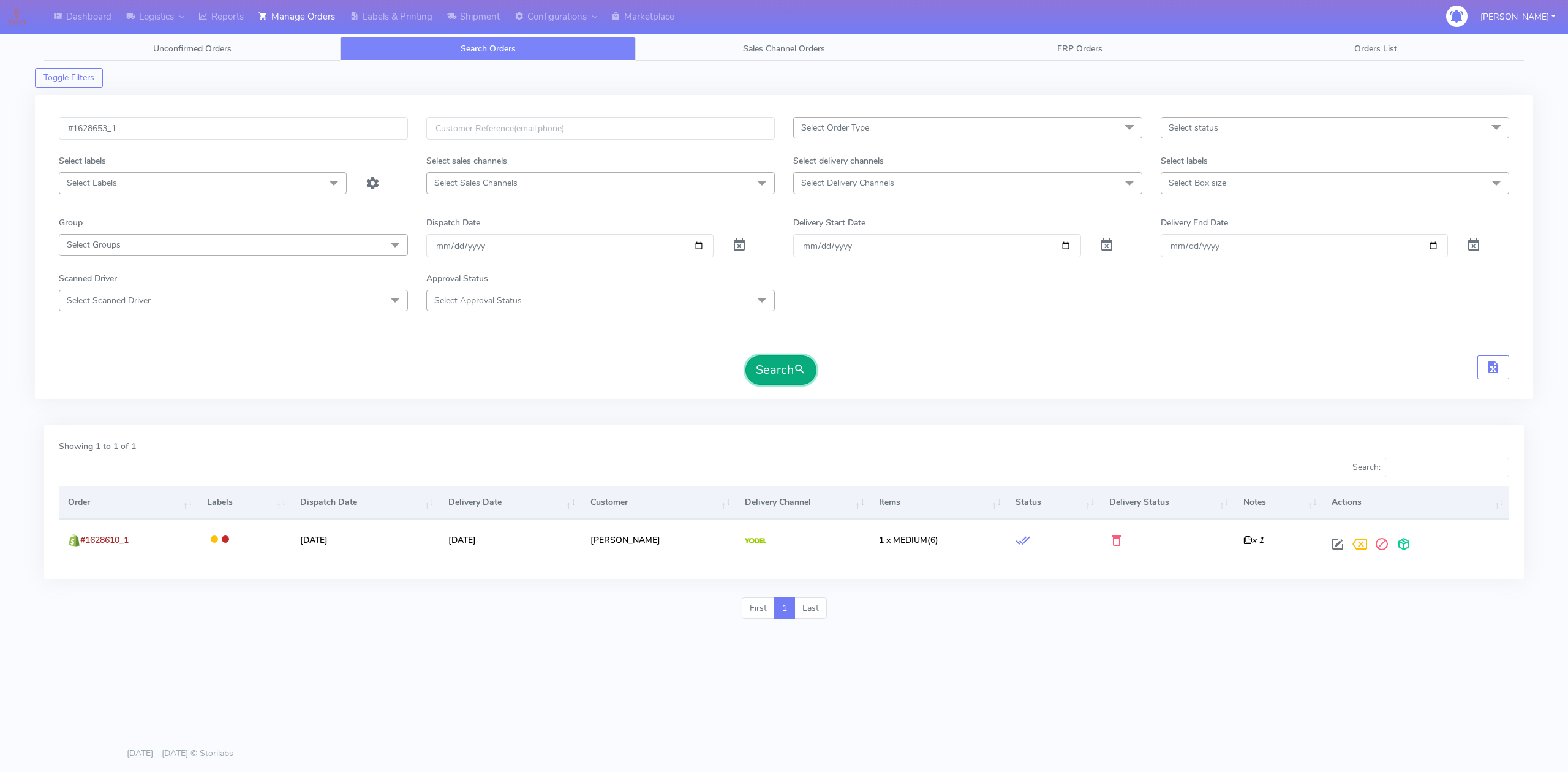
click at [784, 359] on button "Search" at bounding box center [781, 369] width 71 height 29
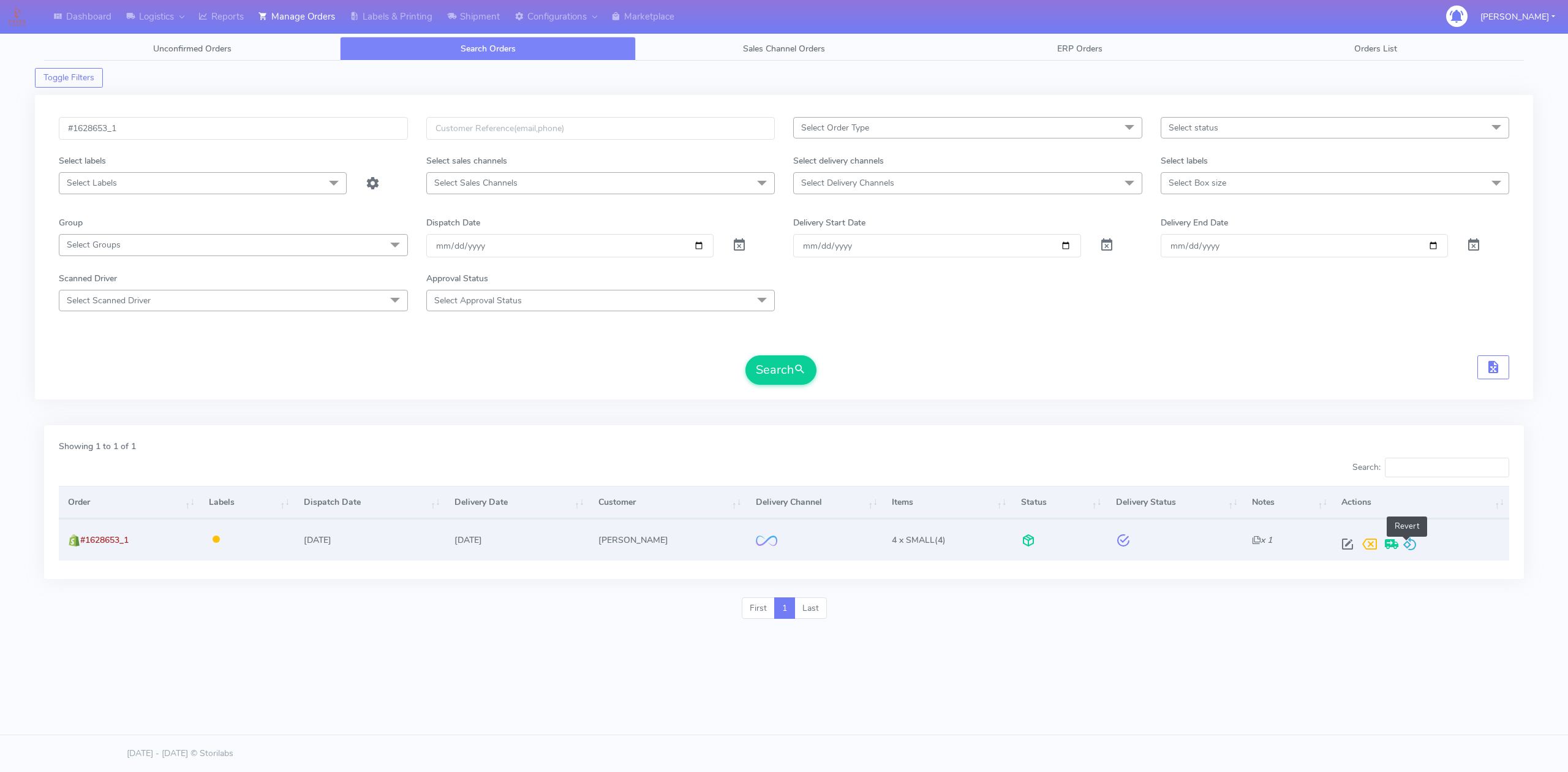
click at [1409, 546] on span at bounding box center [1410, 546] width 15 height 11
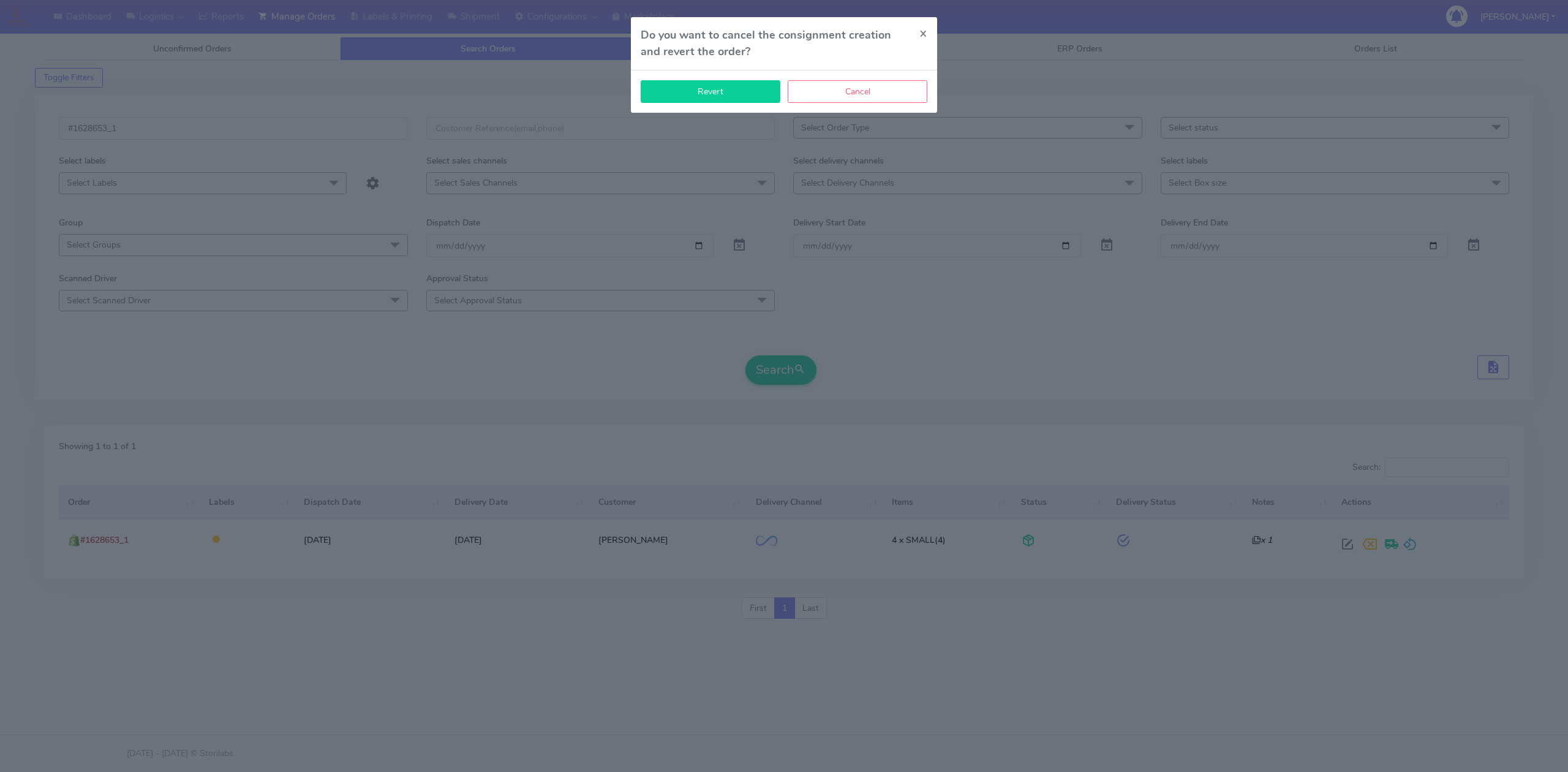
click at [716, 102] on button "Revert" at bounding box center [710, 92] width 140 height 23
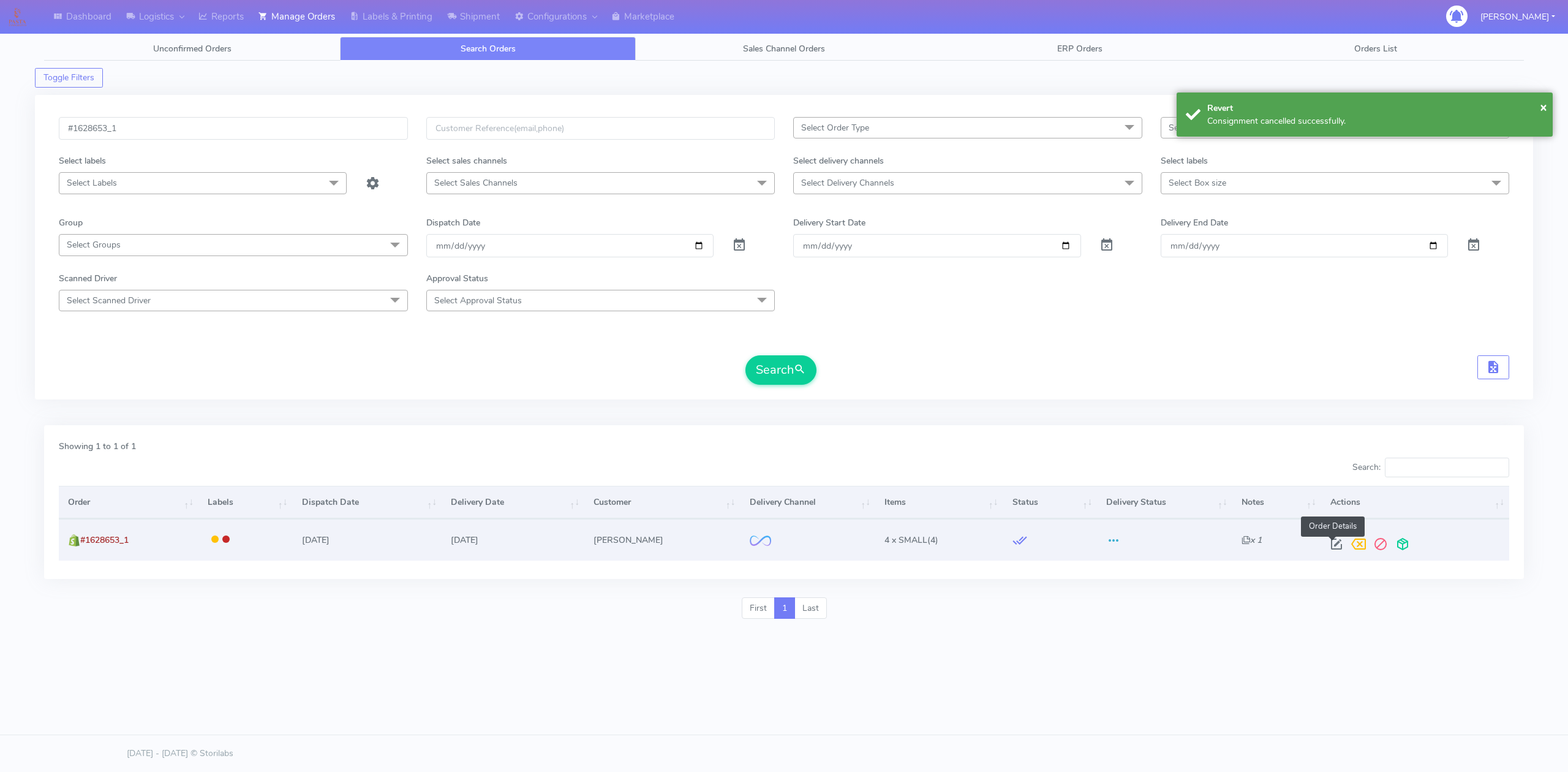
click at [1326, 549] on tr "#1628653_1 [DATE] [DATE] [PERSON_NAME] 4 x SMALL (4) x 1 Order Details" at bounding box center [784, 539] width 1451 height 41
click at [1328, 547] on span at bounding box center [1336, 546] width 22 height 11
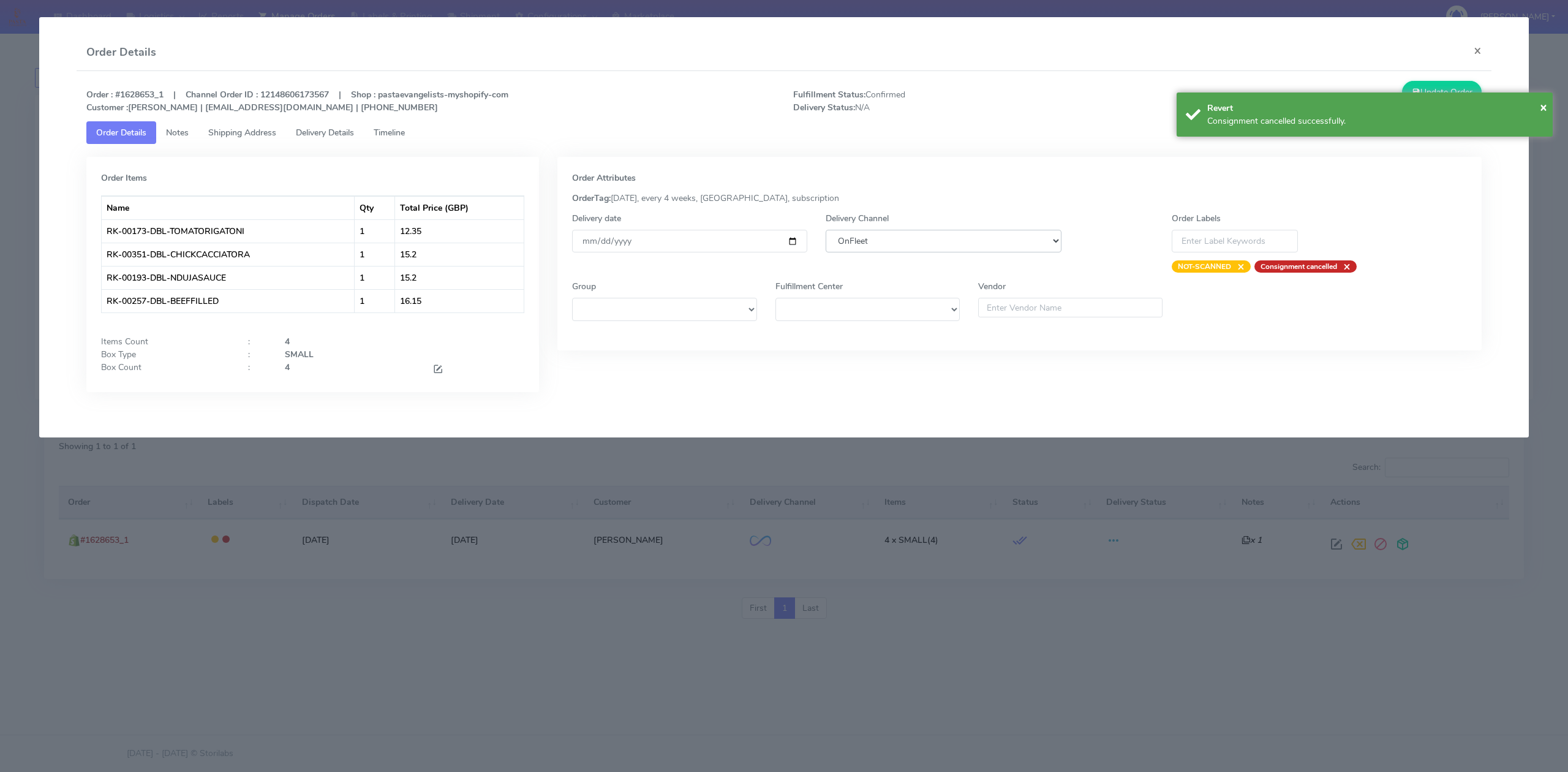
click at [928, 234] on select "DHL OnFleet Royal Mail DPD Yodel MaxOptra Amazon Collection" at bounding box center [943, 241] width 235 height 23
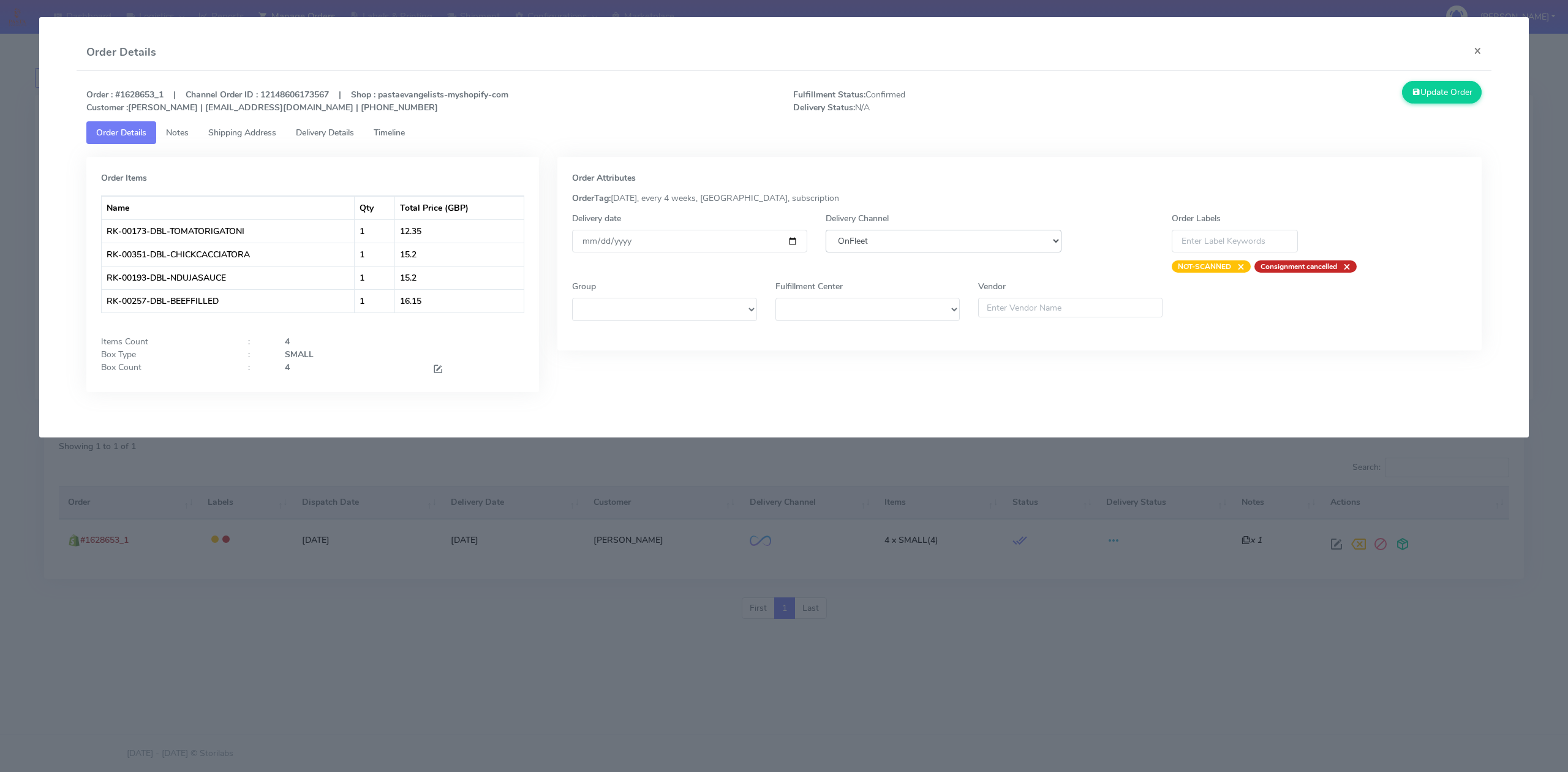
select select "5"
click at [826, 230] on select "DHL OnFleet Royal Mail DPD Yodel MaxOptra Amazon Collection" at bounding box center [943, 241] width 235 height 23
click at [1431, 97] on button "Update Order" at bounding box center [1442, 93] width 80 height 23
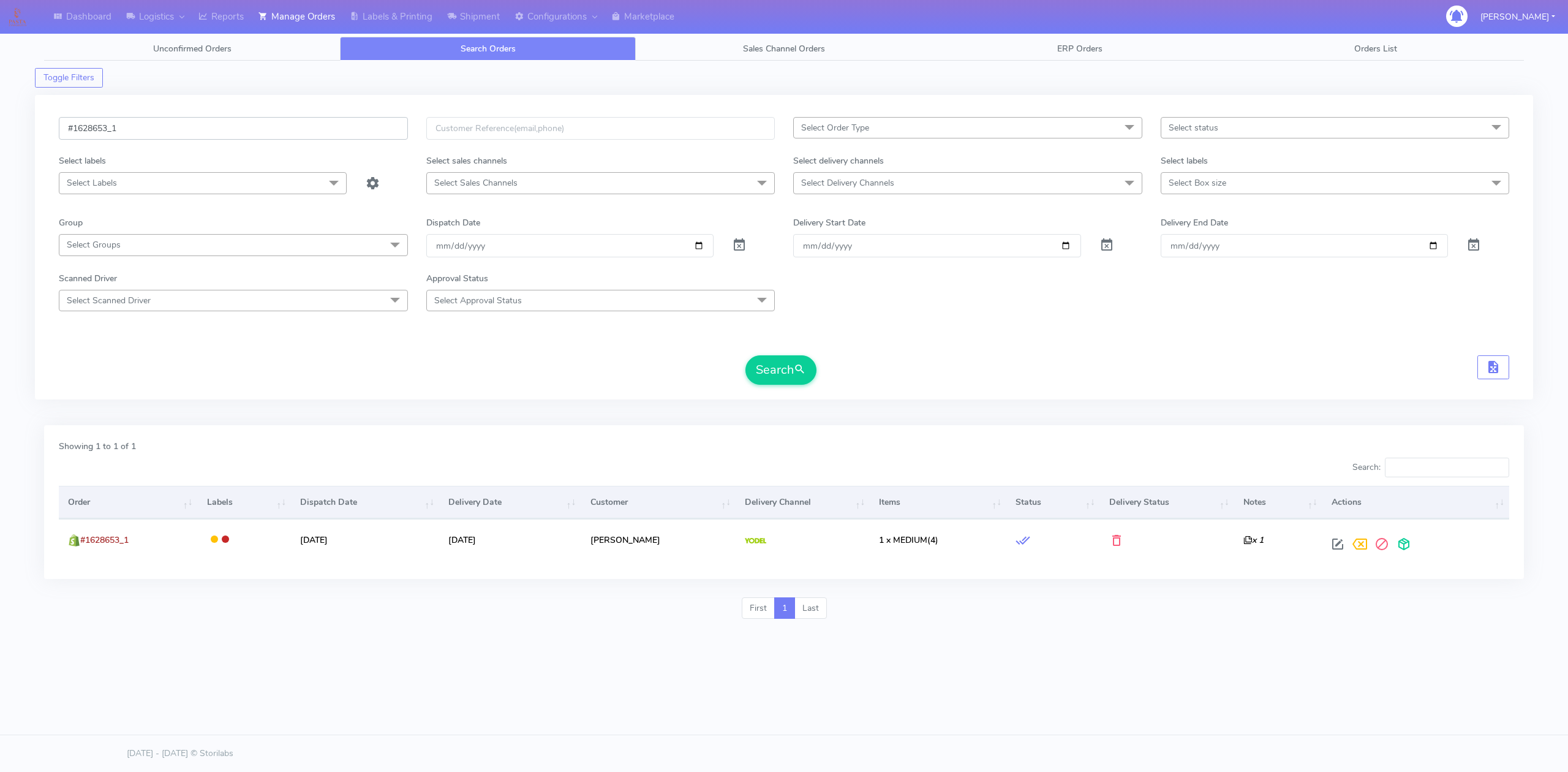
click at [171, 125] on input "#1628653_1" at bounding box center [233, 128] width 349 height 23
paste input "60"
type input "#1628660_1"
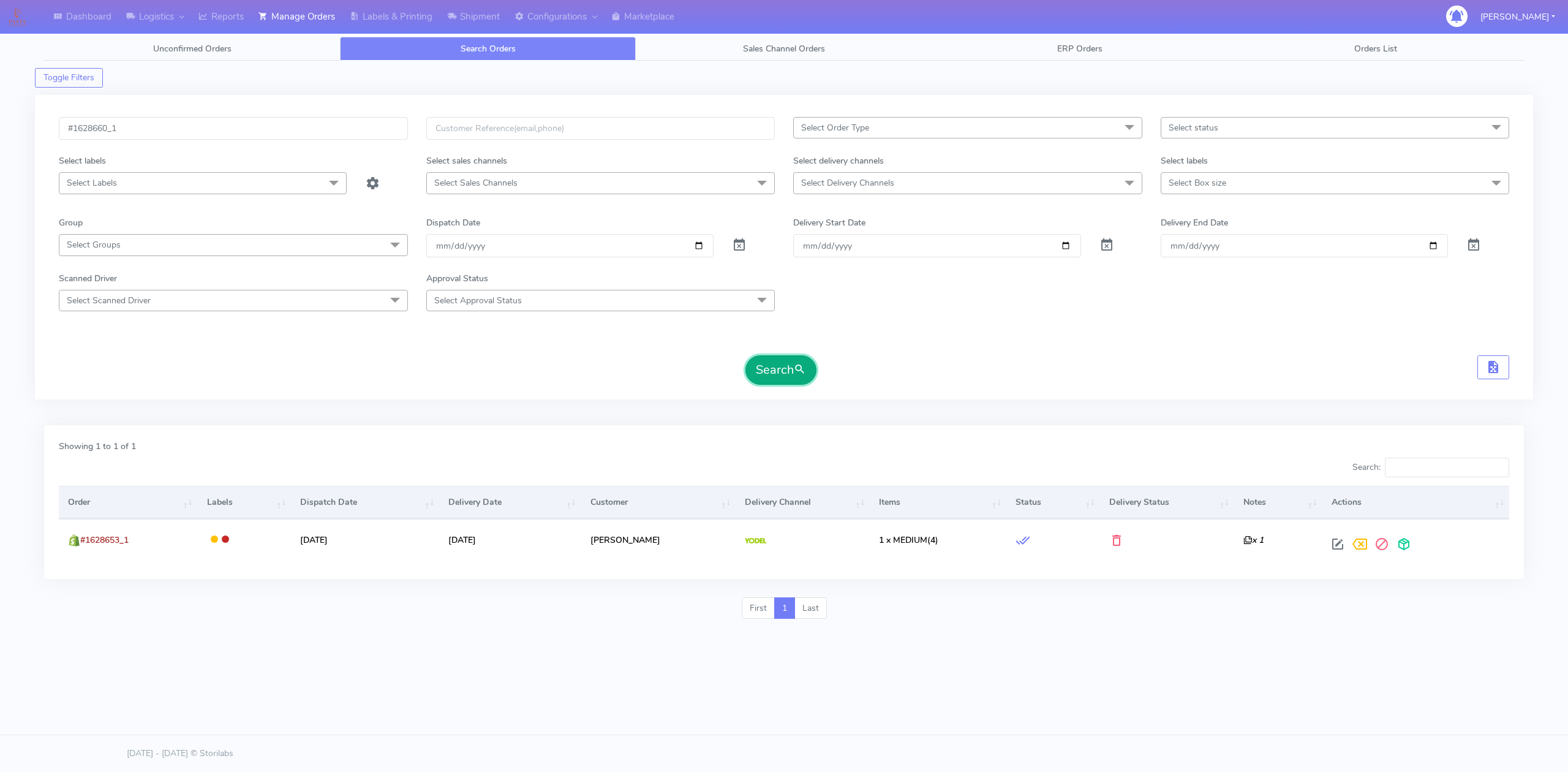
click at [806, 367] on span "submit" at bounding box center [800, 369] width 12 height 17
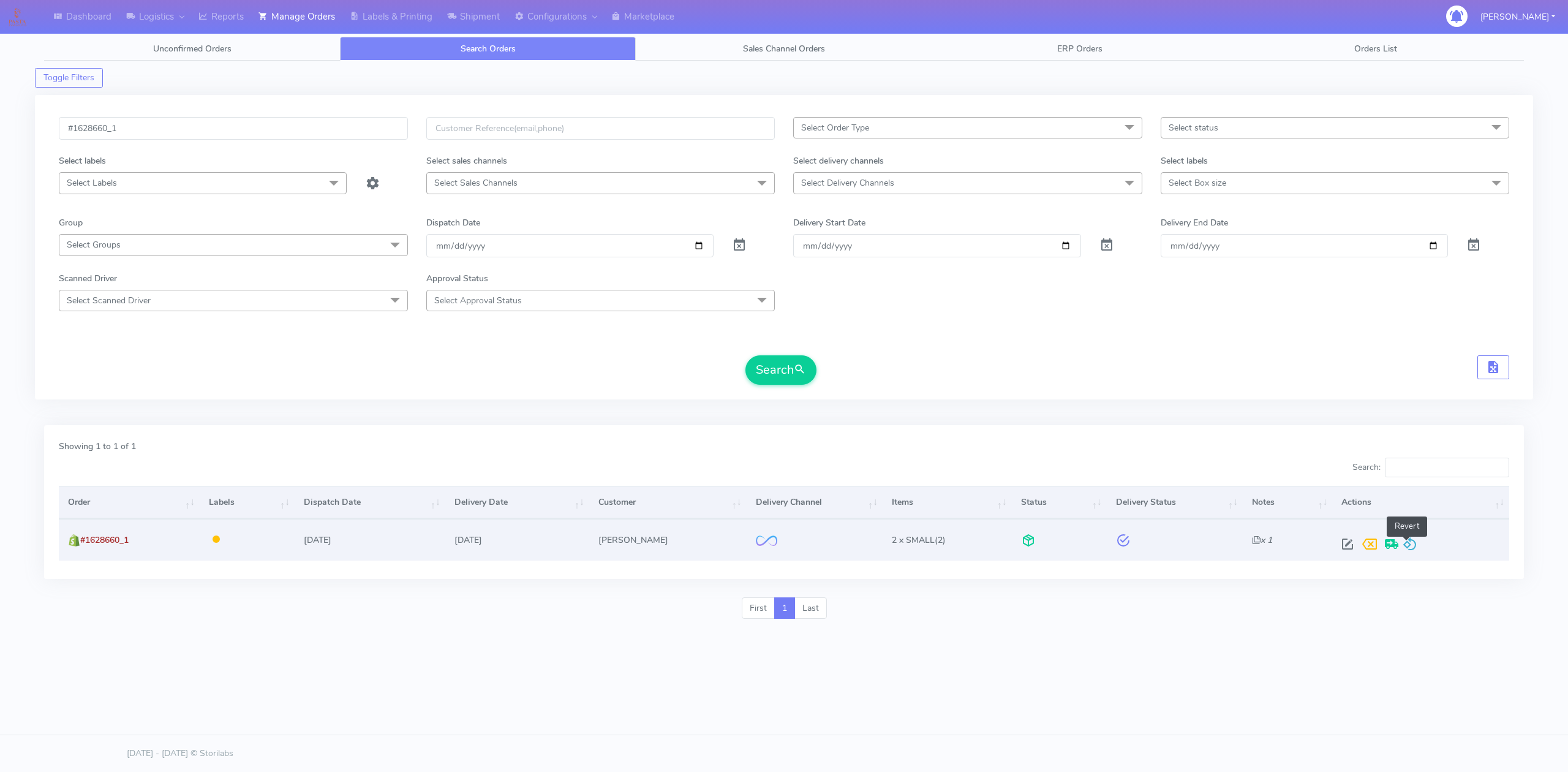
click at [1409, 547] on span at bounding box center [1410, 546] width 15 height 11
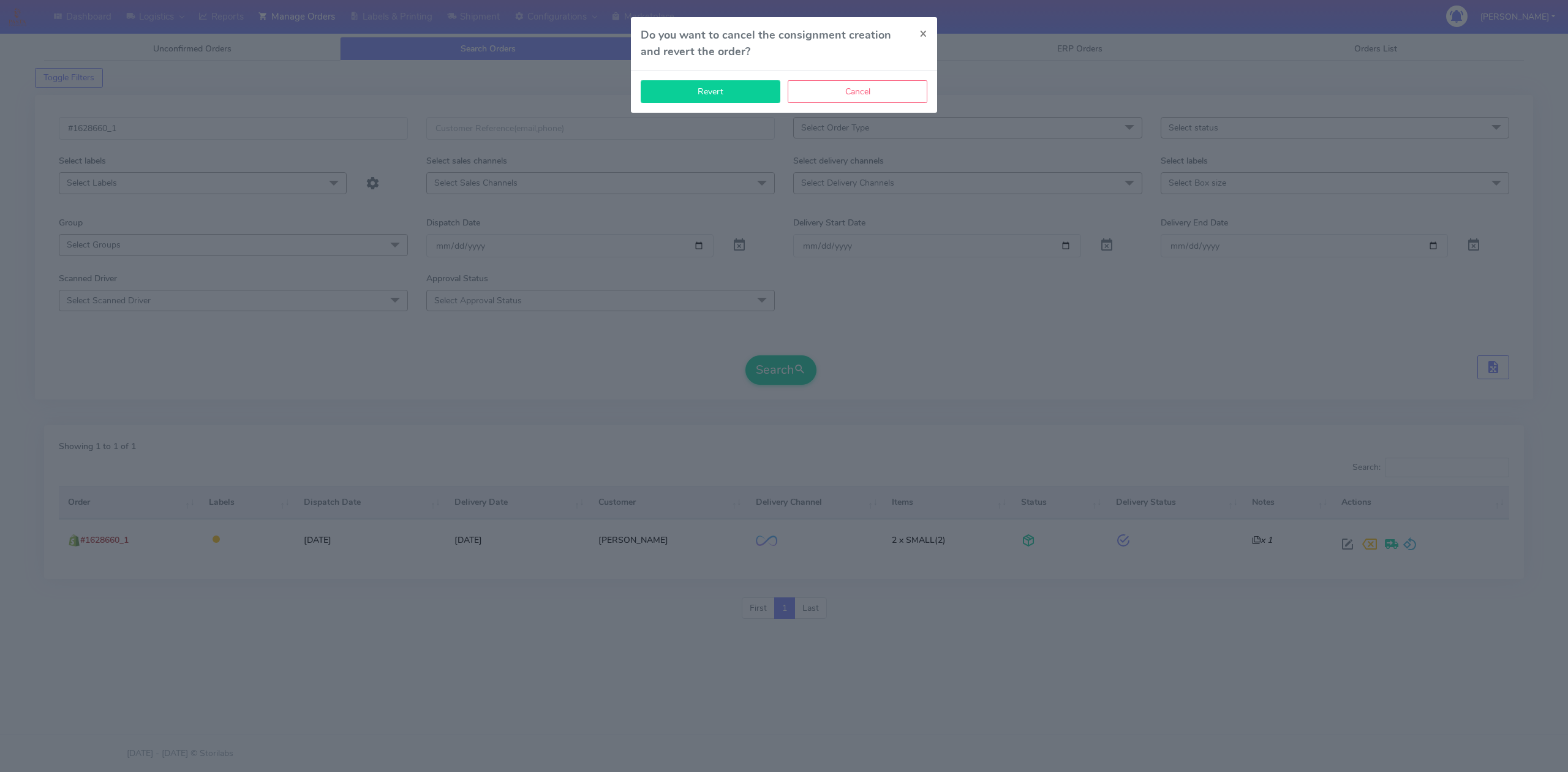
click at [723, 98] on button "Revert" at bounding box center [710, 92] width 140 height 23
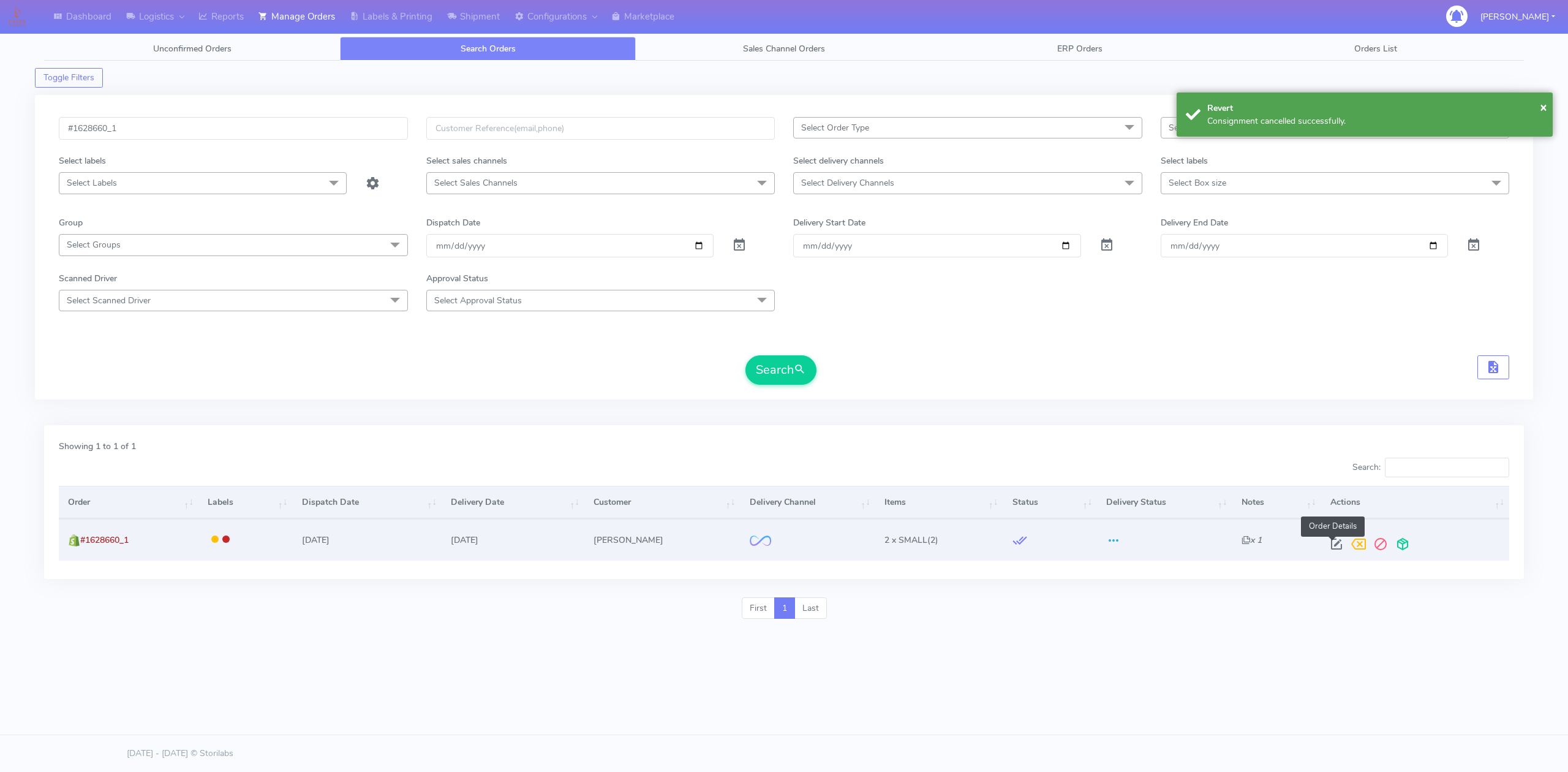
click at [1331, 551] on span at bounding box center [1336, 546] width 22 height 11
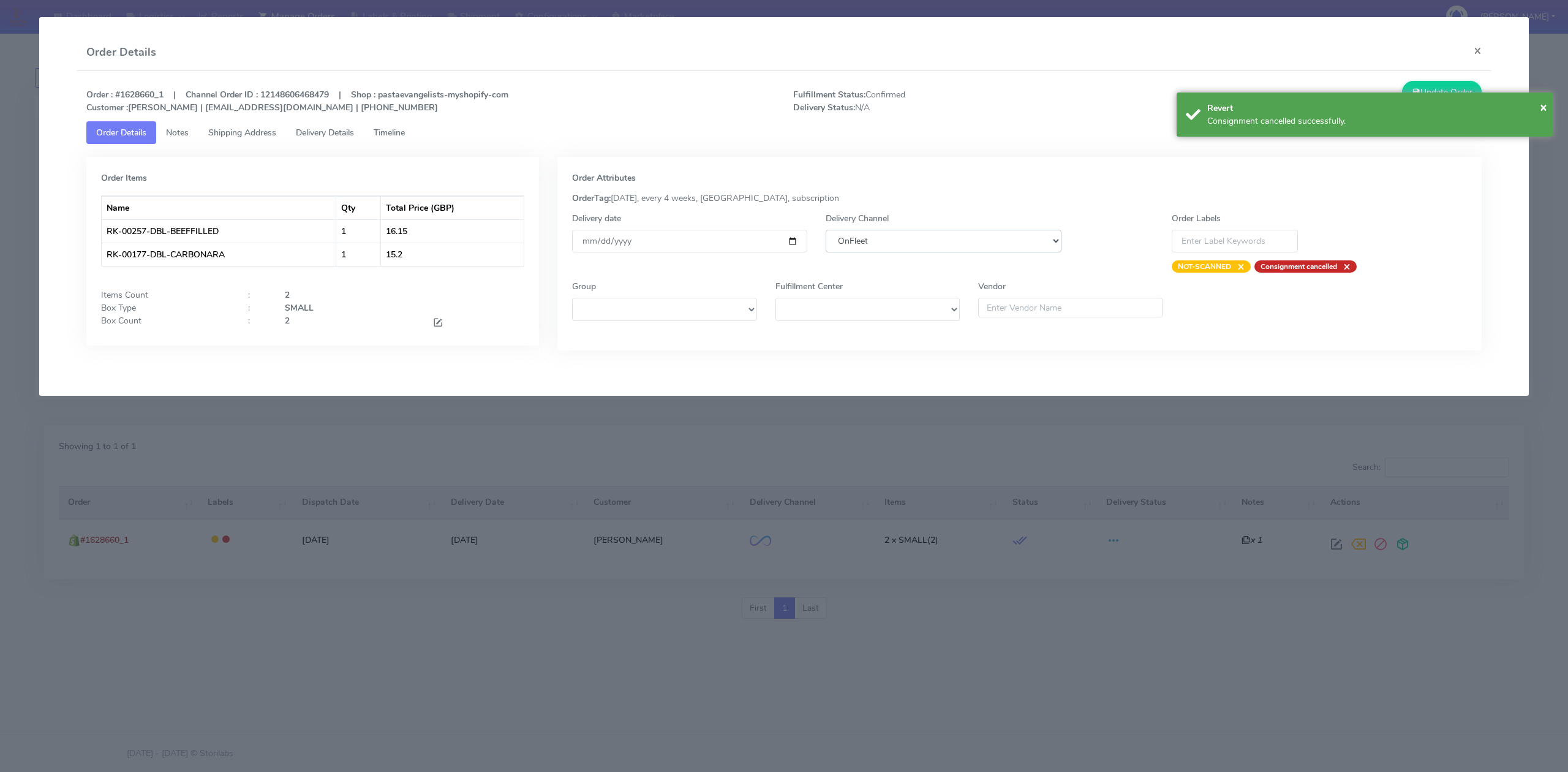
click at [921, 241] on select "DHL OnFleet Royal Mail DPD Yodel MaxOptra Amazon Collection" at bounding box center [943, 241] width 235 height 23
select select "5"
click at [826, 230] on select "DHL OnFleet Royal Mail DPD Yodel MaxOptra Amazon Collection" at bounding box center [943, 241] width 235 height 23
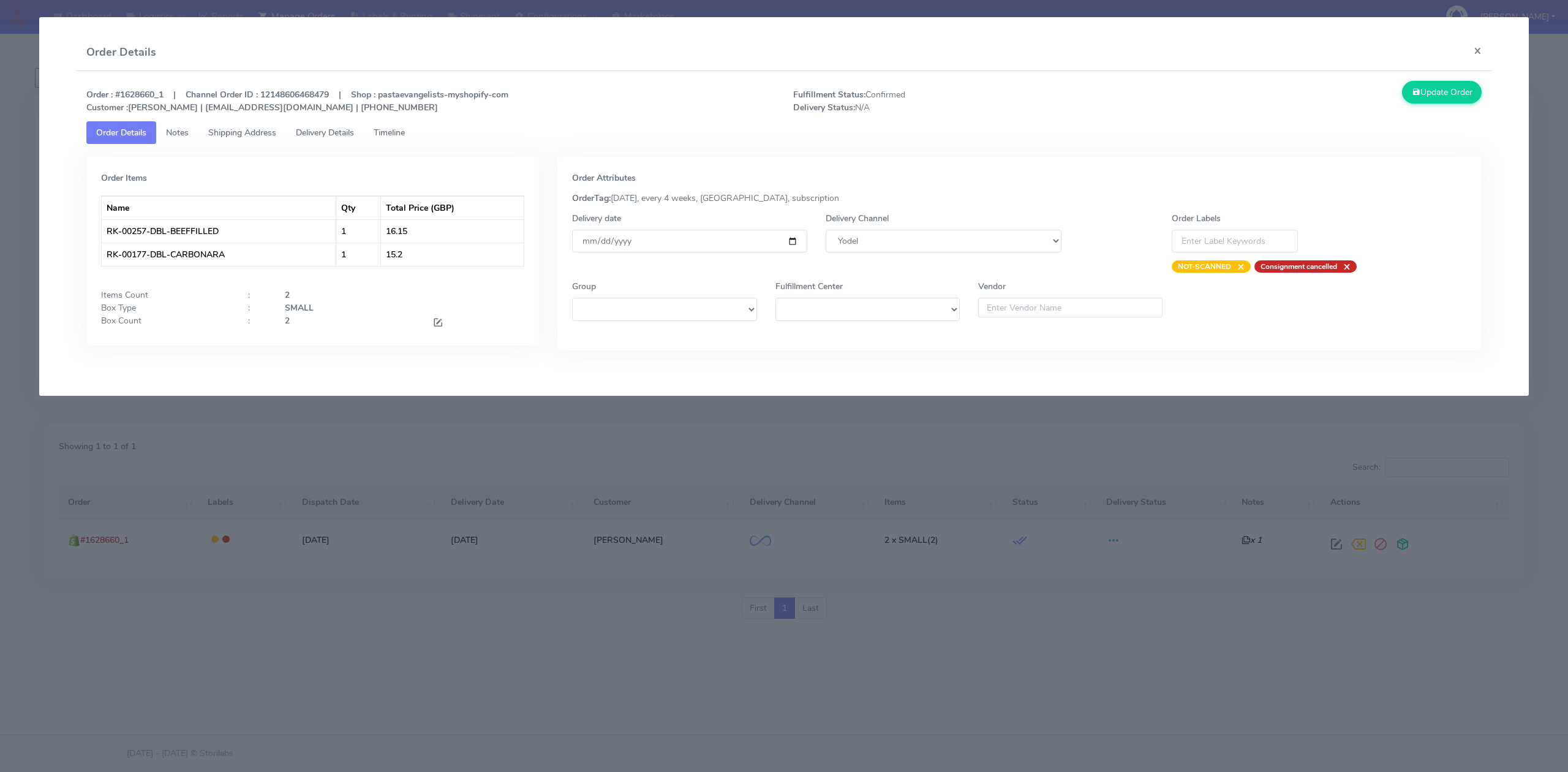
click at [1451, 105] on div "Update Order" at bounding box center [1314, 97] width 353 height 33
click at [1451, 99] on button "Update Order" at bounding box center [1442, 93] width 80 height 23
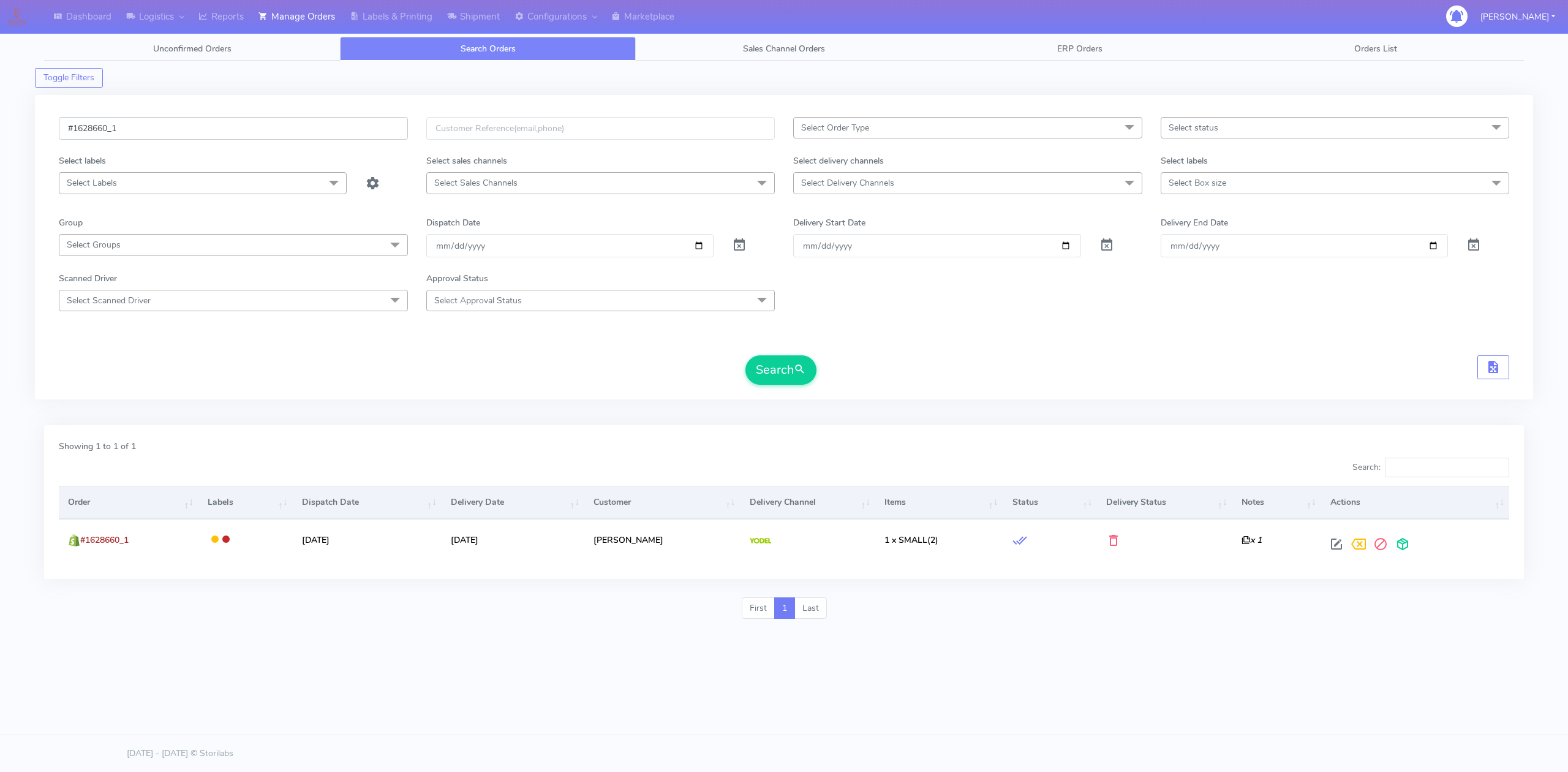
click at [180, 140] on input "#1628660_1" at bounding box center [233, 128] width 349 height 23
paste input "3"
type input "#1628663_1"
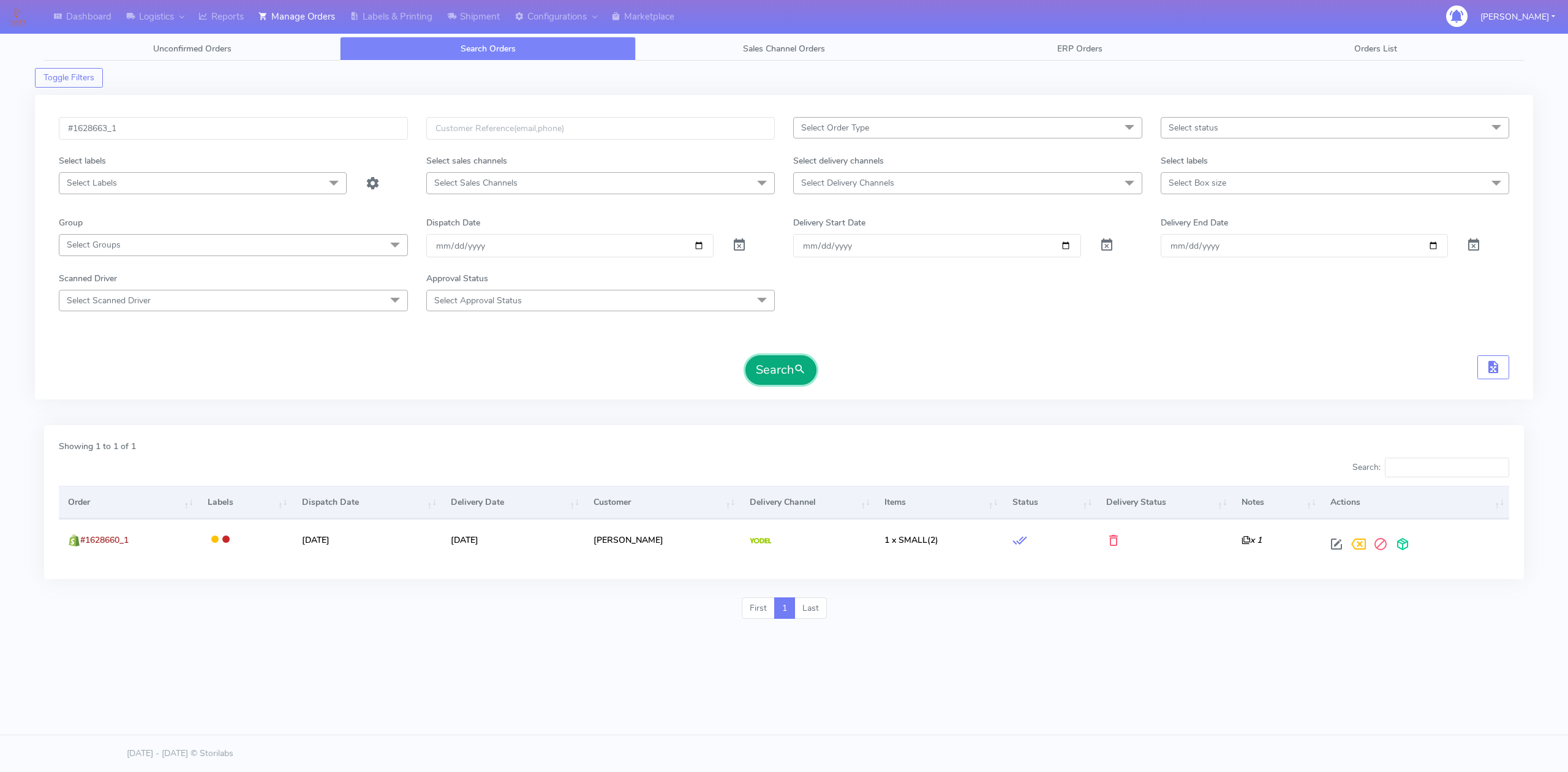
click at [773, 370] on button "Search" at bounding box center [781, 369] width 71 height 29
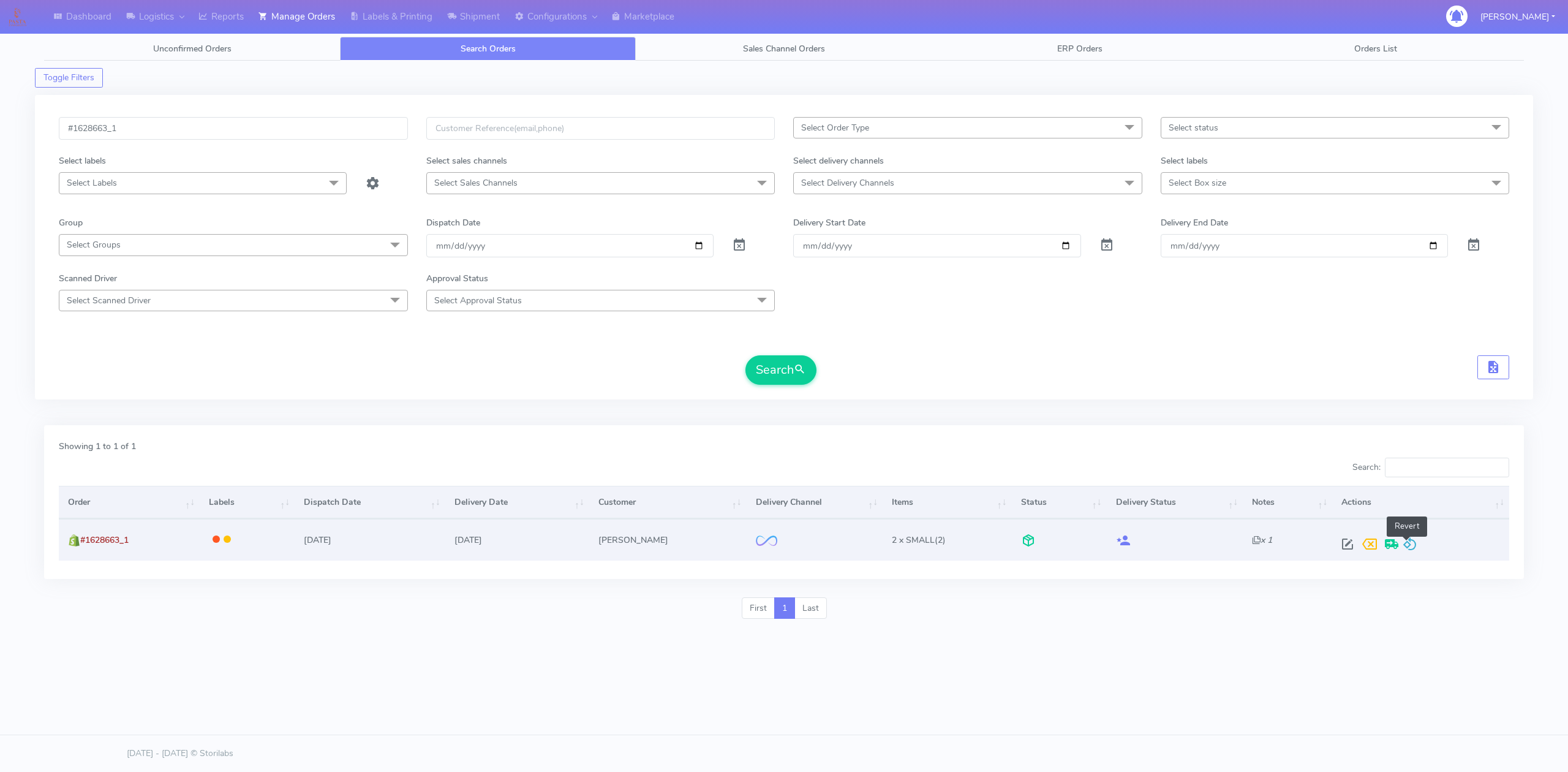
click at [1409, 541] on span at bounding box center [1410, 546] width 15 height 11
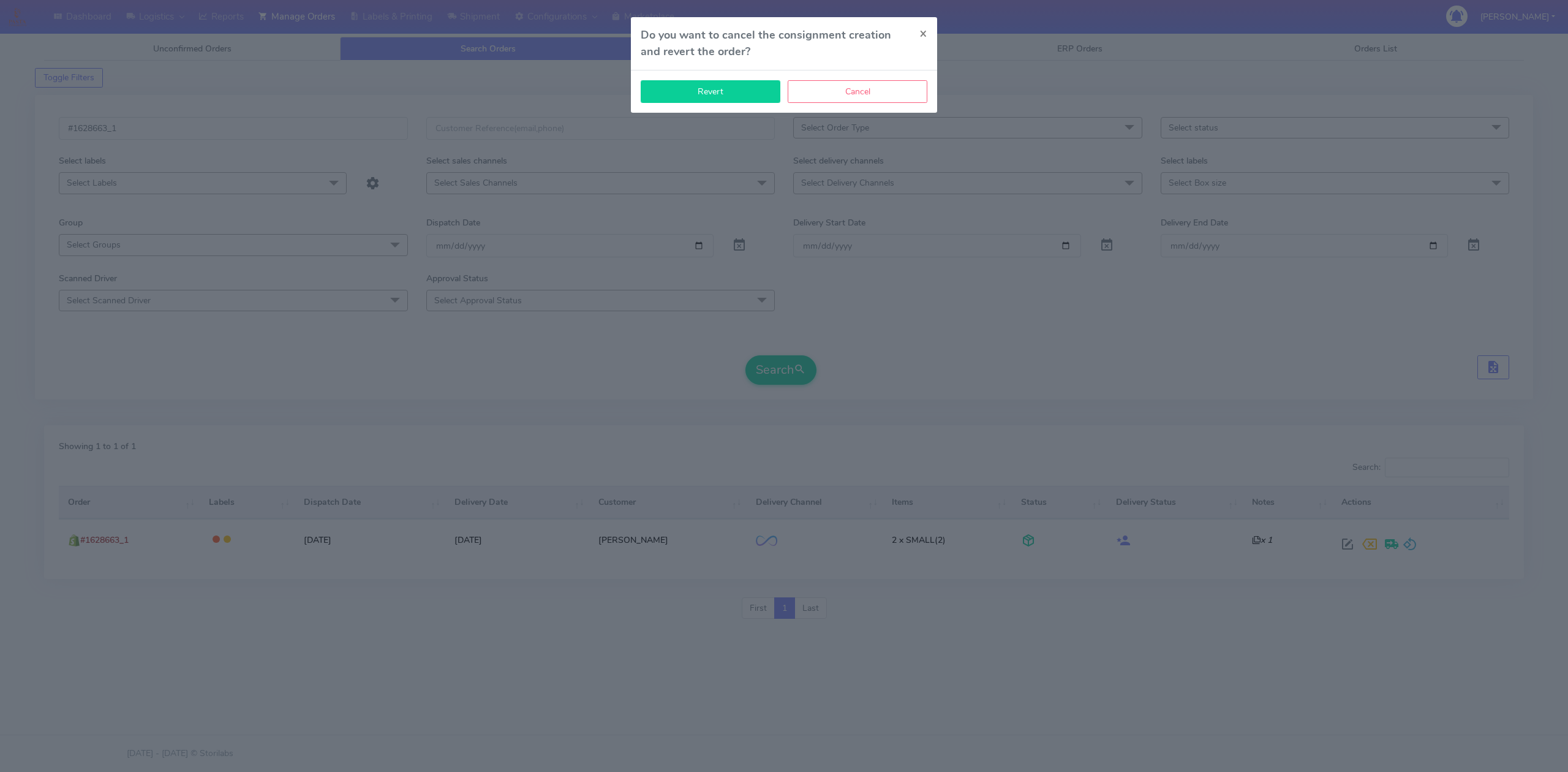
click at [719, 91] on button "Revert" at bounding box center [710, 92] width 140 height 23
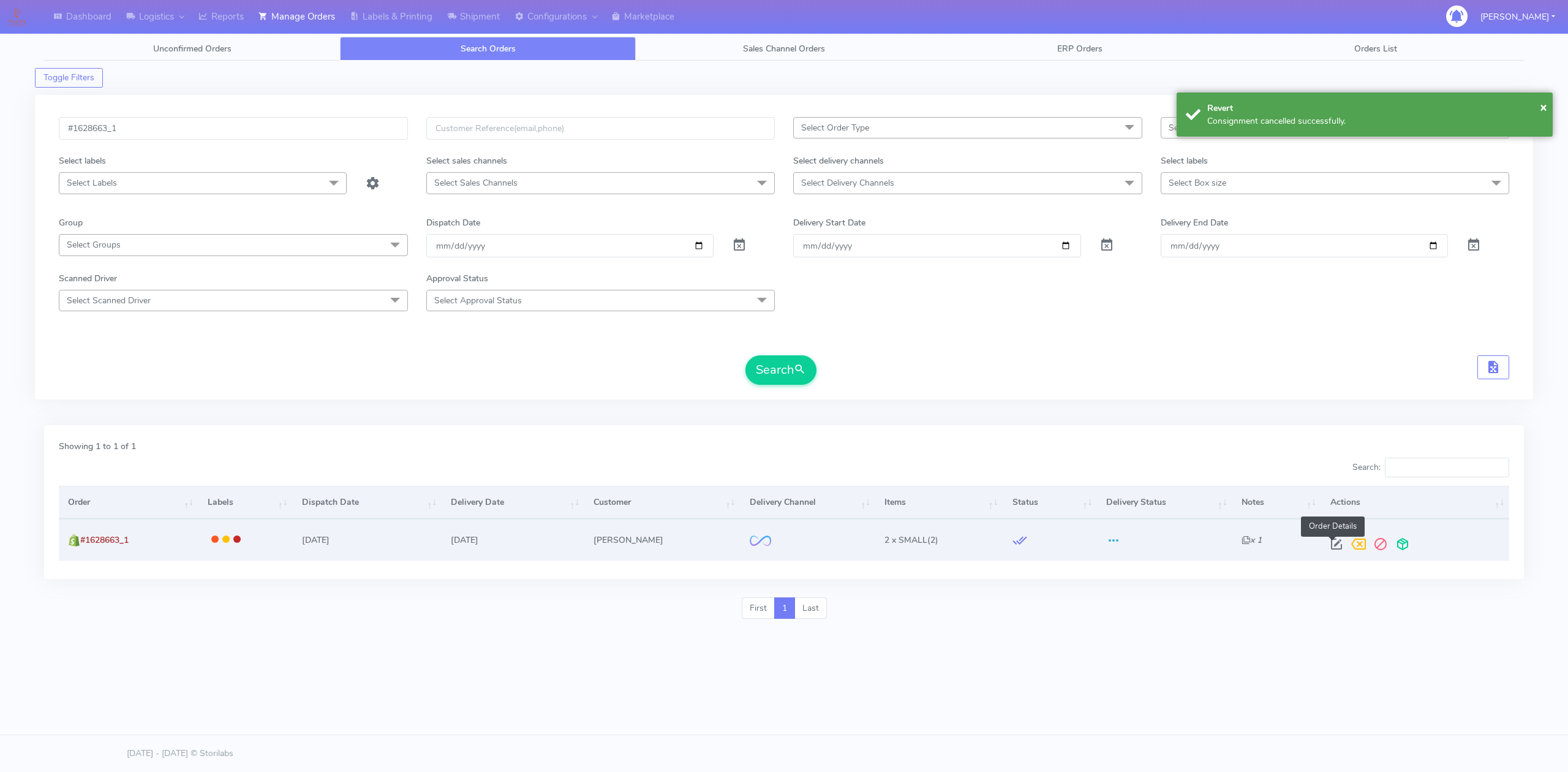
click at [1330, 541] on span at bounding box center [1336, 546] width 22 height 11
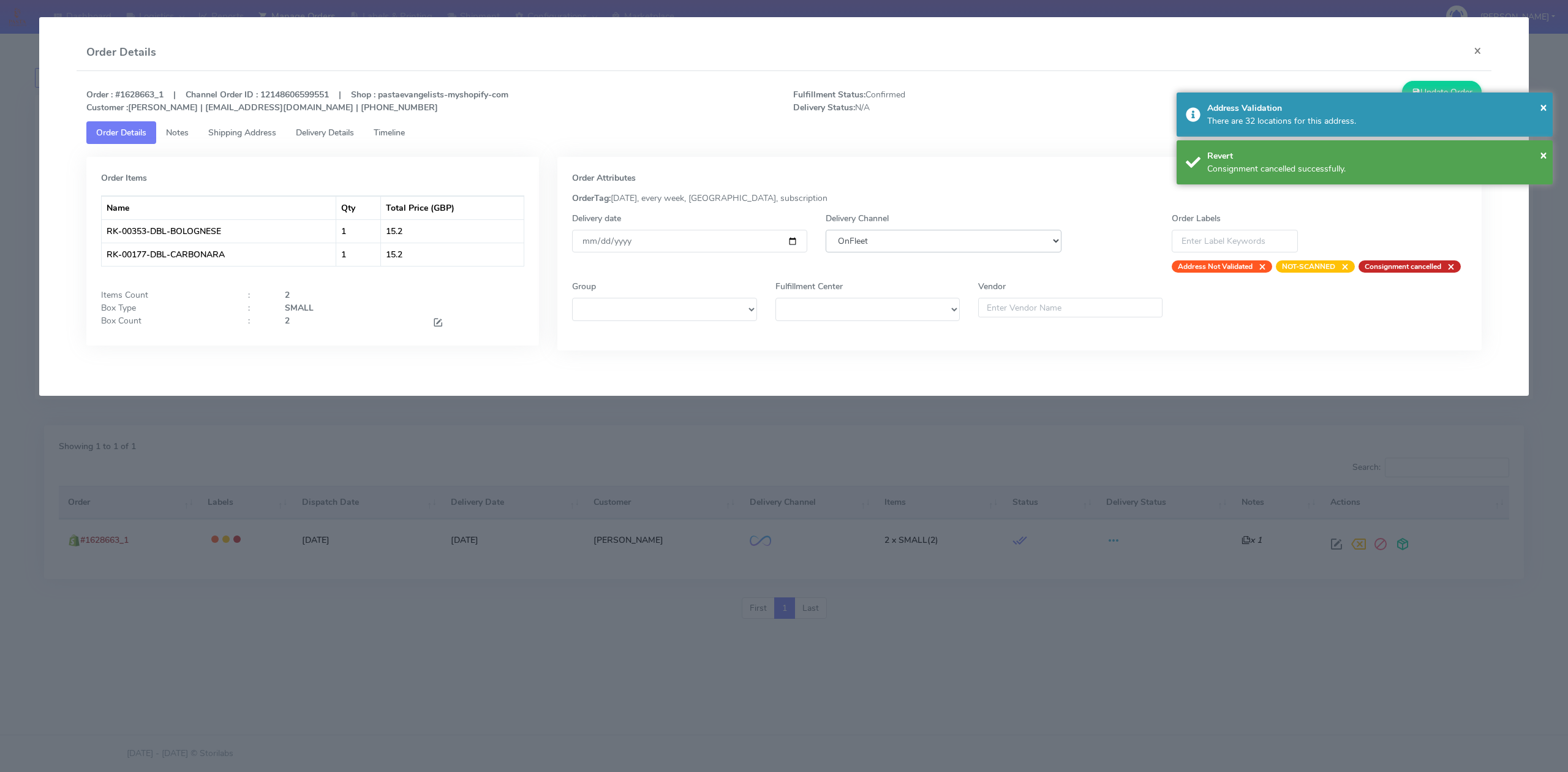
click at [918, 241] on select "DHL OnFleet Royal Mail DPD Yodel MaxOptra Amazon Collection" at bounding box center [943, 241] width 235 height 23
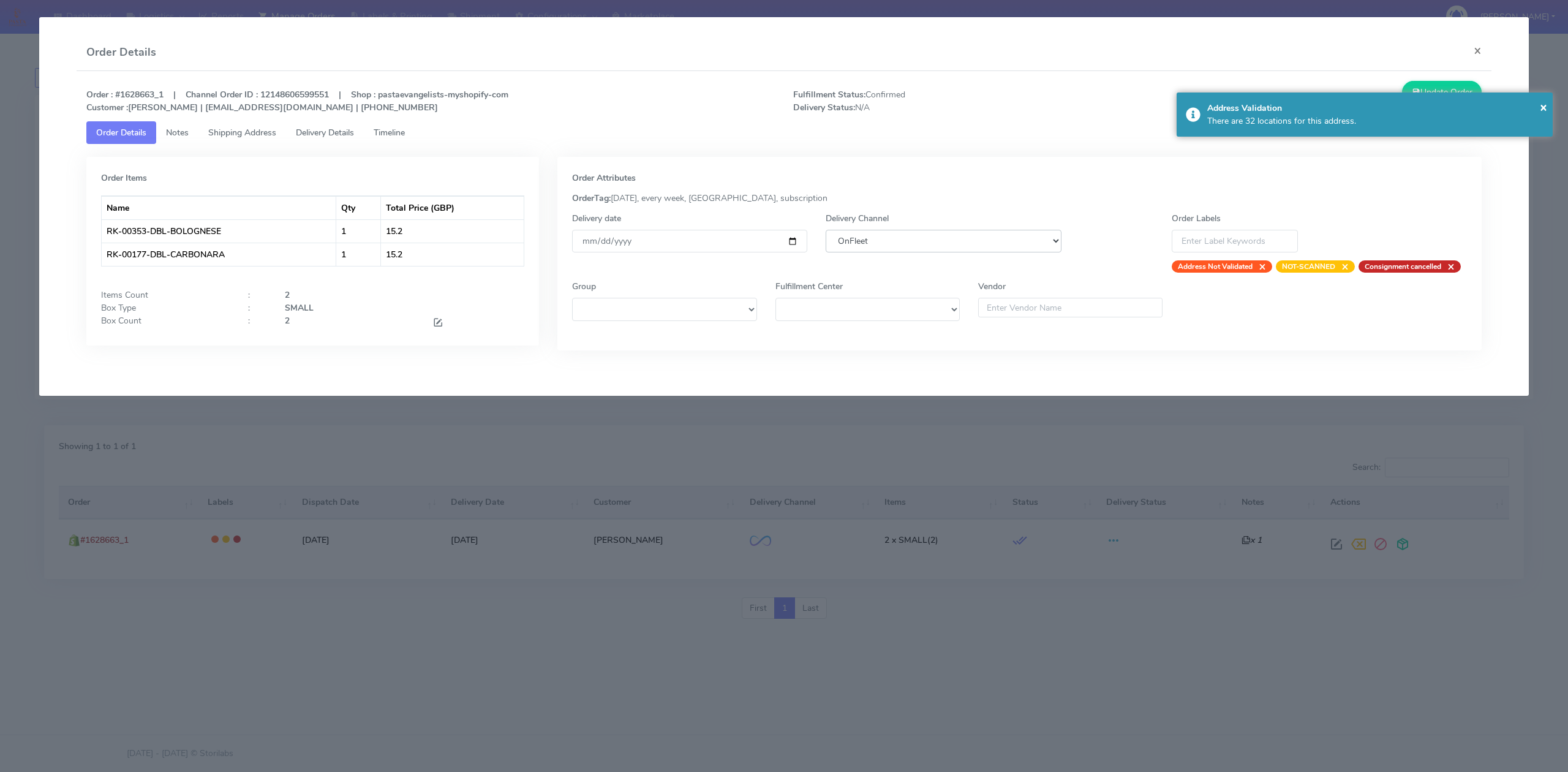
select select "5"
click at [826, 230] on select "DHL OnFleet Royal Mail DPD Yodel MaxOptra Amazon Collection" at bounding box center [943, 241] width 235 height 23
click at [1439, 83] on button "Update Order" at bounding box center [1442, 93] width 80 height 23
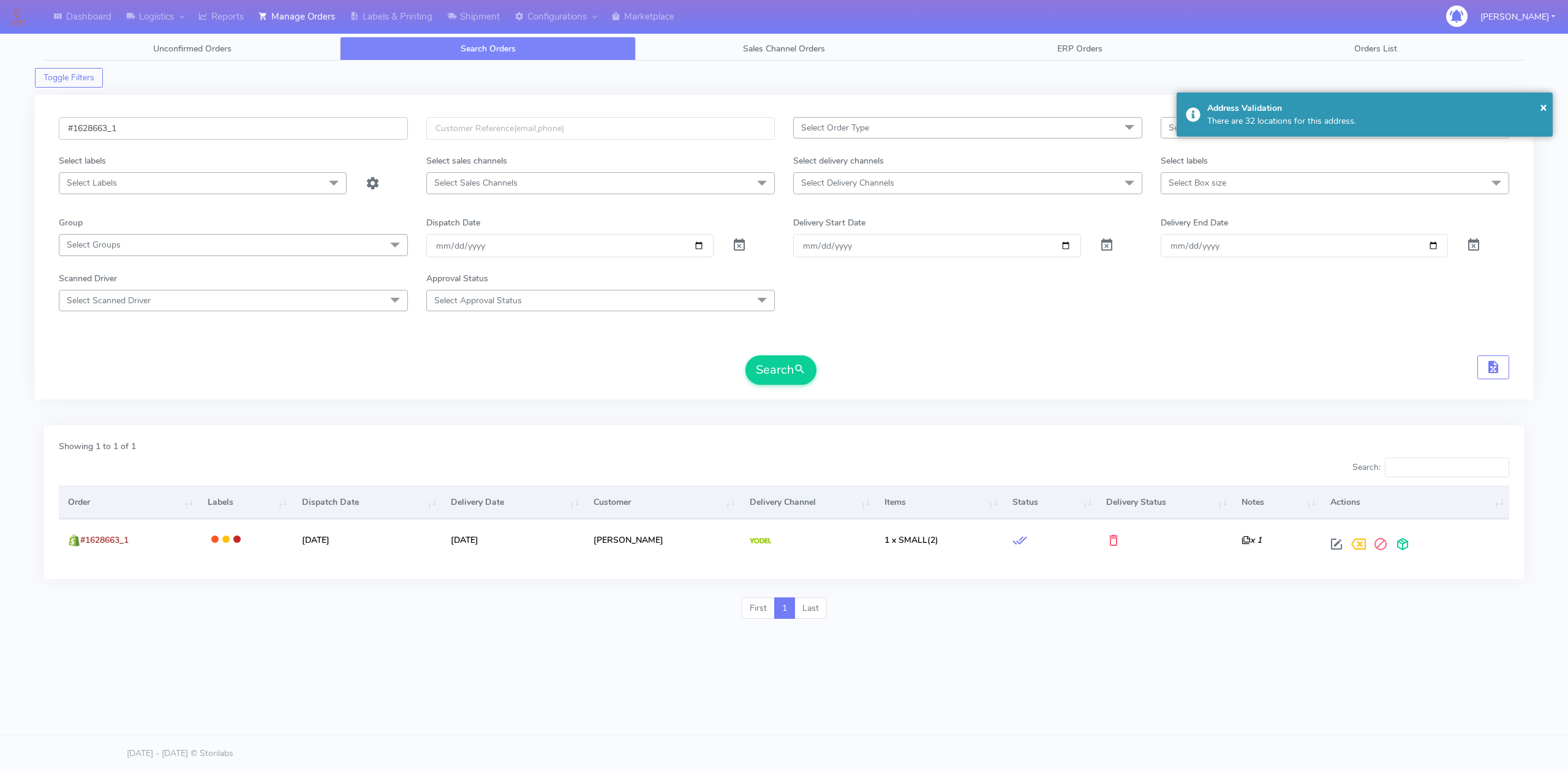
click at [190, 131] on input "#1628663_1" at bounding box center [233, 128] width 349 height 23
paste input "726"
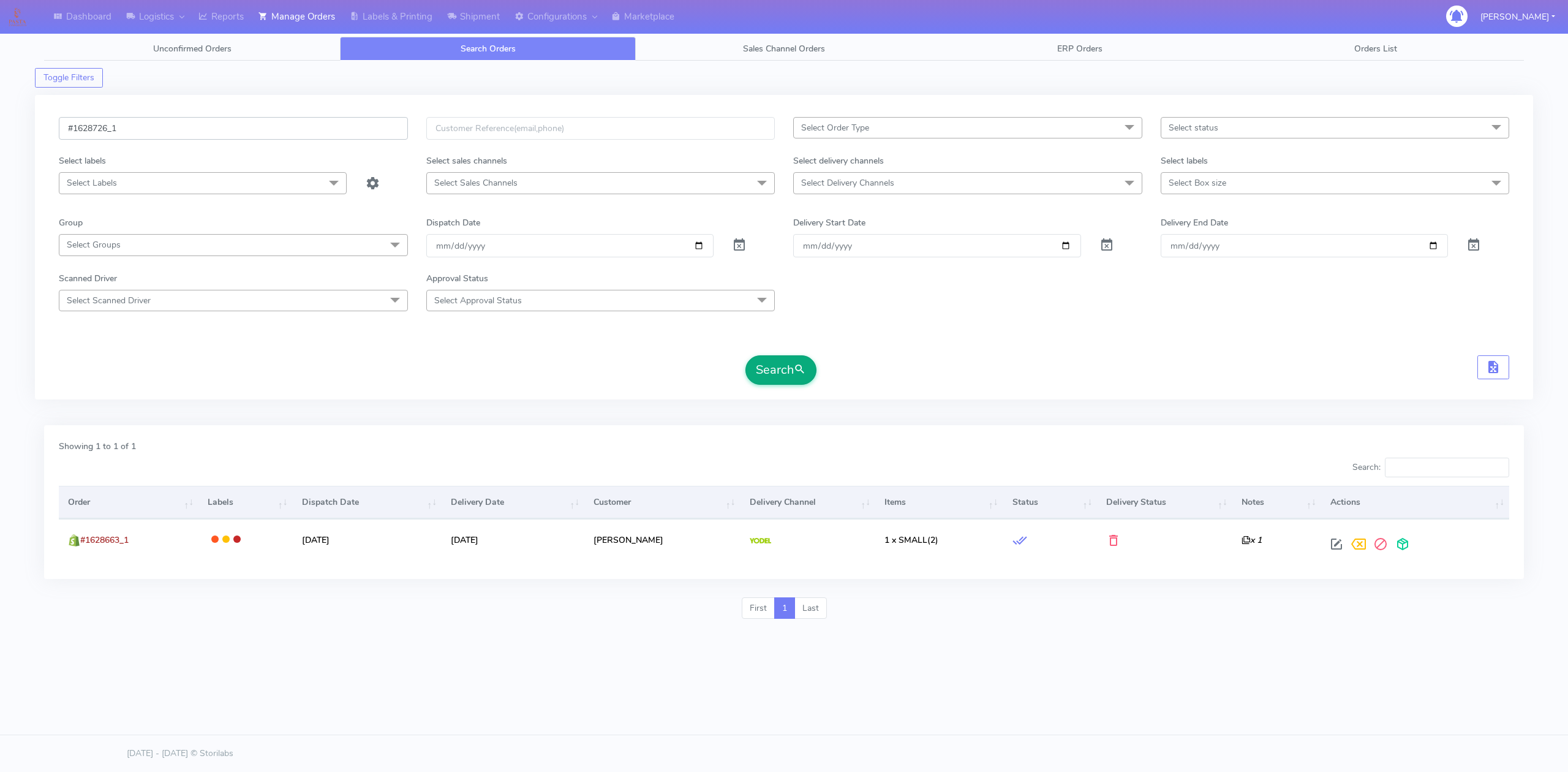
type input "#1628726_1"
click at [790, 376] on button "Search" at bounding box center [781, 369] width 71 height 29
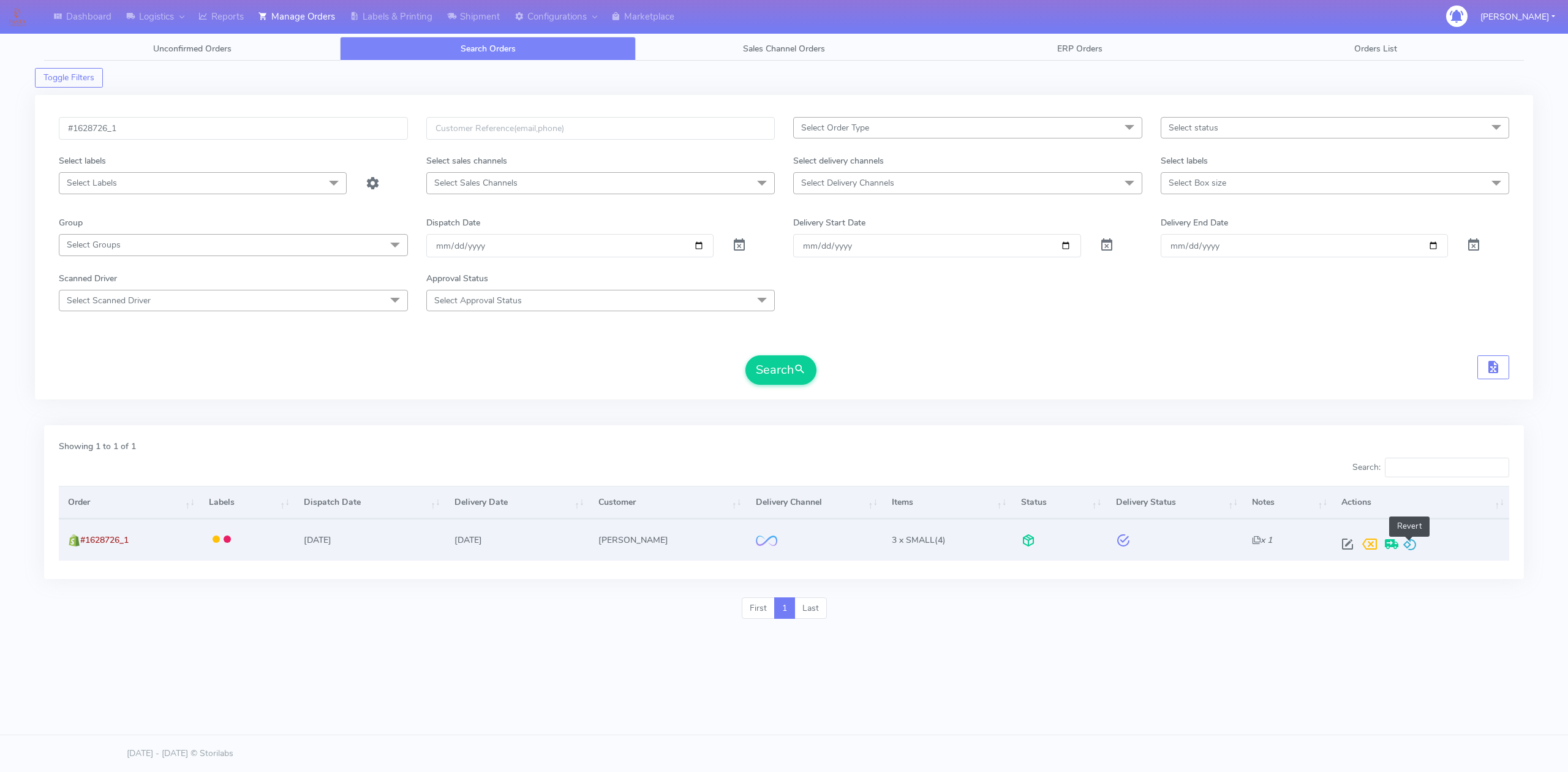
click at [1414, 541] on span at bounding box center [1410, 546] width 15 height 11
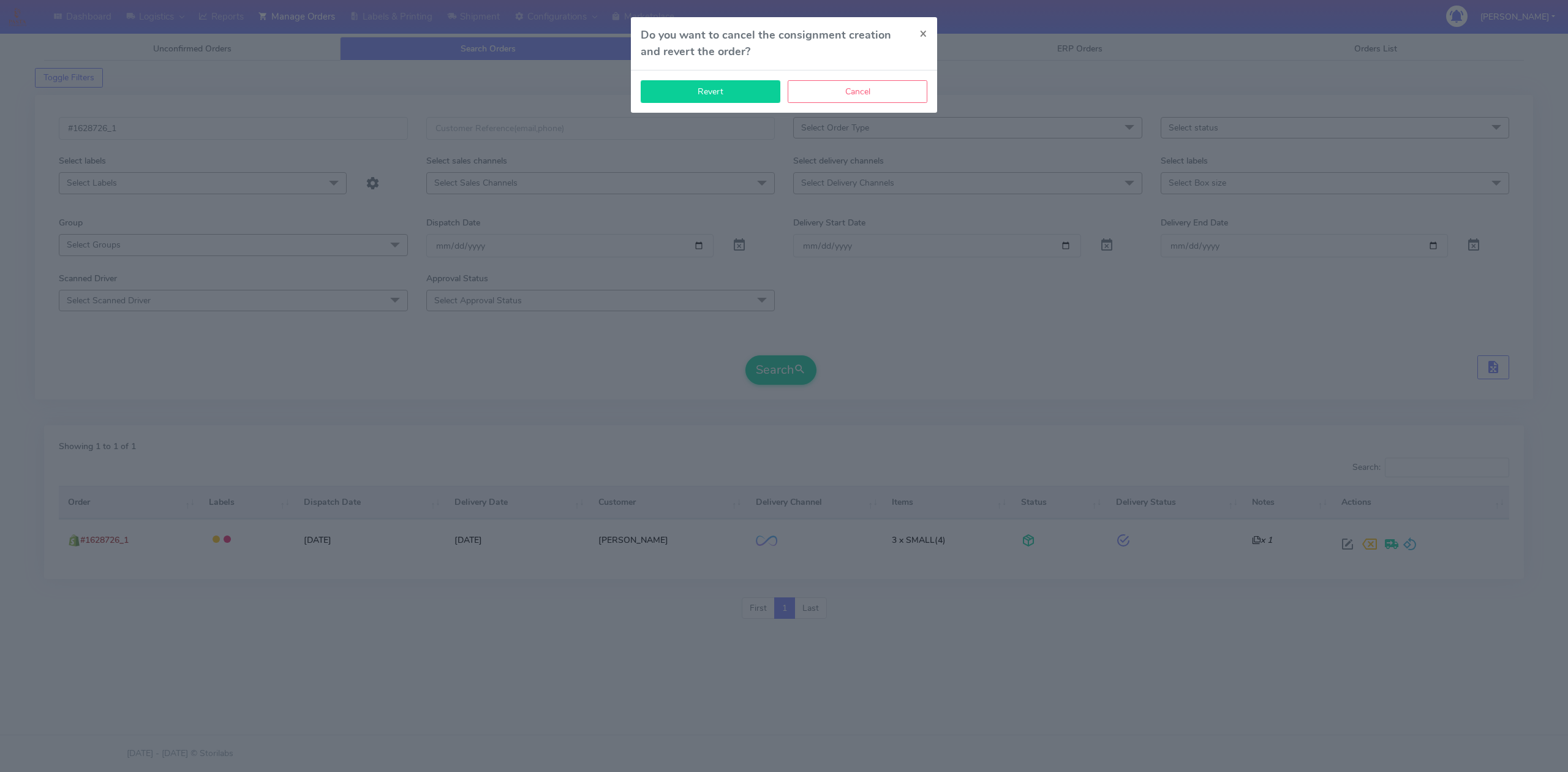
click at [710, 80] on button "Revert" at bounding box center [710, 92] width 140 height 23
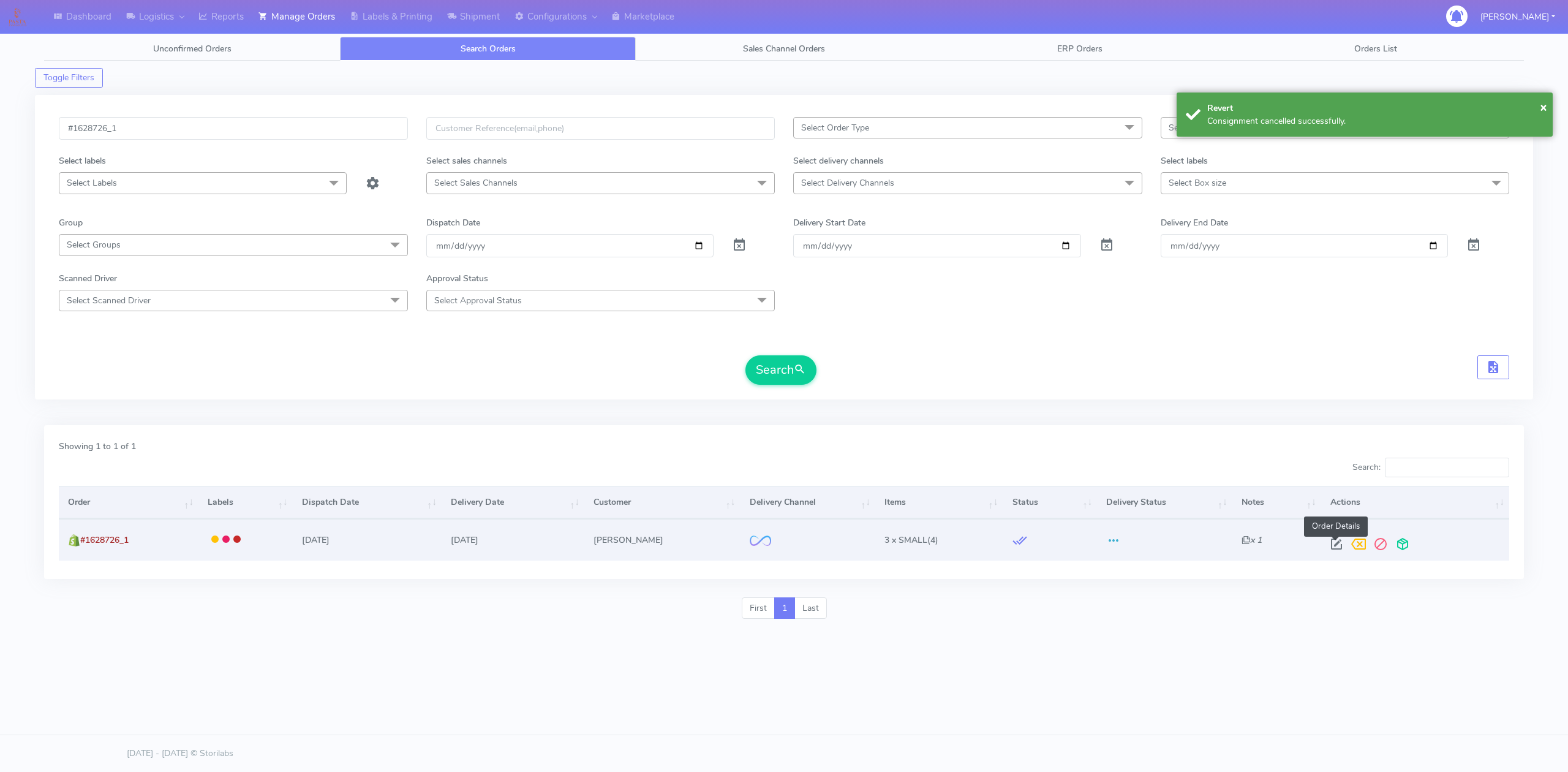
click at [1339, 550] on span at bounding box center [1336, 546] width 22 height 11
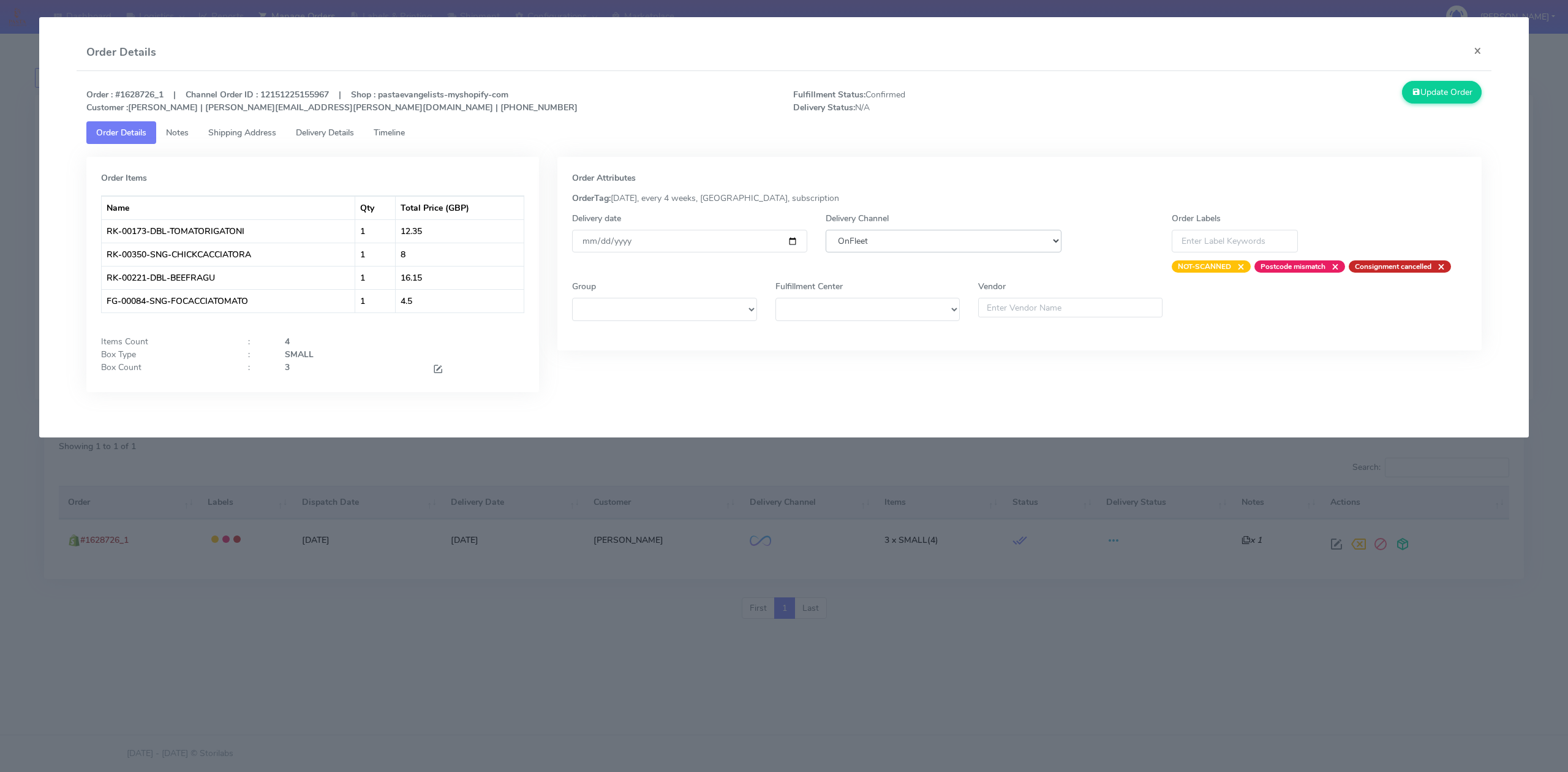
click at [975, 245] on select "DHL OnFleet Royal Mail DPD Yodel MaxOptra Amazon Collection" at bounding box center [943, 241] width 235 height 23
select select "5"
click at [826, 230] on select "DHL OnFleet Royal Mail DPD Yodel MaxOptra Amazon Collection" at bounding box center [943, 241] width 235 height 23
click at [1427, 99] on button "Update Order" at bounding box center [1442, 93] width 80 height 23
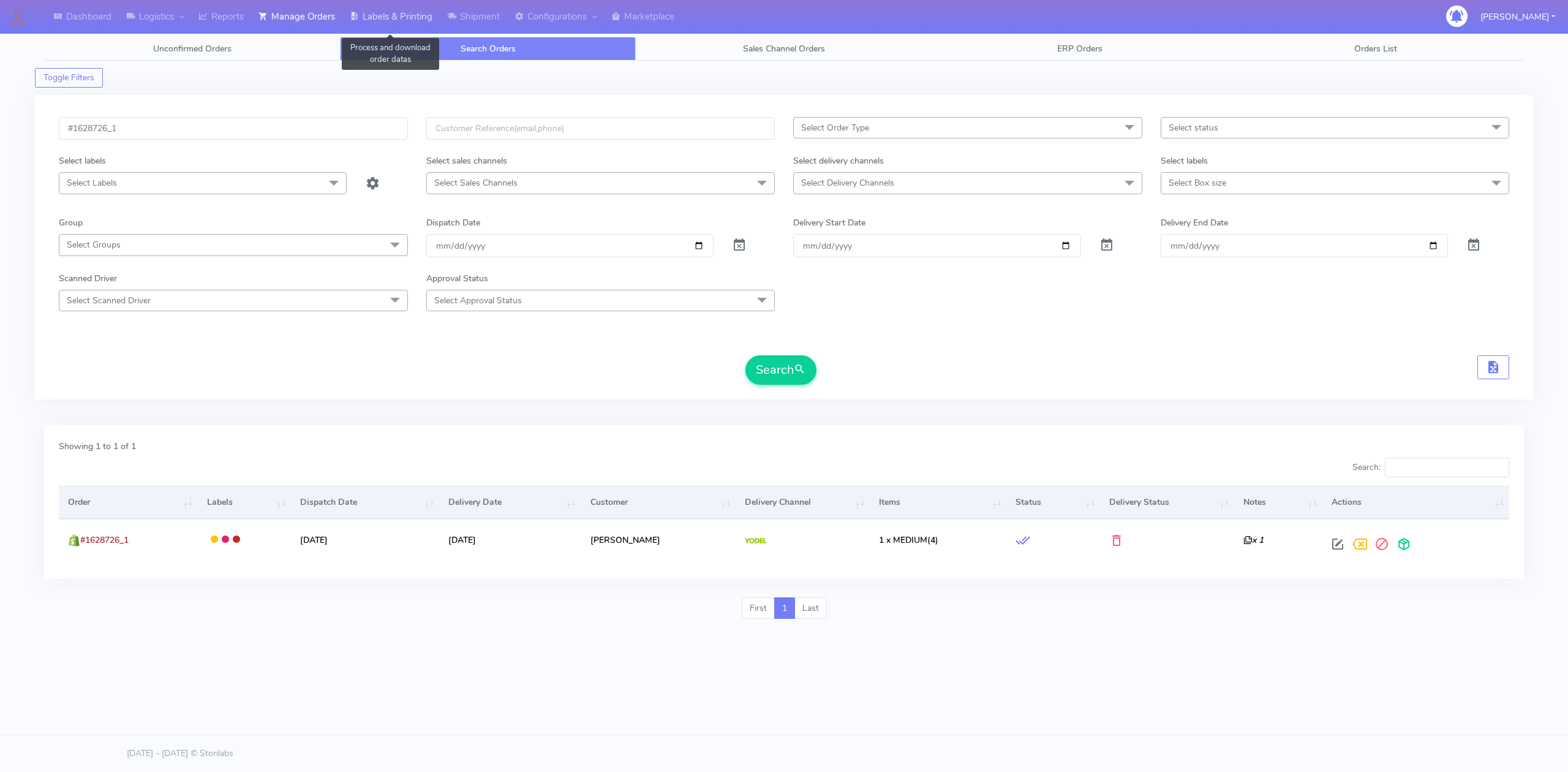
click at [397, 23] on link "Labels & Printing" at bounding box center [391, 17] width 97 height 34
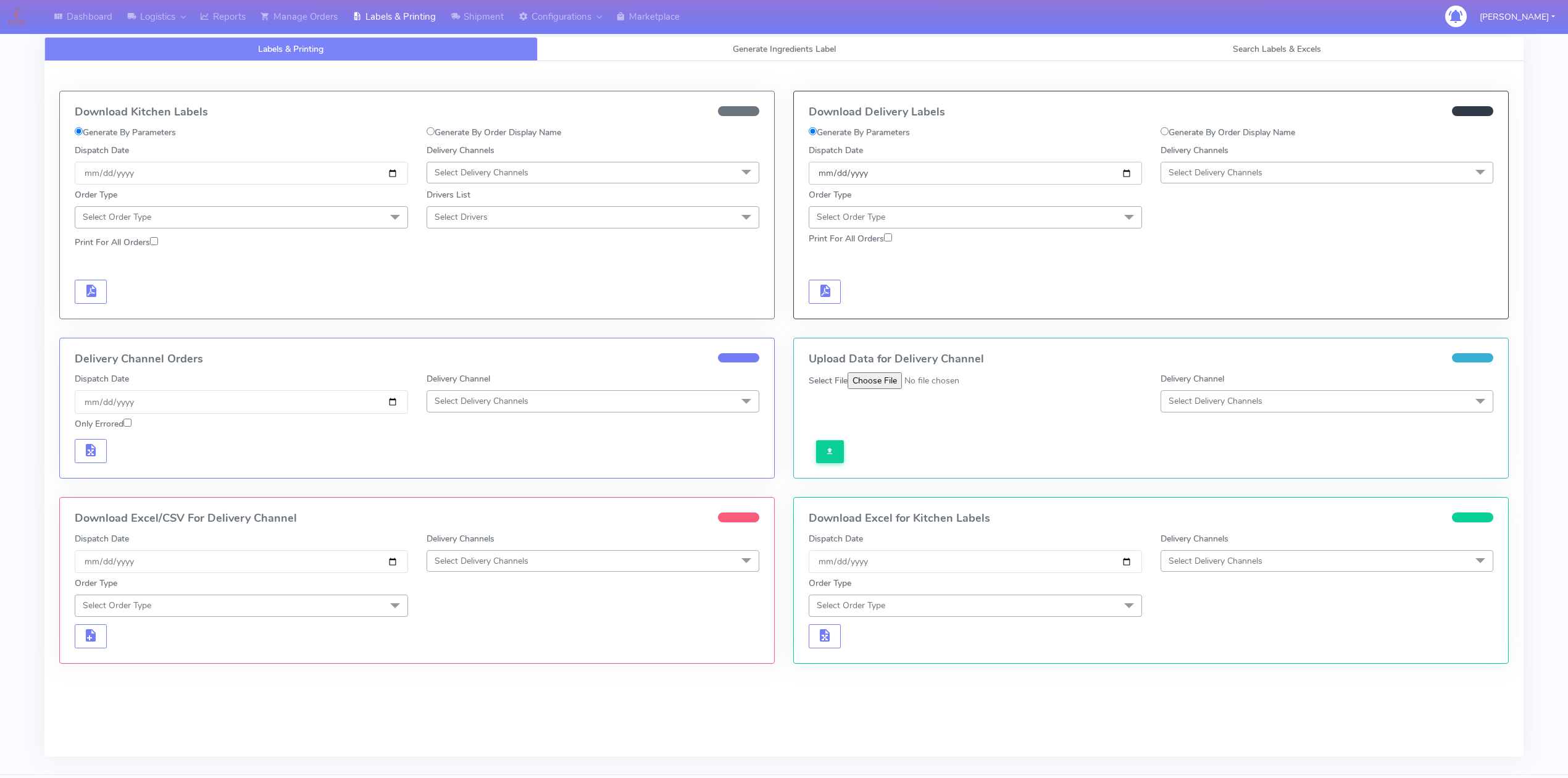
click at [1100, 176] on input "[DATE]" at bounding box center [975, 174] width 333 height 23
click at [1003, 572] on input "[DATE]" at bounding box center [975, 562] width 333 height 23
click at [1130, 566] on input "[DATE]" at bounding box center [975, 562] width 333 height 23
type input "[DATE]"
click at [1225, 566] on span "Select Delivery Channels" at bounding box center [1215, 560] width 93 height 12
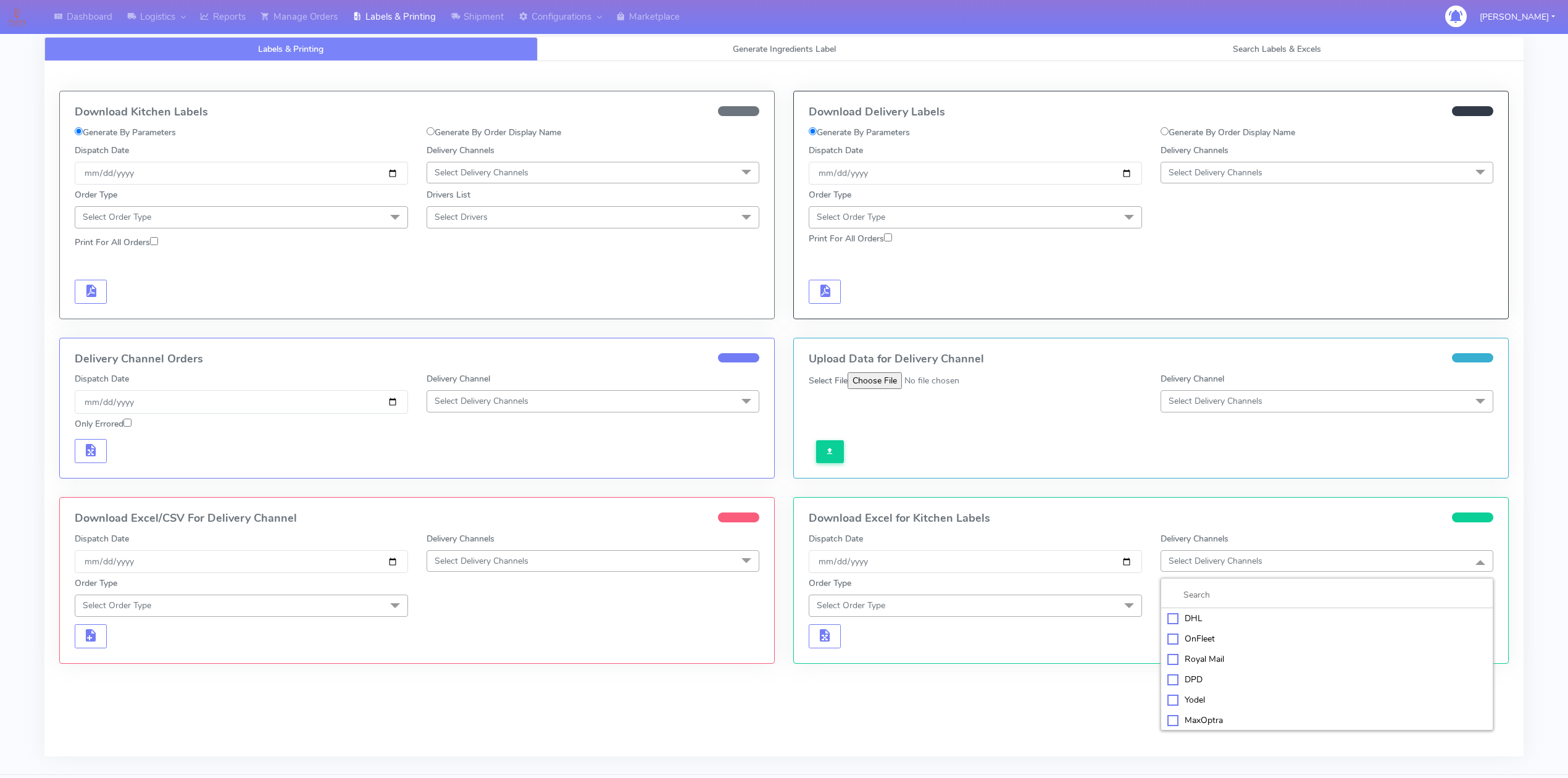
click at [1203, 641] on div "OnFleet" at bounding box center [1327, 638] width 320 height 13
click at [1040, 611] on span "Select Order Type" at bounding box center [975, 605] width 333 height 21
click at [833, 664] on div "Meal" at bounding box center [975, 663] width 320 height 13
click at [1201, 607] on span "Select Box Size" at bounding box center [1198, 604] width 60 height 12
click at [1206, 662] on div "Small" at bounding box center [1327, 663] width 320 height 13
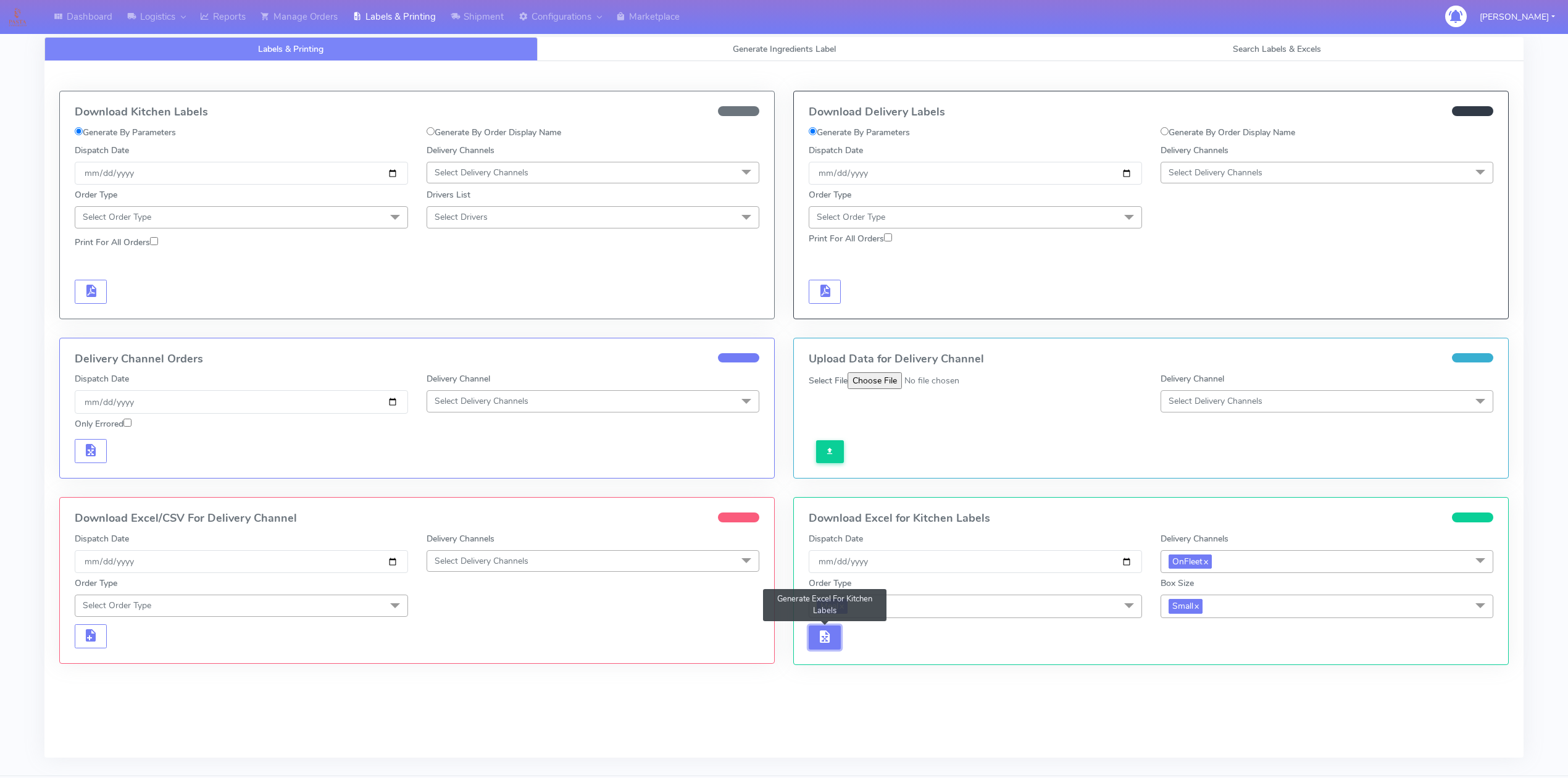
click at [817, 645] on span "button" at bounding box center [825, 638] width 15 height 12
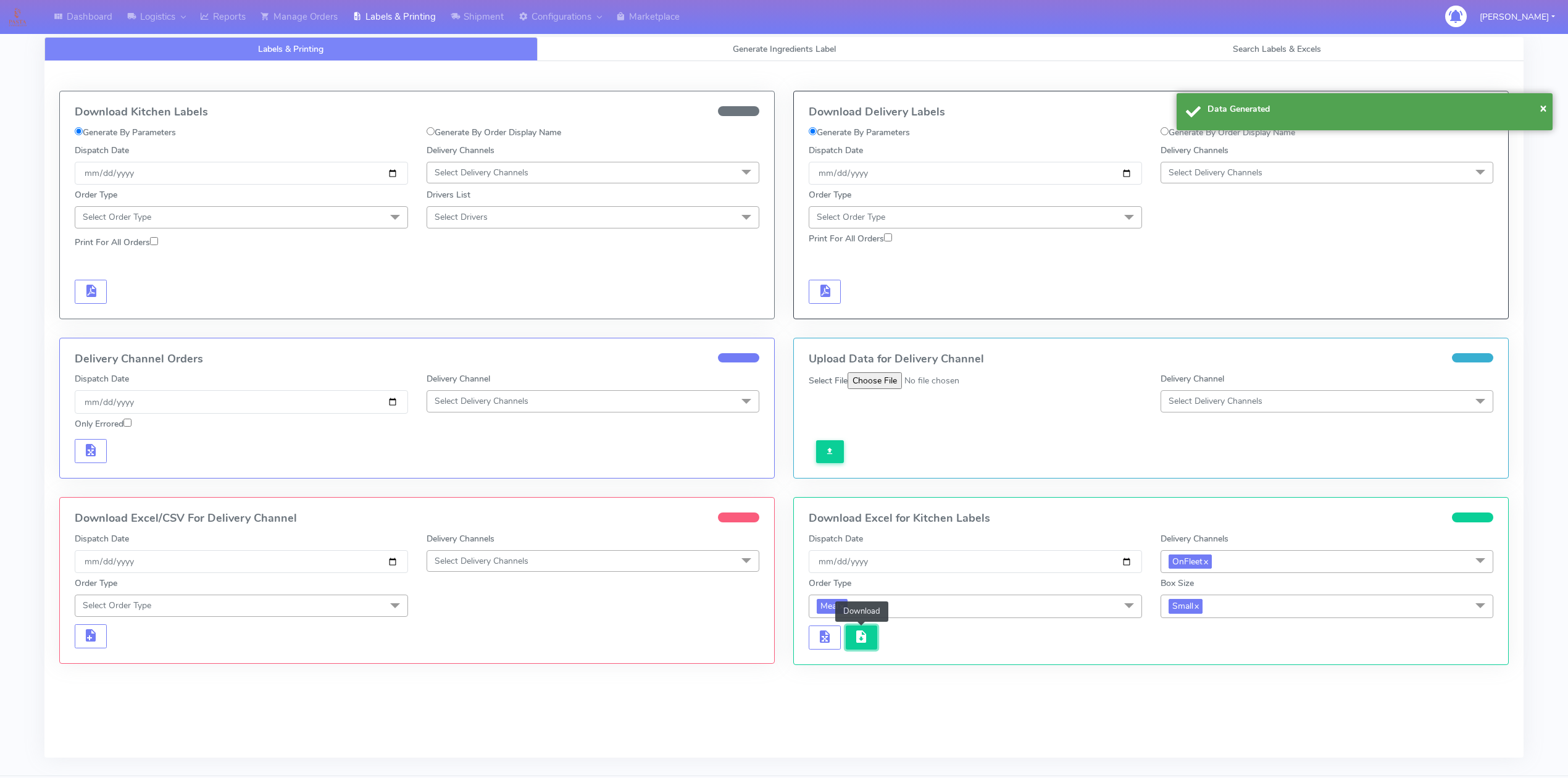
click at [862, 645] on span "button" at bounding box center [861, 638] width 15 height 12
